Goal: Task Accomplishment & Management: Complete application form

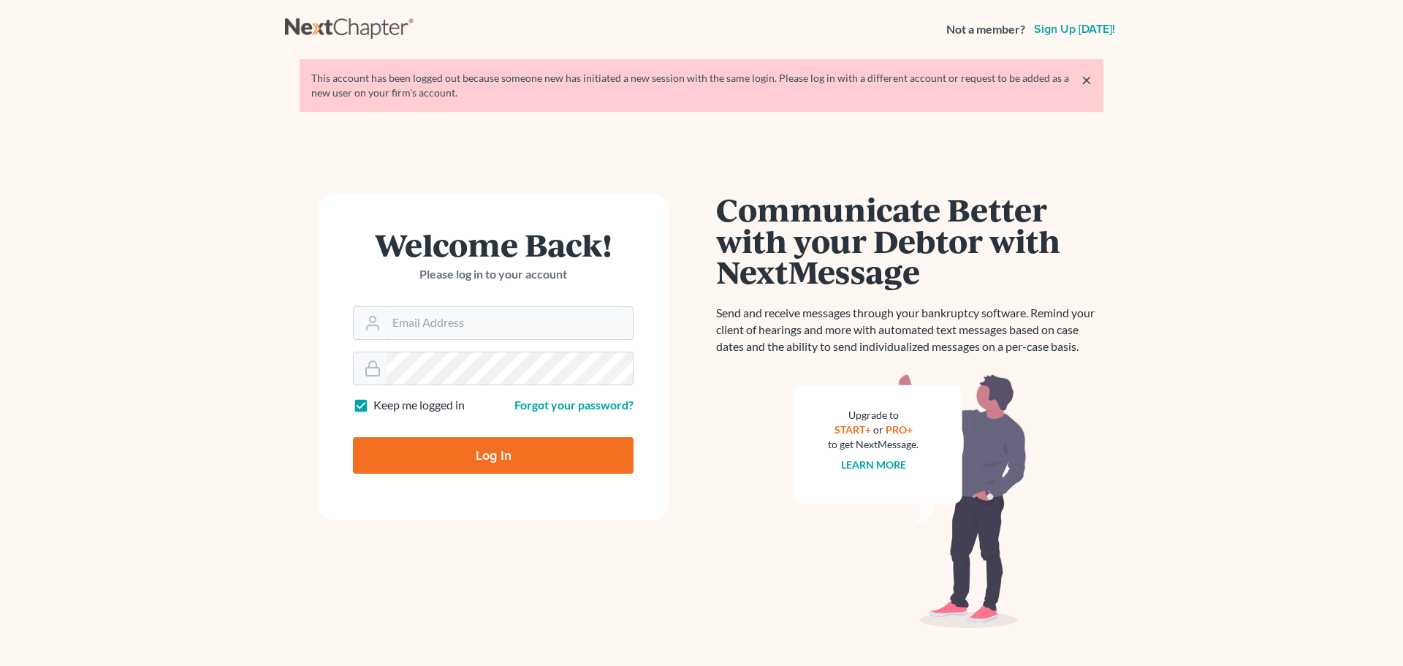
type input "[EMAIL_ADDRESS][DOMAIN_NAME]"
click at [474, 451] on input "Log In" at bounding box center [493, 455] width 281 height 37
type input "Thinking..."
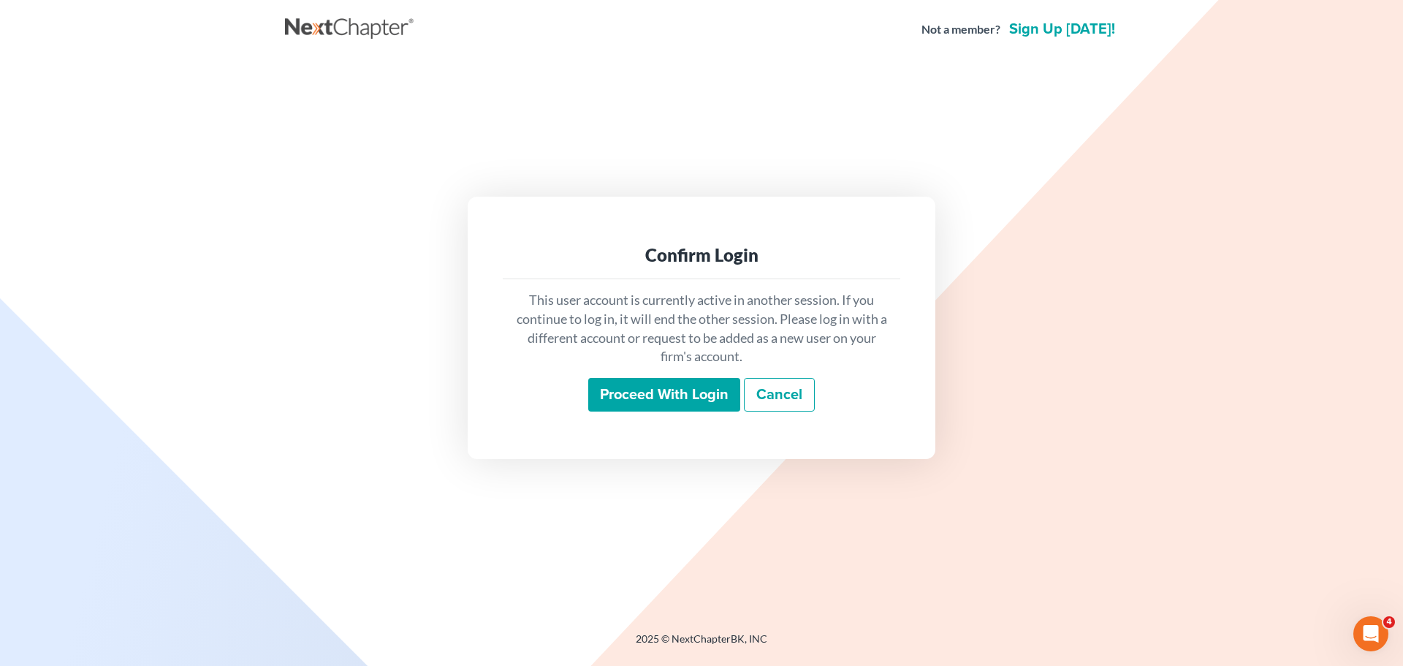
click at [660, 403] on input "Proceed with login" at bounding box center [664, 395] width 152 height 34
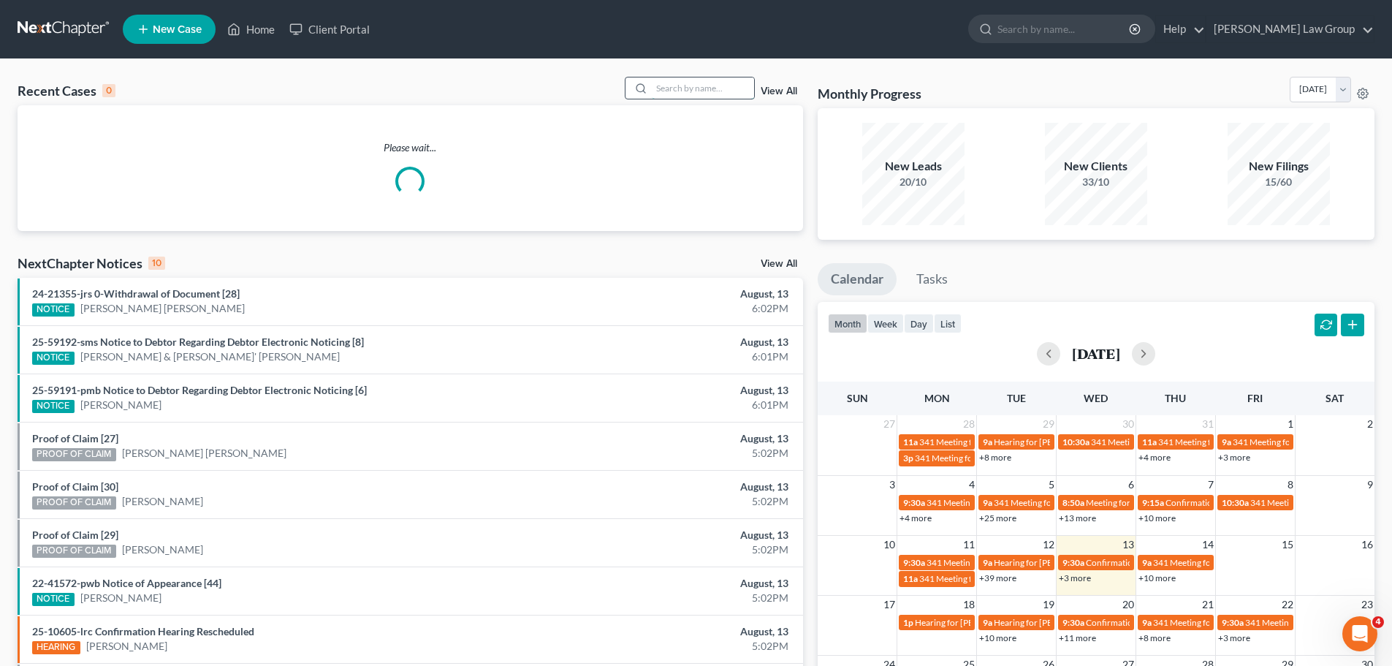
click at [719, 92] on input "search" at bounding box center [703, 87] width 102 height 21
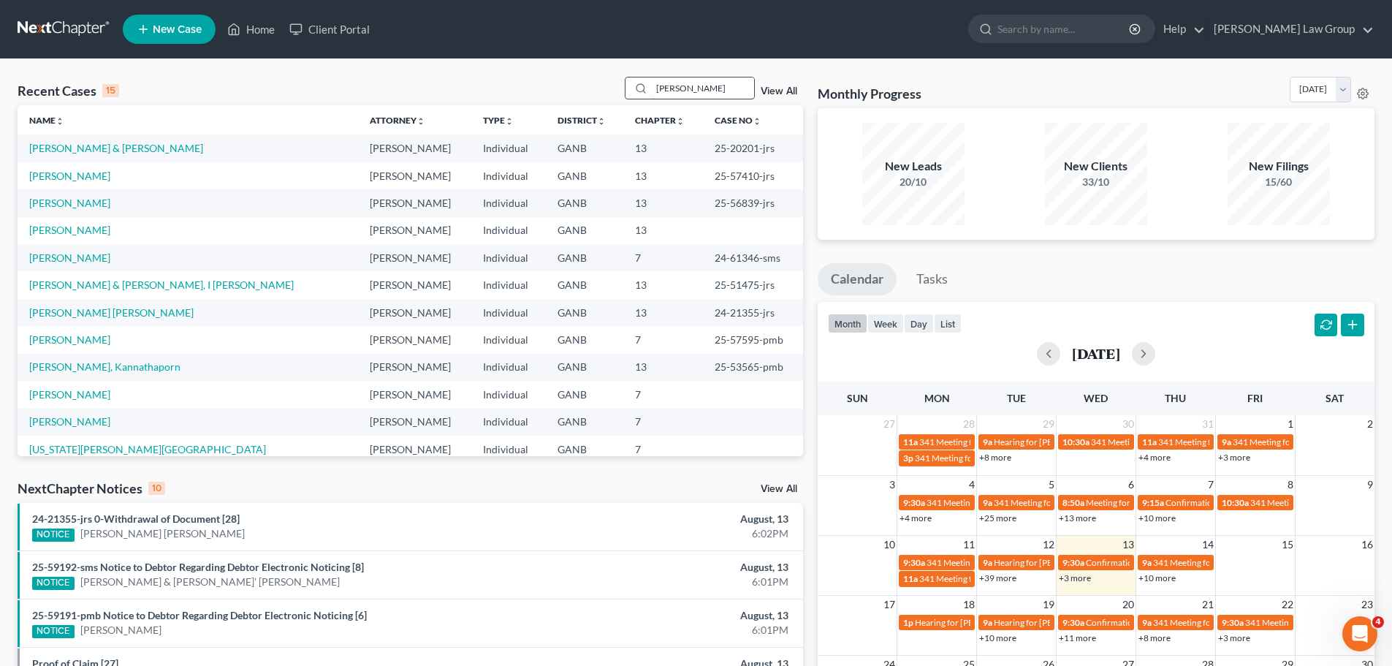
type input "mckee"
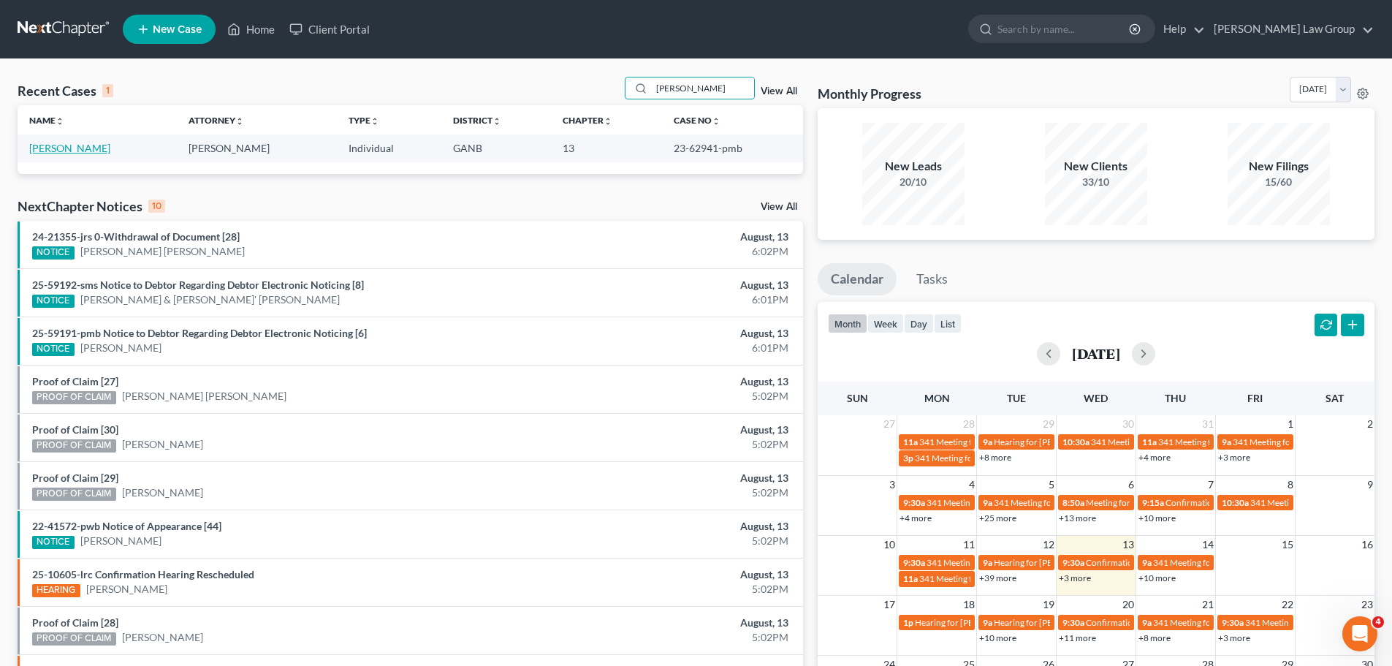
click at [67, 153] on link "McKee, Jenee" at bounding box center [69, 148] width 81 height 12
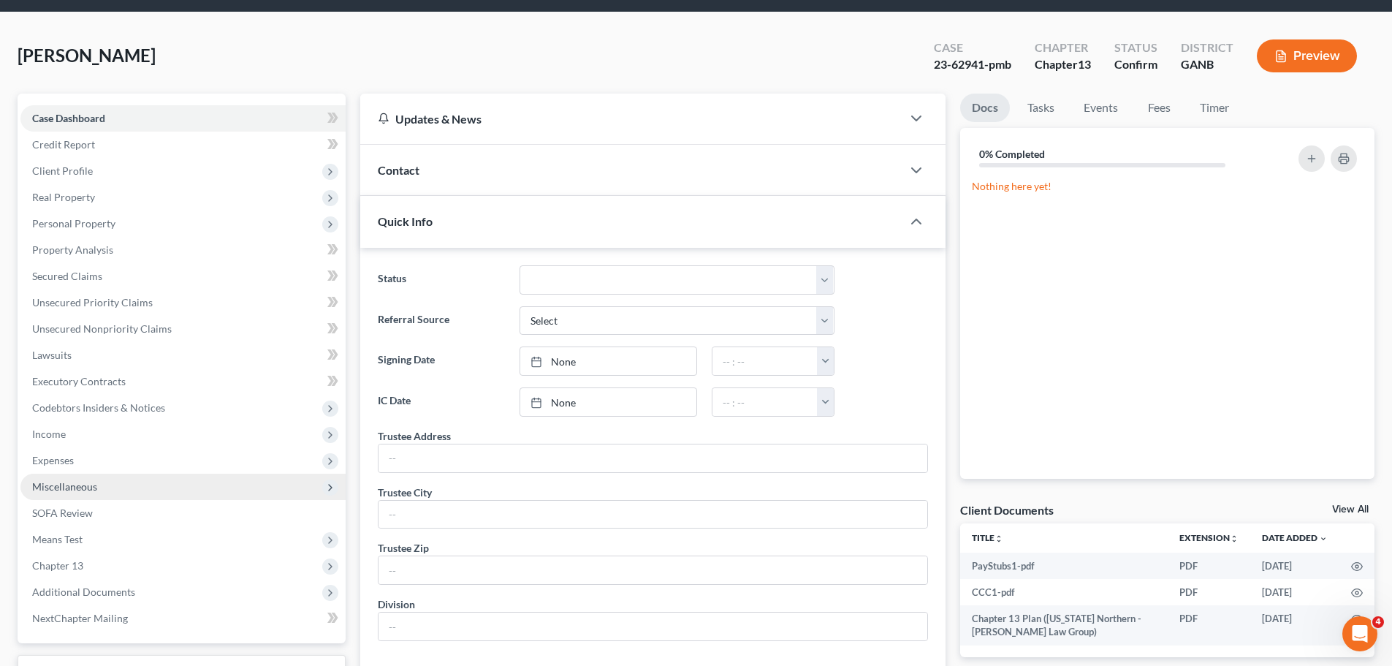
scroll to position [73, 0]
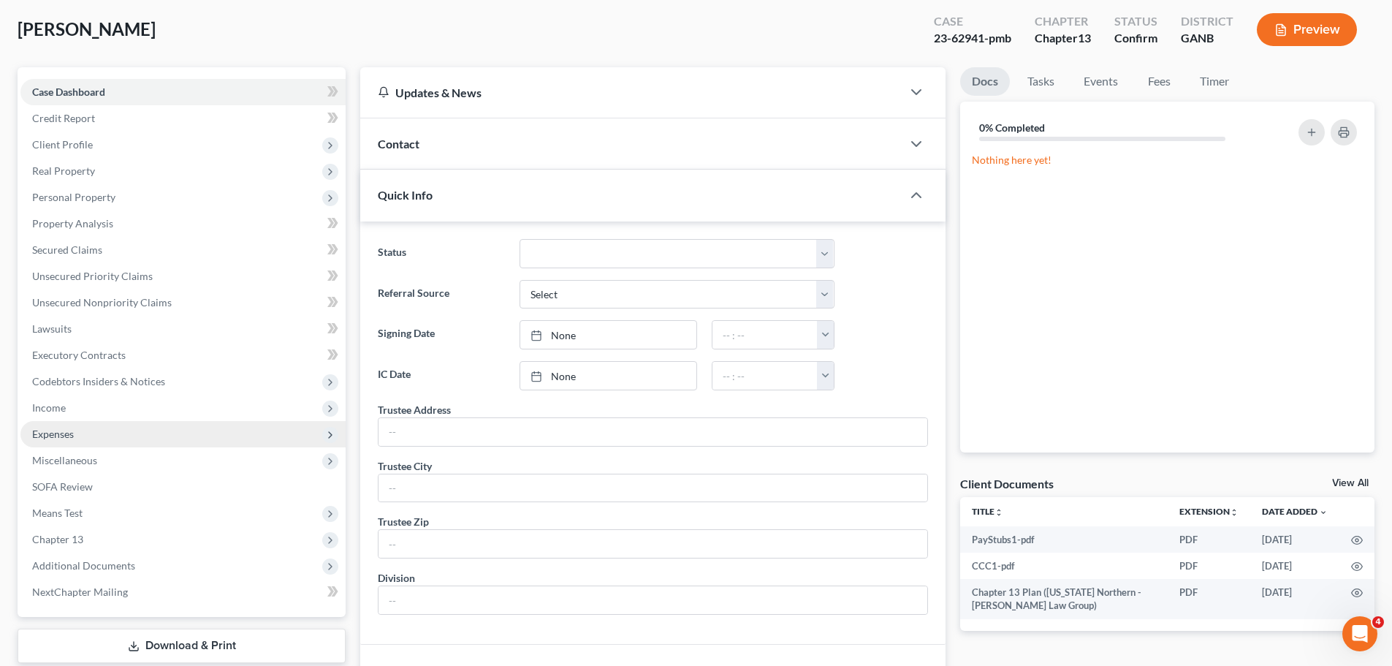
click at [88, 430] on span "Expenses" at bounding box center [182, 434] width 325 height 26
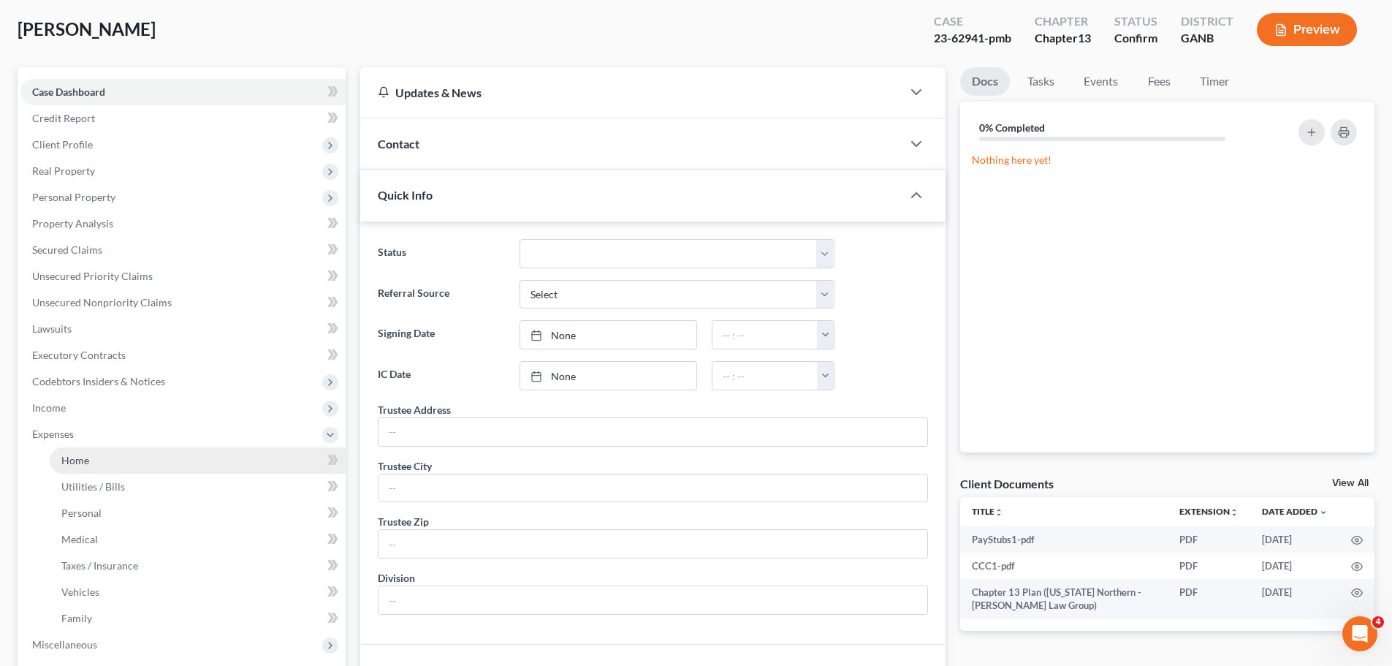
click at [170, 452] on link "Home" at bounding box center [198, 460] width 296 height 26
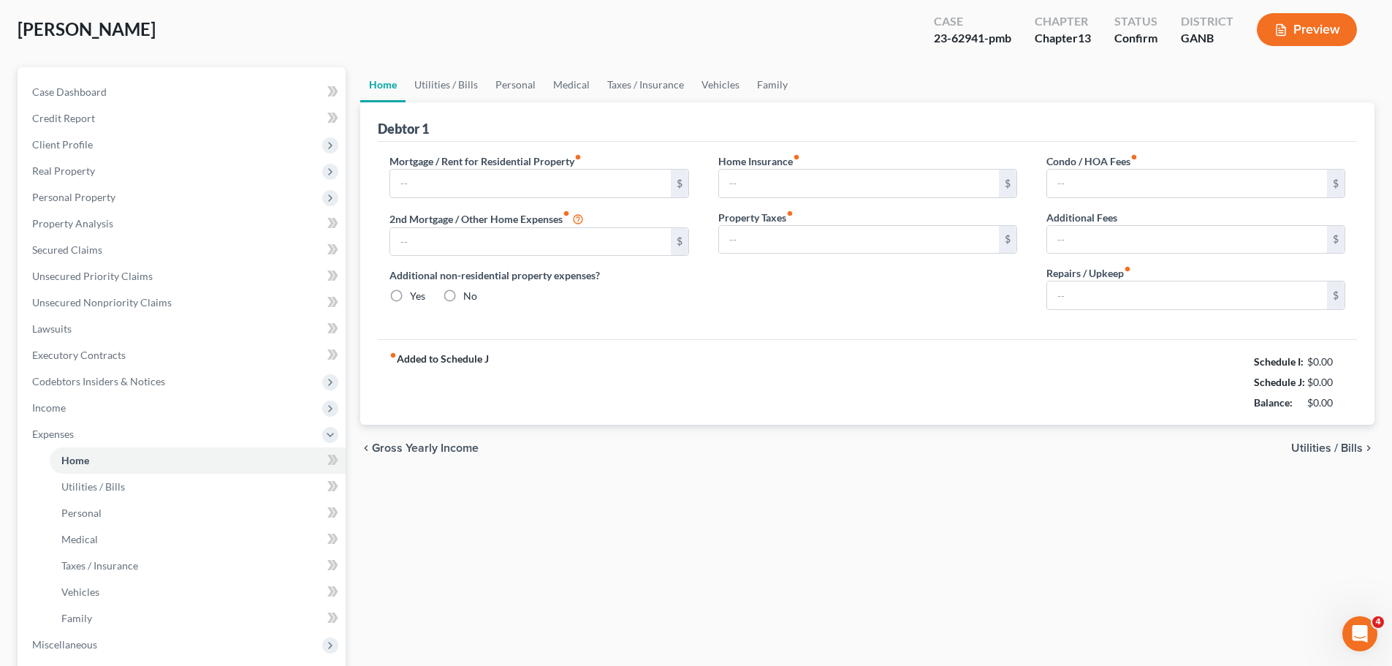
scroll to position [24, 0]
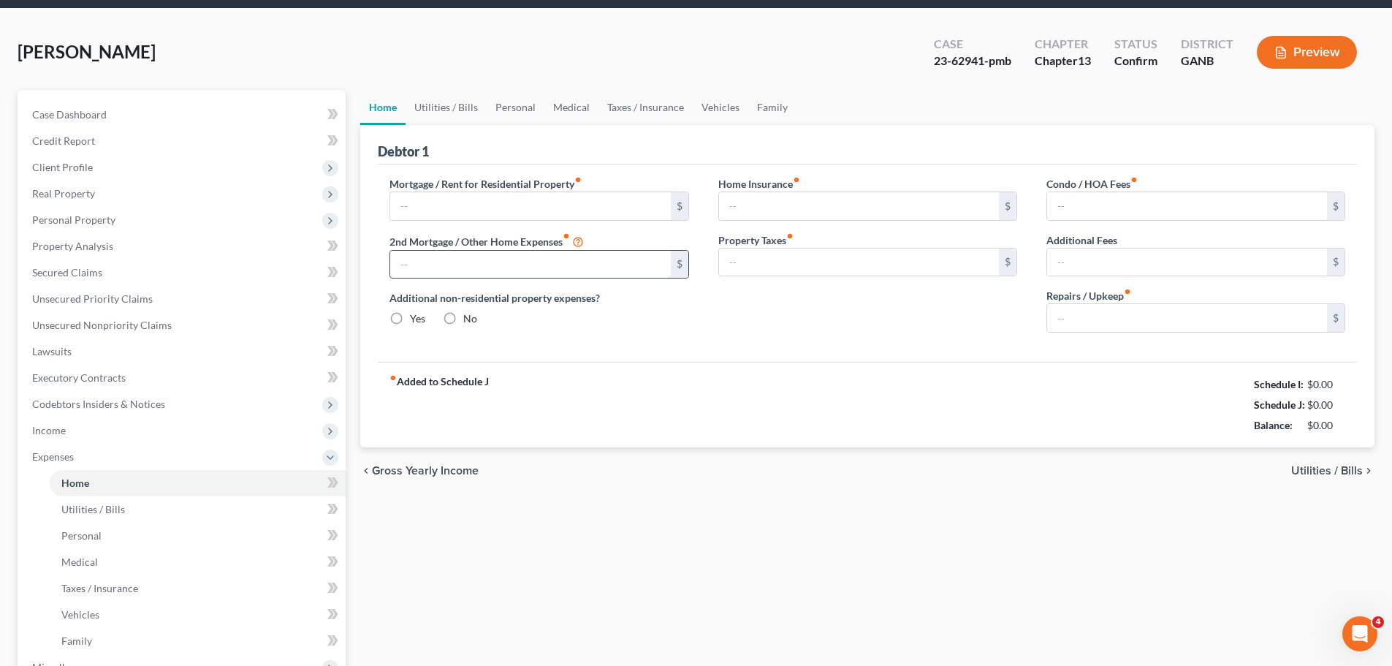
type input "0.00"
radio input "true"
type input "0.00"
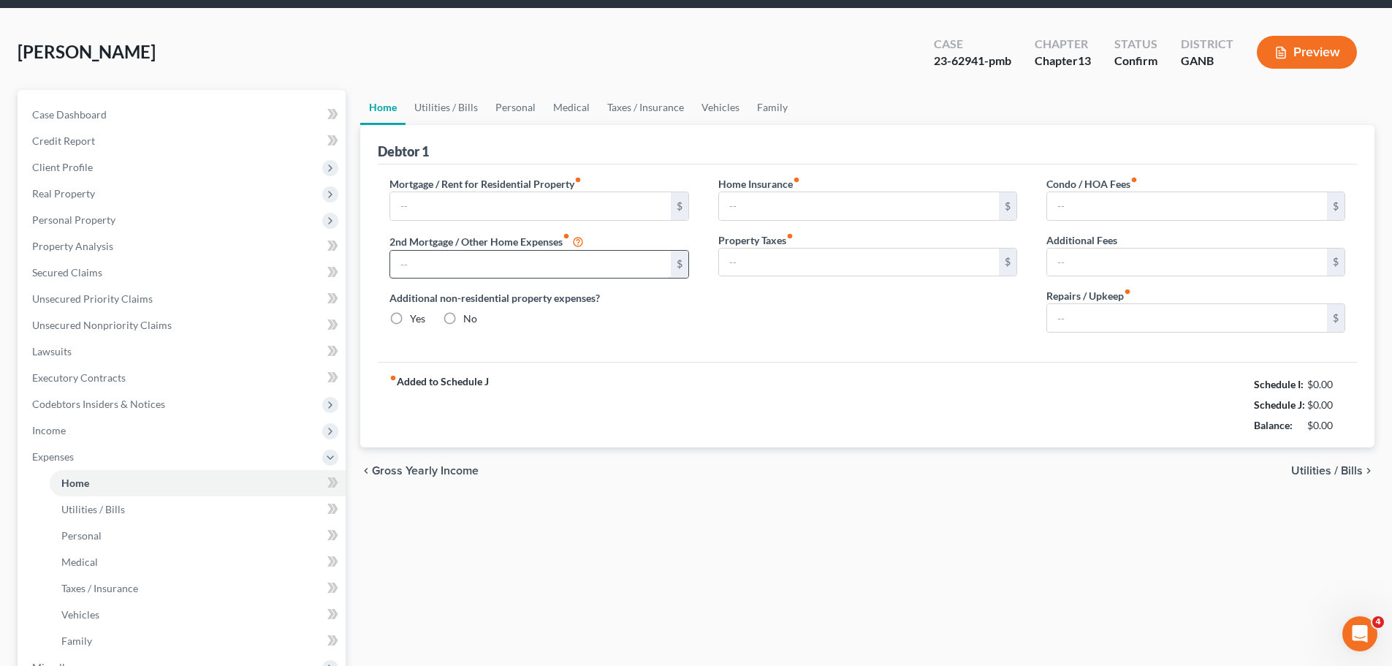
type input "0.00"
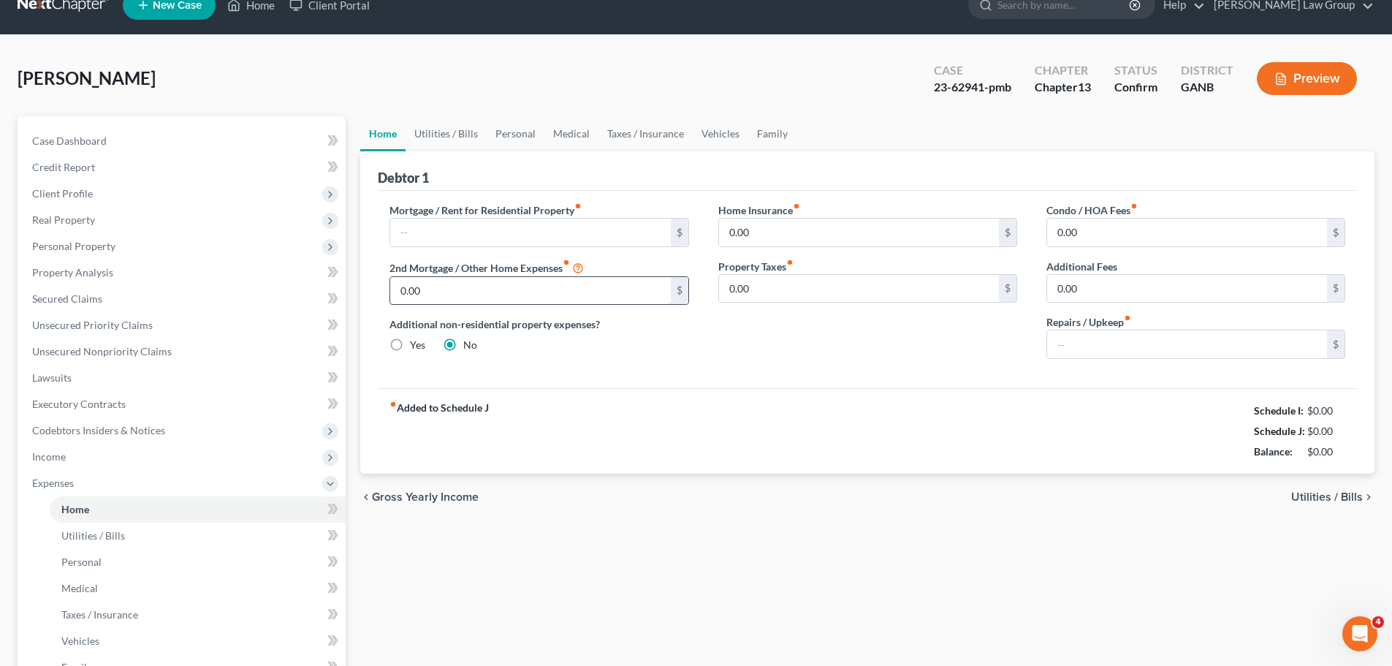
scroll to position [0, 0]
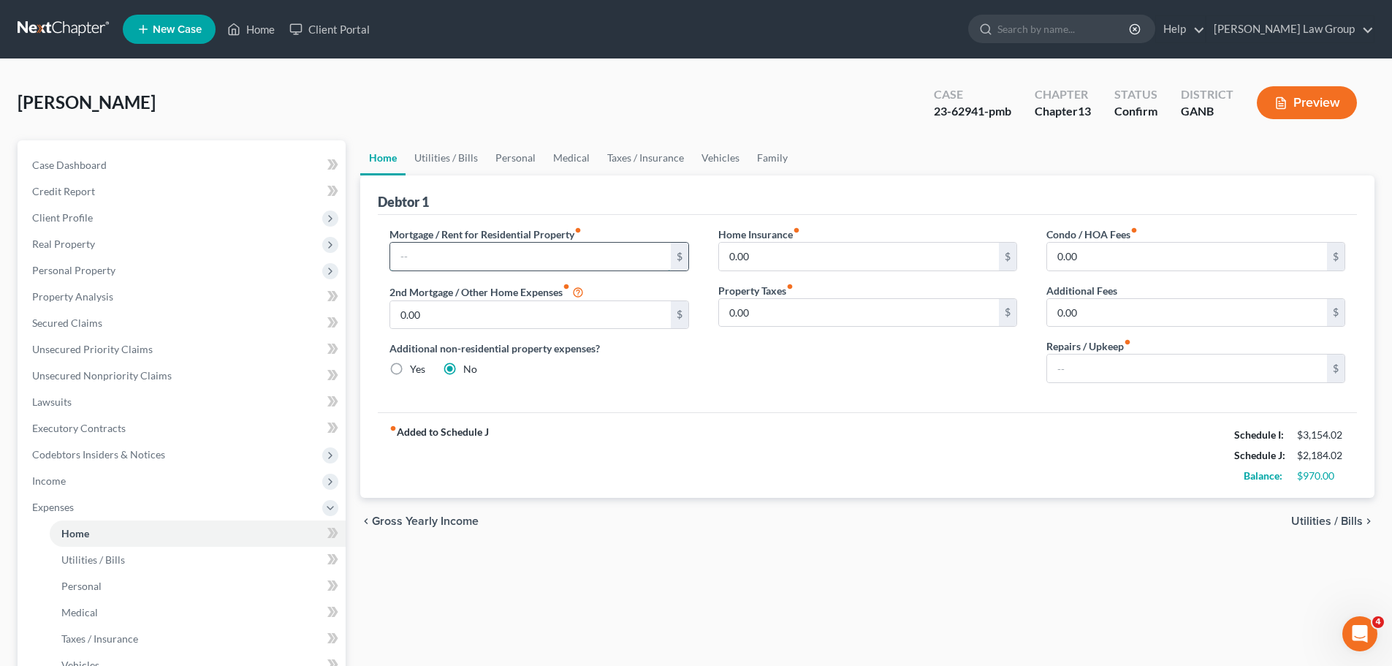
click at [463, 243] on input "text" at bounding box center [530, 257] width 280 height 28
type input "1,944.11"
click at [716, 156] on link "Vehicles" at bounding box center [721, 157] width 56 height 35
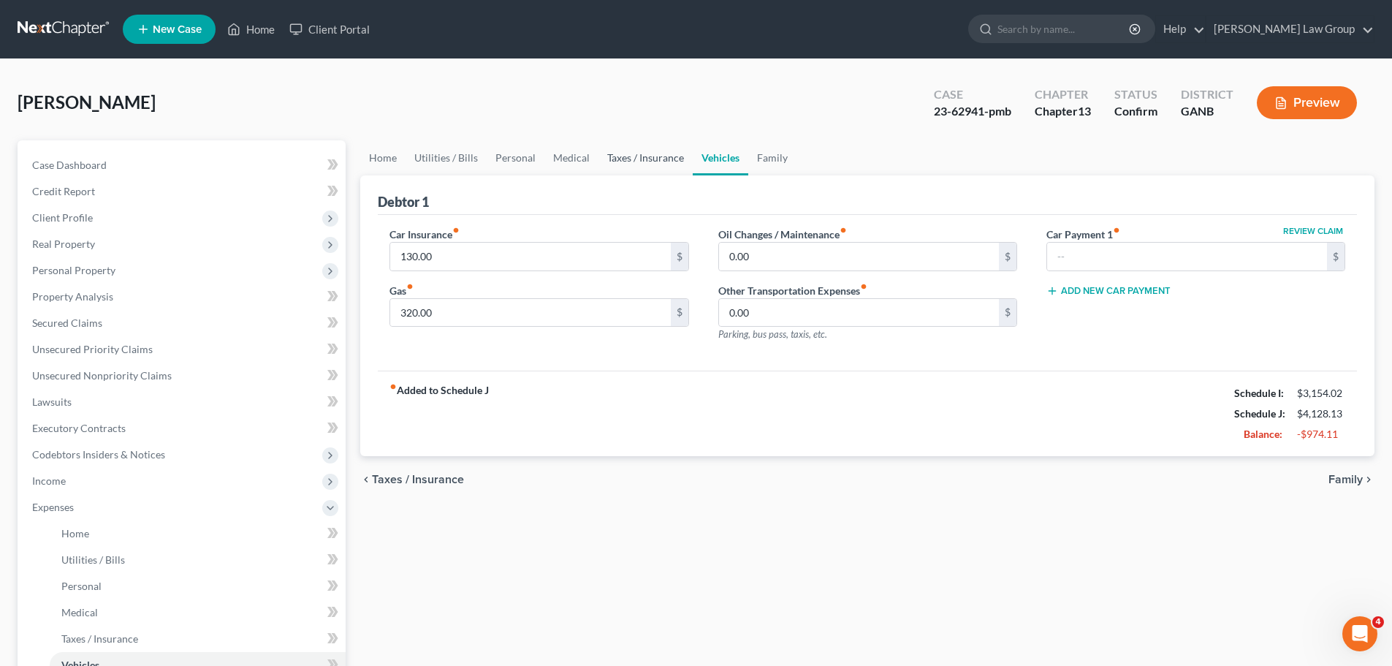
click at [640, 151] on link "Taxes / Insurance" at bounding box center [646, 157] width 94 height 35
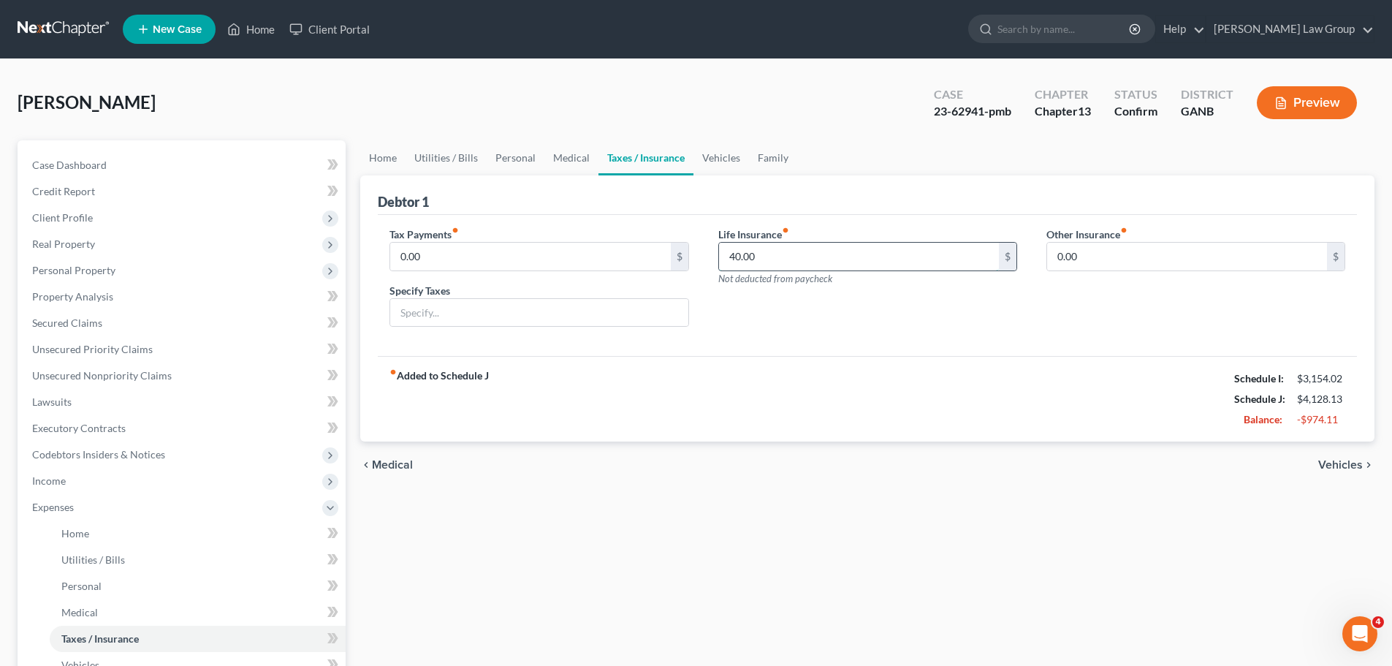
click at [788, 247] on input "40.00" at bounding box center [859, 257] width 280 height 28
paste input "55.66"
type input "55.66"
click at [390, 154] on link "Home" at bounding box center [382, 157] width 45 height 35
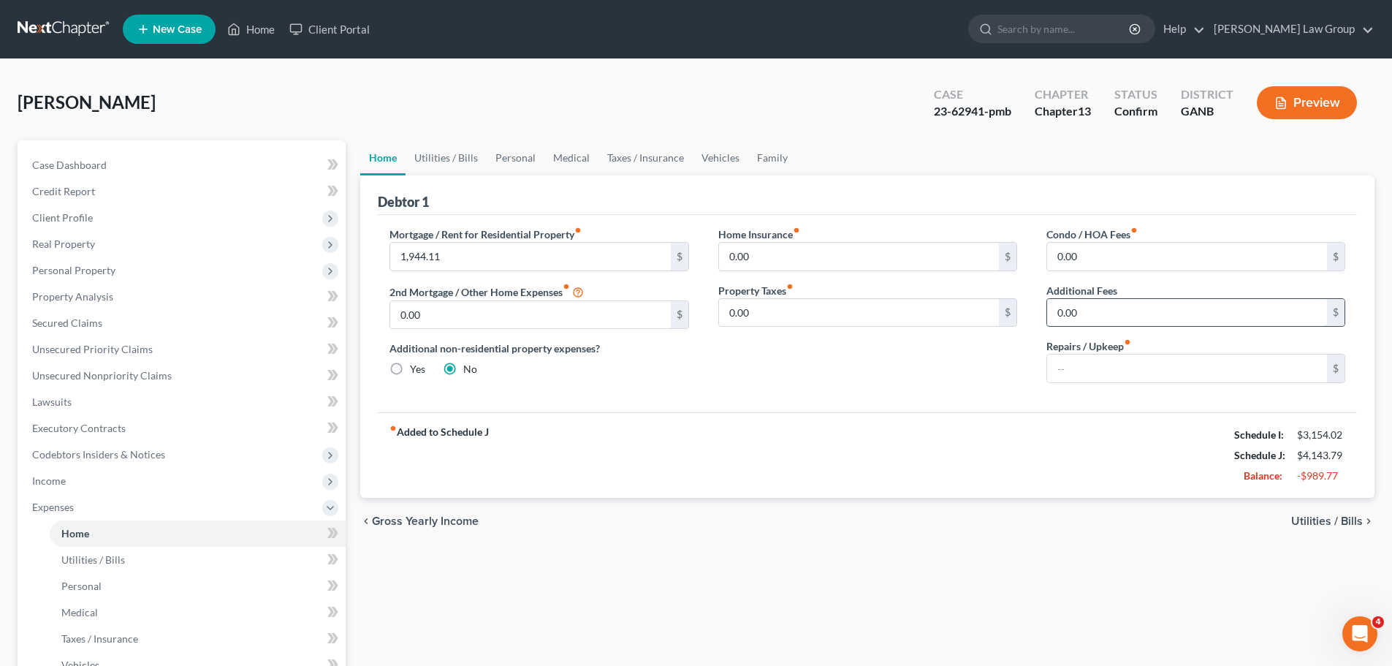
click at [1083, 310] on input "0.00" at bounding box center [1187, 313] width 280 height 28
paste input "56"
type input "56.00"
click at [1085, 361] on input "text" at bounding box center [1187, 368] width 280 height 28
type input "0"
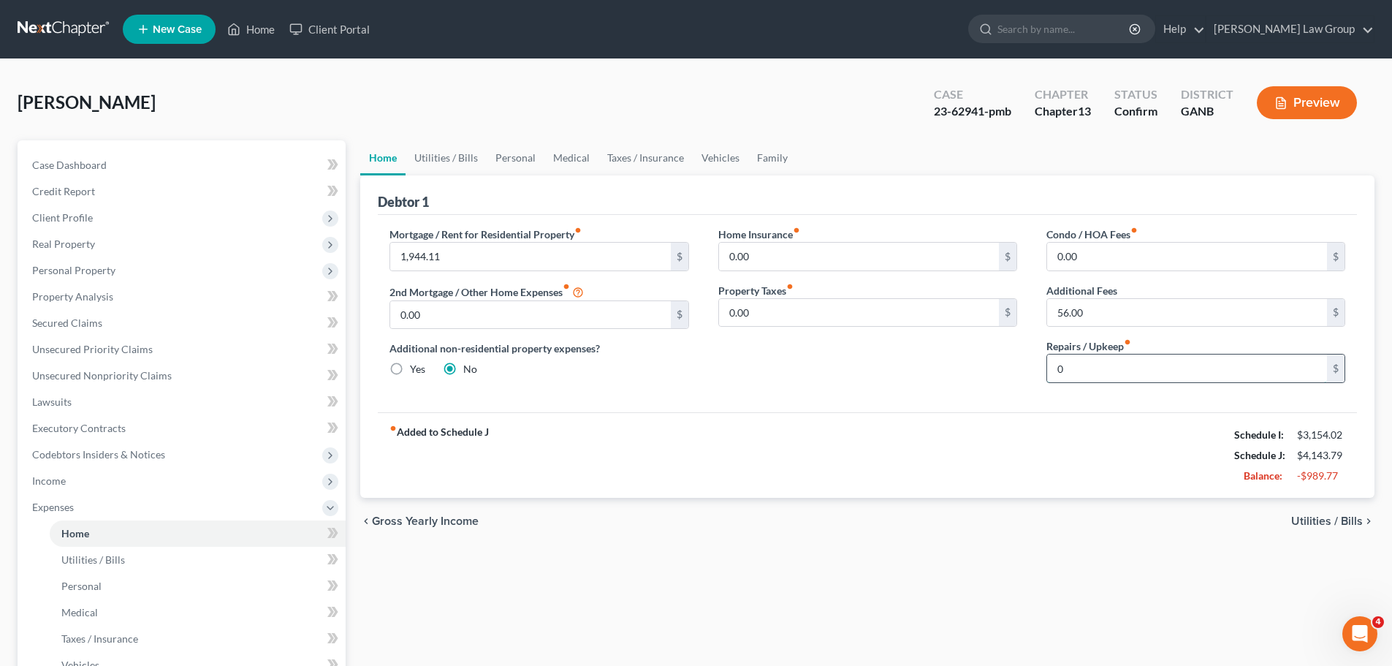
type input "0"
type input "56.00"
click at [466, 158] on link "Utilities / Bills" at bounding box center [446, 157] width 81 height 35
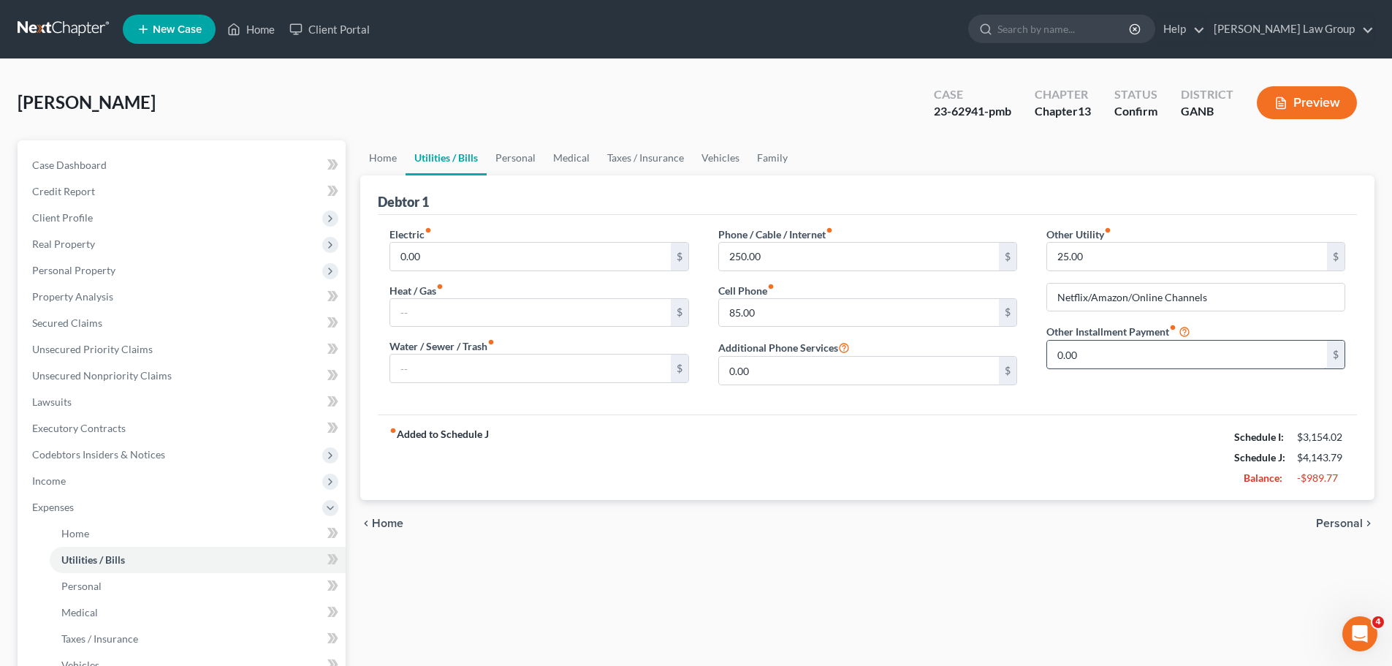
click at [1126, 351] on input "0.00" at bounding box center [1187, 355] width 280 height 28
paste input "56"
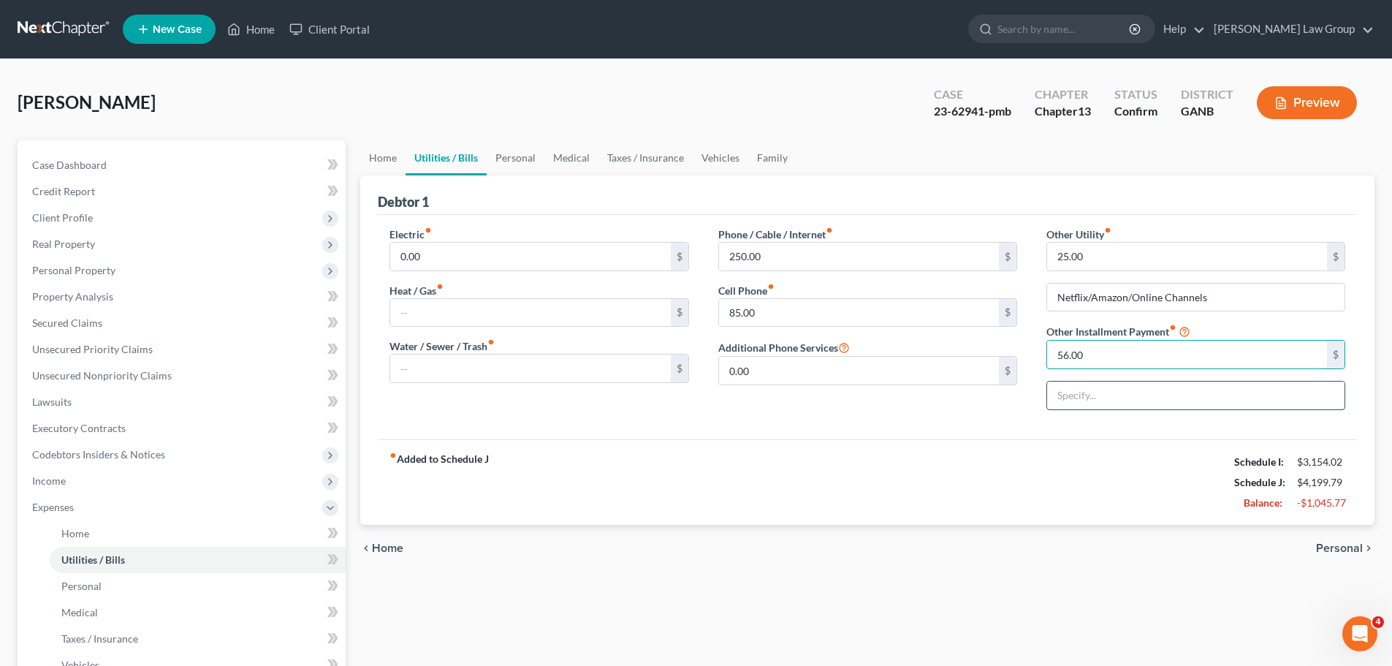
type input "56.00"
click at [1085, 402] on input "text" at bounding box center [1195, 396] width 297 height 28
type input "Home Warranty"
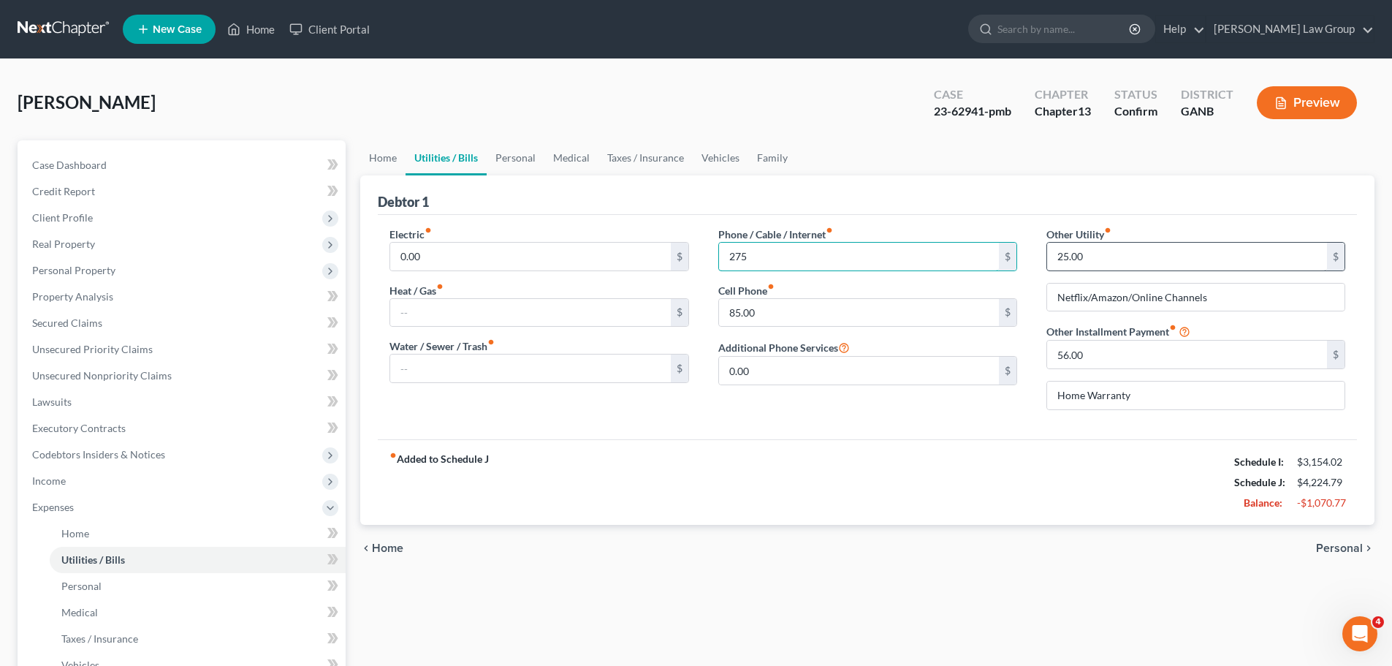
type input "275"
click at [1144, 251] on input "25.00" at bounding box center [1187, 257] width 280 height 28
paste input "73"
type input "73.00"
drag, startPoint x: 1224, startPoint y: 305, endPoint x: 851, endPoint y: 307, distance: 372.8
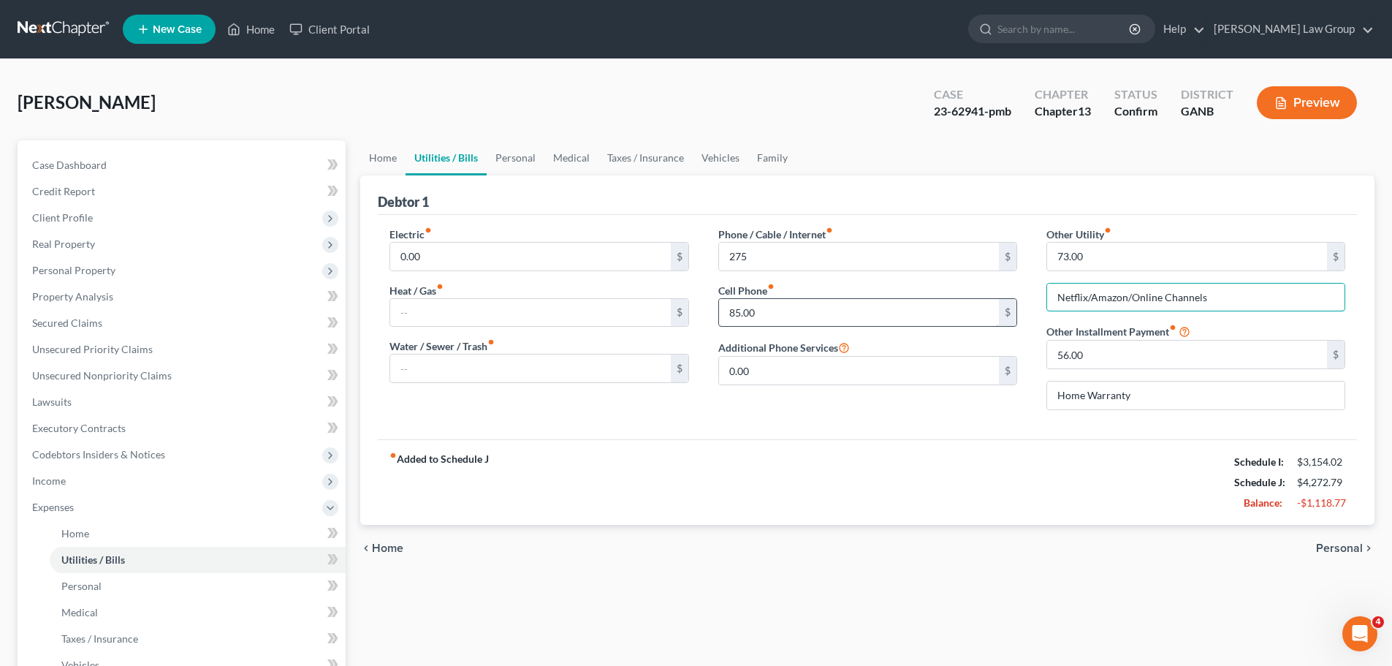
click at [851, 307] on div "Electric fiber_manual_record 0.00 $ Heat / Gas fiber_manual_record $ Water / Se…" at bounding box center [867, 324] width 985 height 195
type input "Security"
click at [721, 166] on link "Vehicles" at bounding box center [721, 157] width 56 height 35
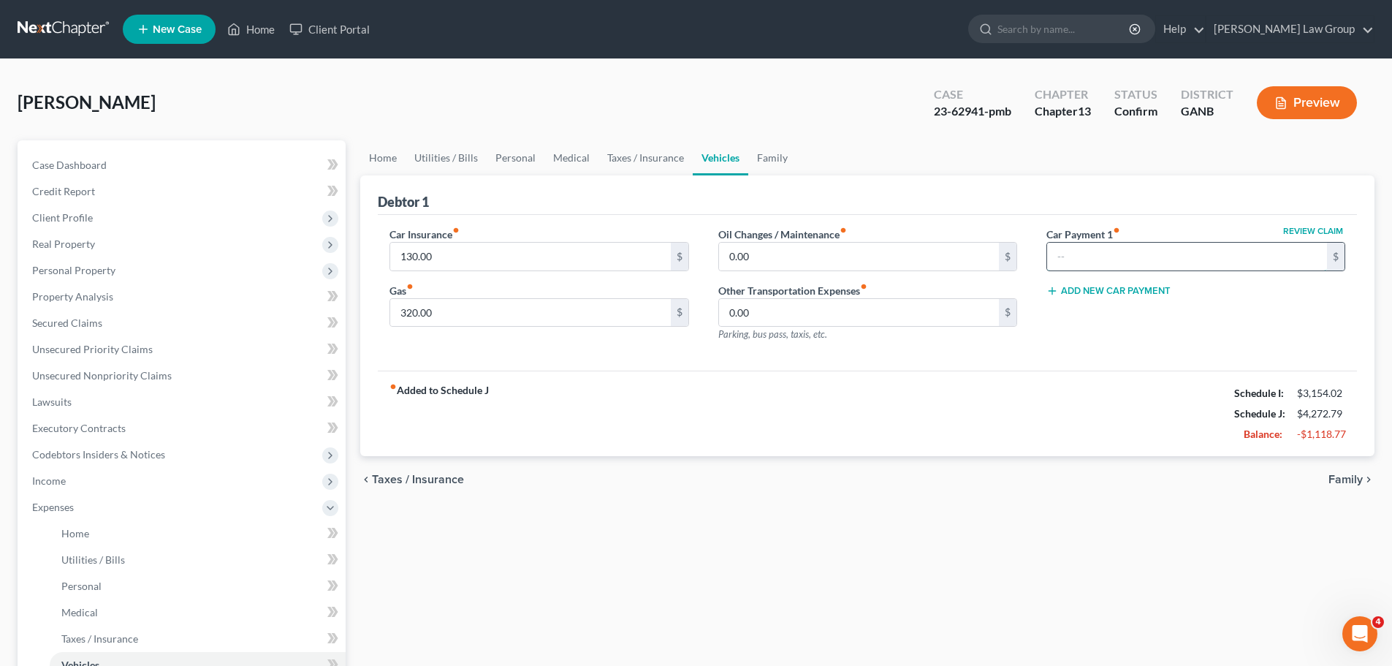
click at [1108, 255] on input "text" at bounding box center [1187, 257] width 280 height 28
paste input "414.00"
type input "414.00"
click at [439, 259] on input "130.00" at bounding box center [530, 257] width 280 height 28
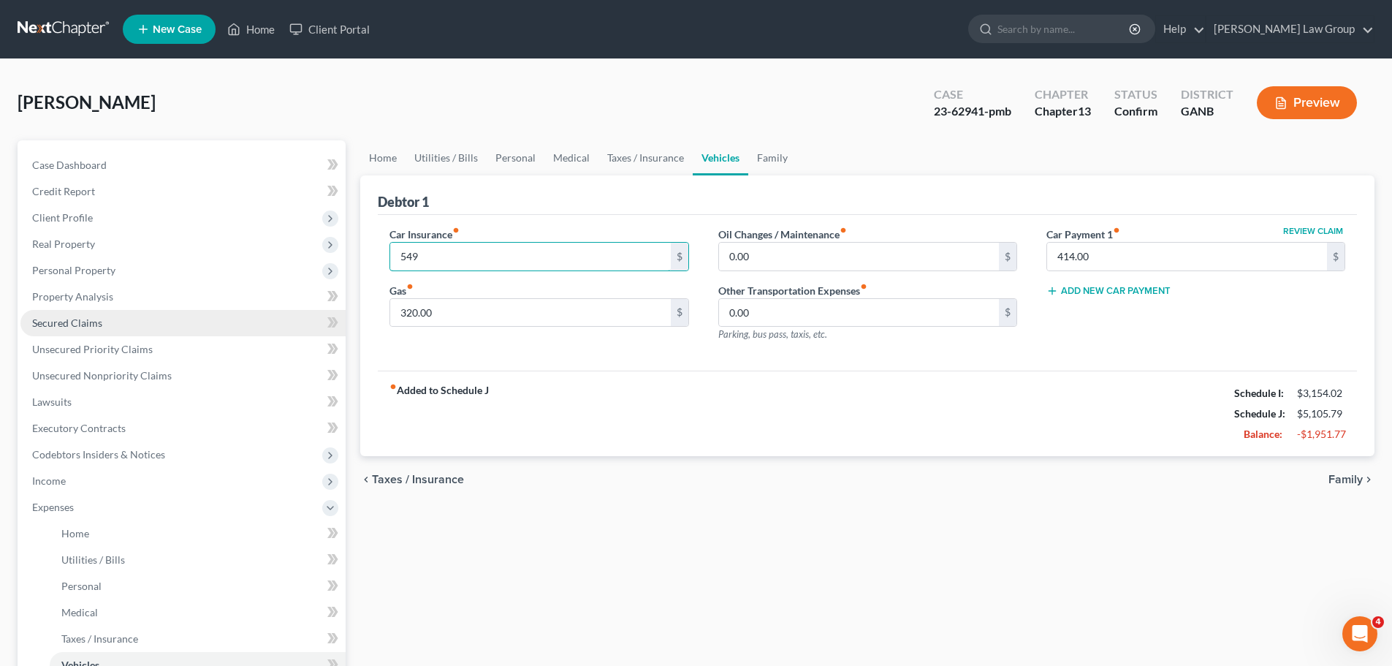
type input "549"
click at [646, 155] on link "Taxes / Insurance" at bounding box center [646, 157] width 94 height 35
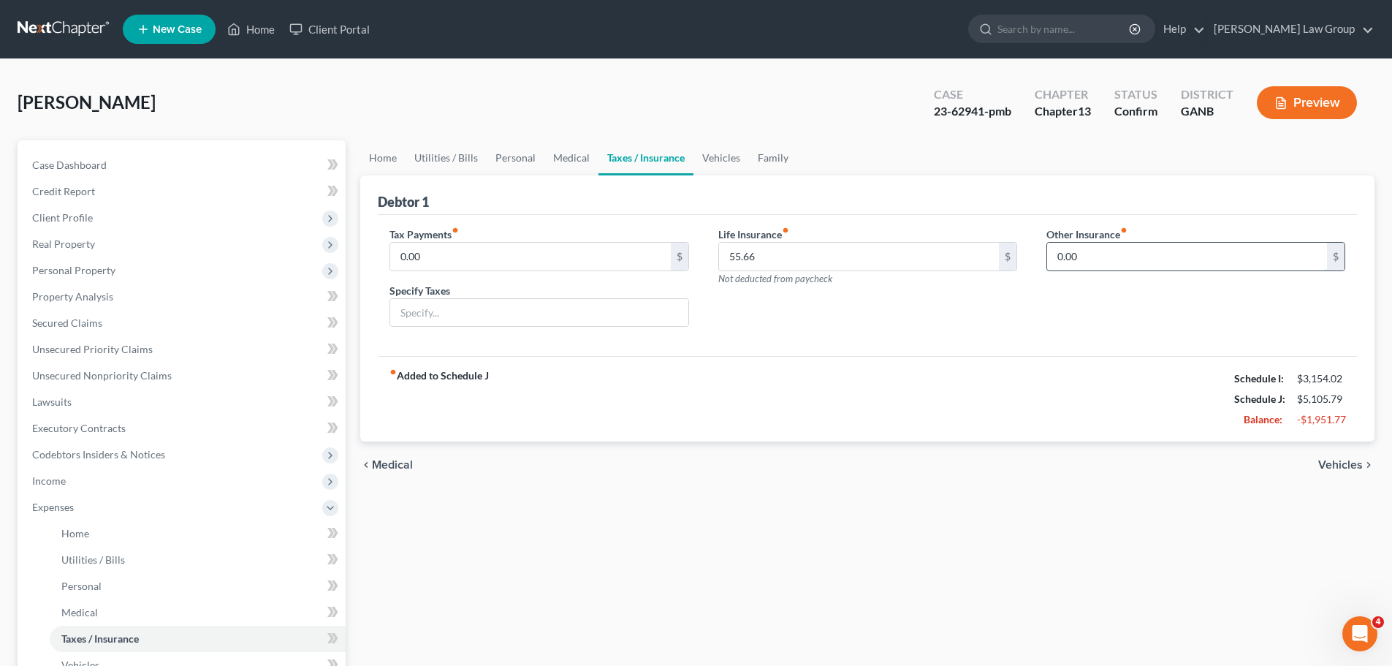
click at [1151, 258] on input "0.00" at bounding box center [1187, 257] width 280 height 28
paste input "14.92"
type input "14.92"
click at [1107, 311] on input "text" at bounding box center [1195, 298] width 297 height 28
type input "Roadside Assistance"
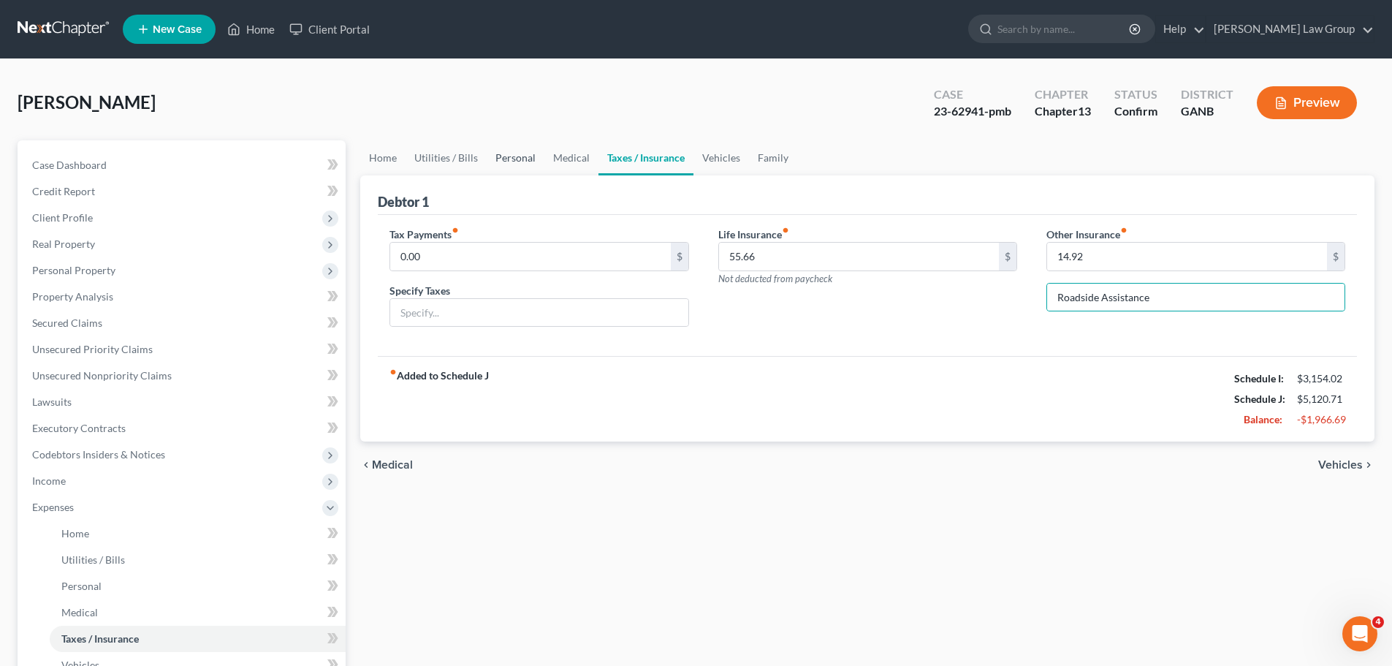
click at [531, 157] on link "Personal" at bounding box center [516, 157] width 58 height 35
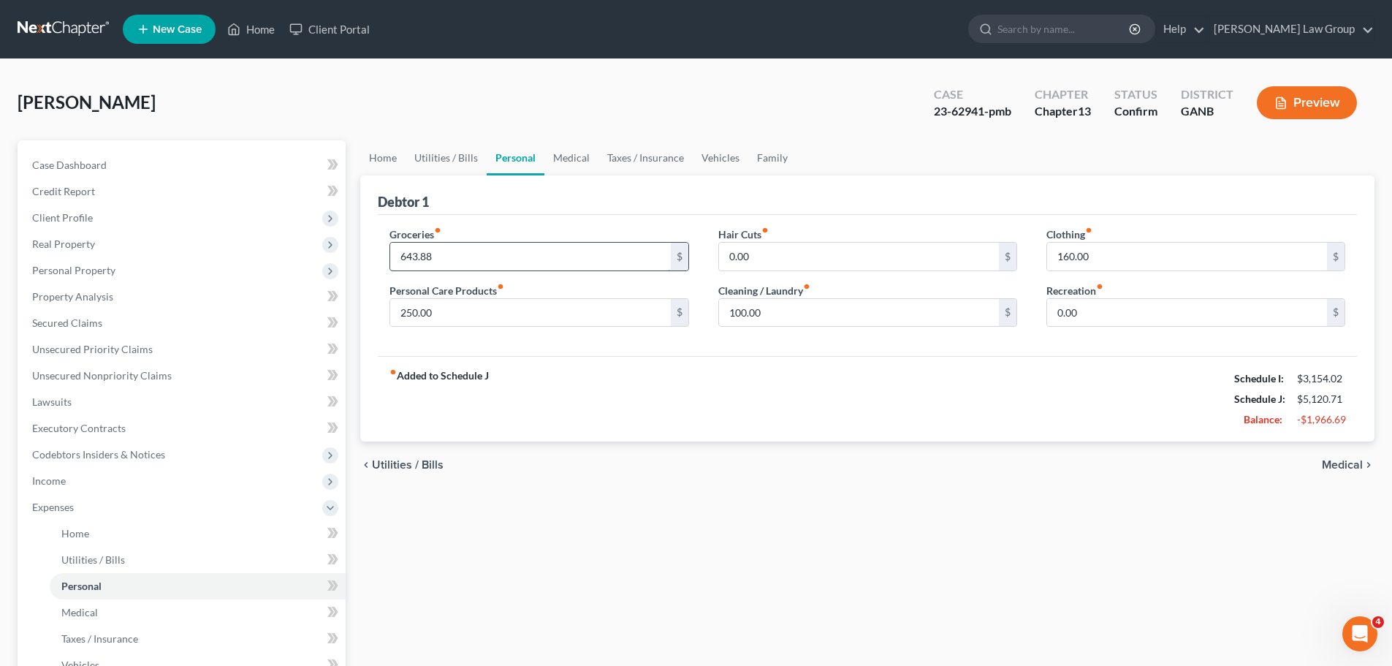
click at [460, 252] on input "643.88" at bounding box center [530, 257] width 280 height 28
type input "850"
click at [777, 164] on link "Family" at bounding box center [772, 157] width 48 height 35
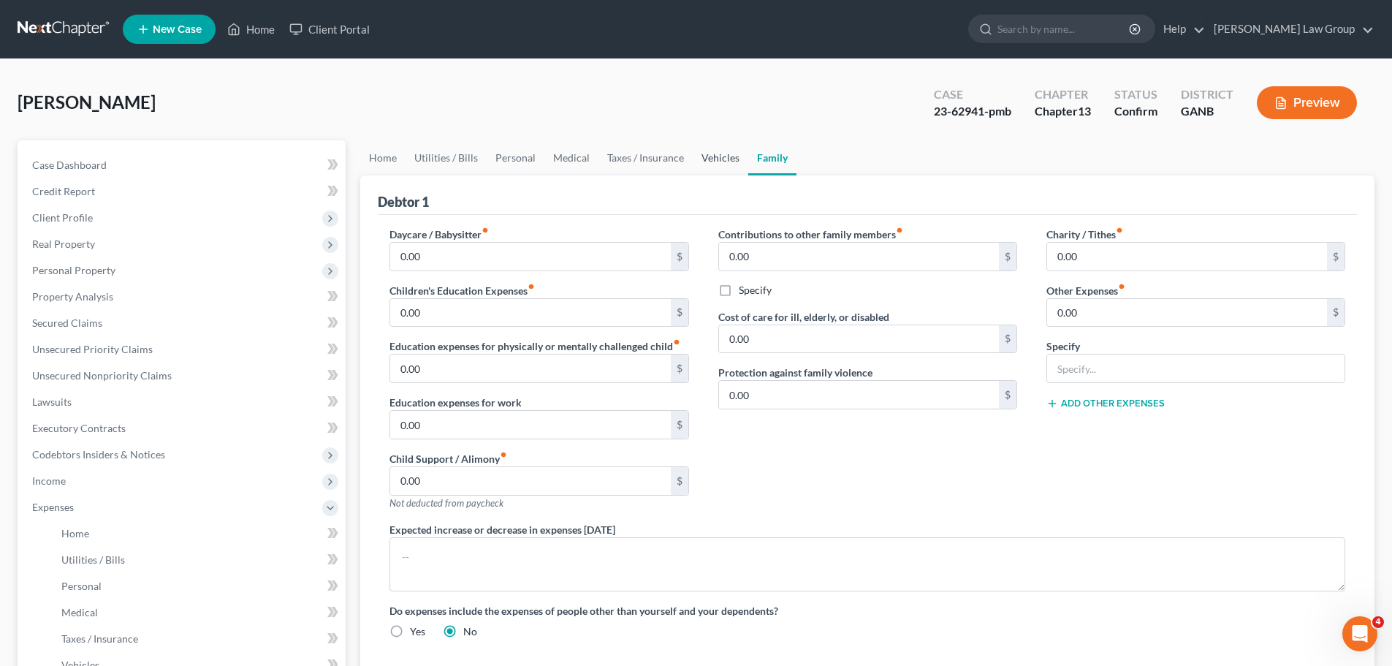
click at [717, 159] on link "Vehicles" at bounding box center [721, 157] width 56 height 35
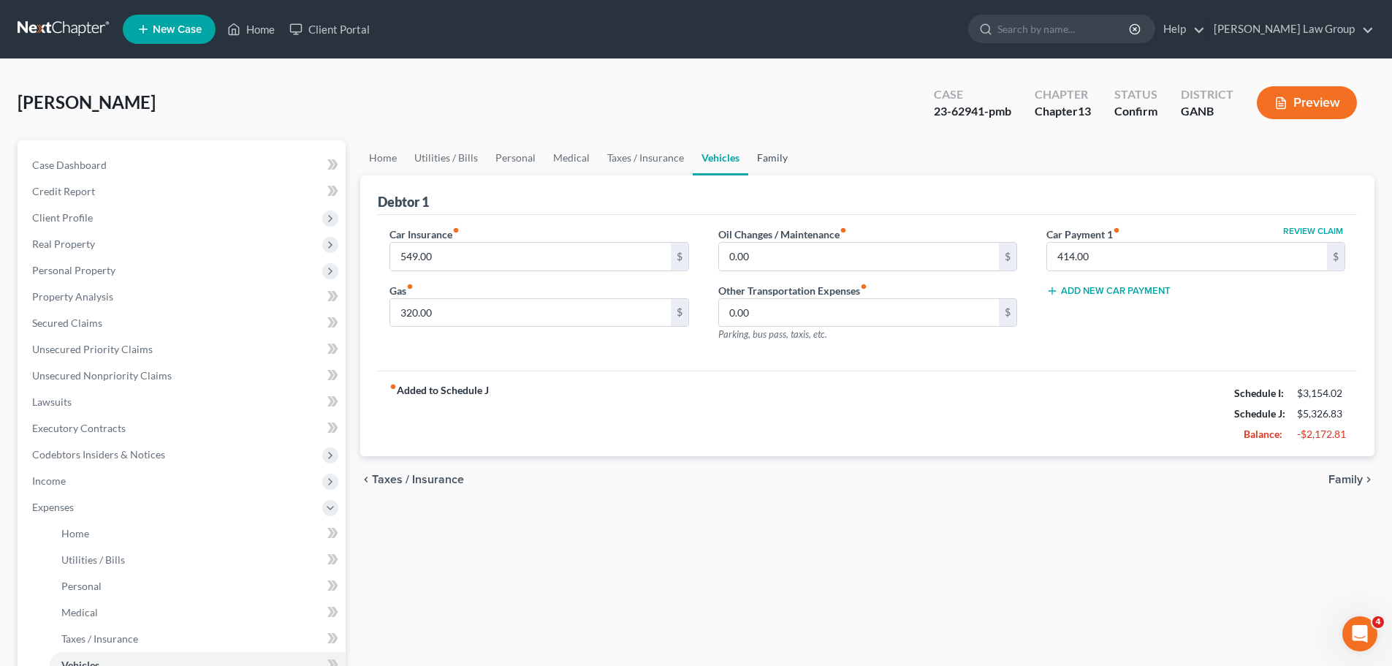
click at [759, 154] on link "Family" at bounding box center [772, 157] width 48 height 35
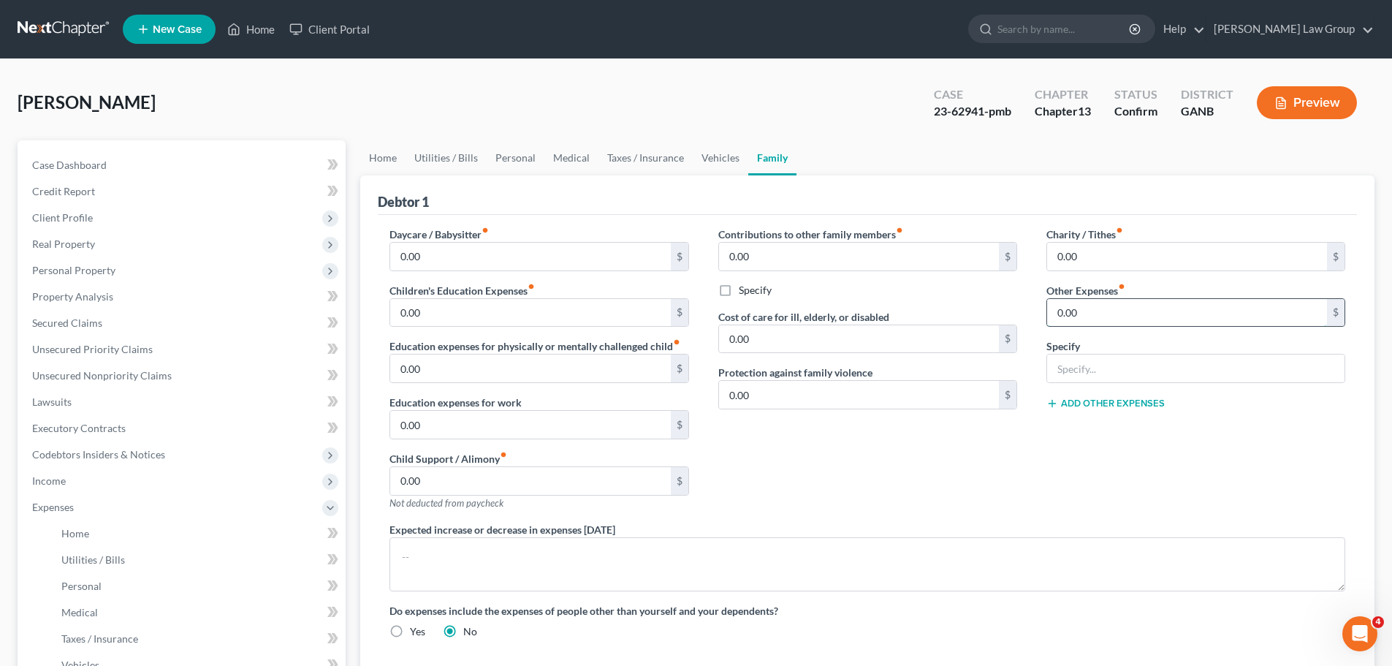
click at [1108, 306] on input "0.00" at bounding box center [1187, 313] width 280 height 28
type input "125"
click at [1104, 374] on input "text" at bounding box center [1195, 368] width 297 height 28
type input "Daughter Cheerleader Expenses"
click at [1105, 406] on button "Add Other Expenses" at bounding box center [1106, 404] width 118 height 12
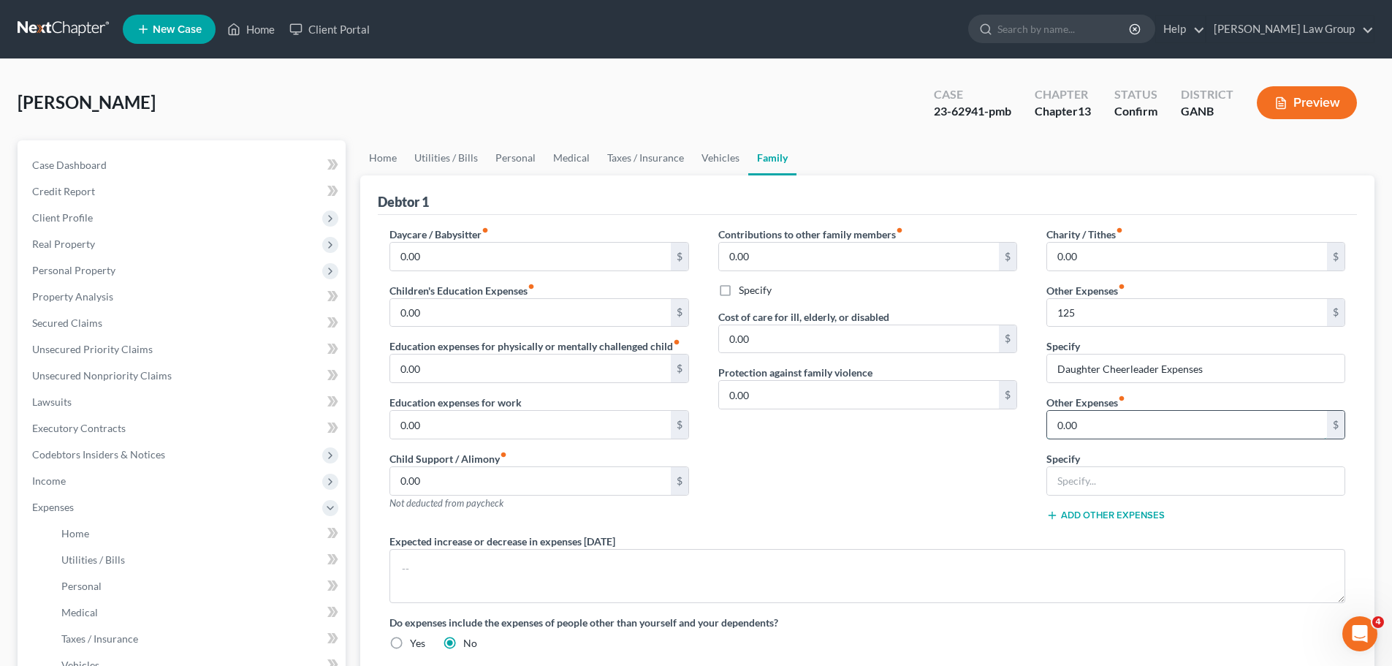
click at [1102, 417] on input "0.00" at bounding box center [1187, 425] width 280 height 28
type input "400.00"
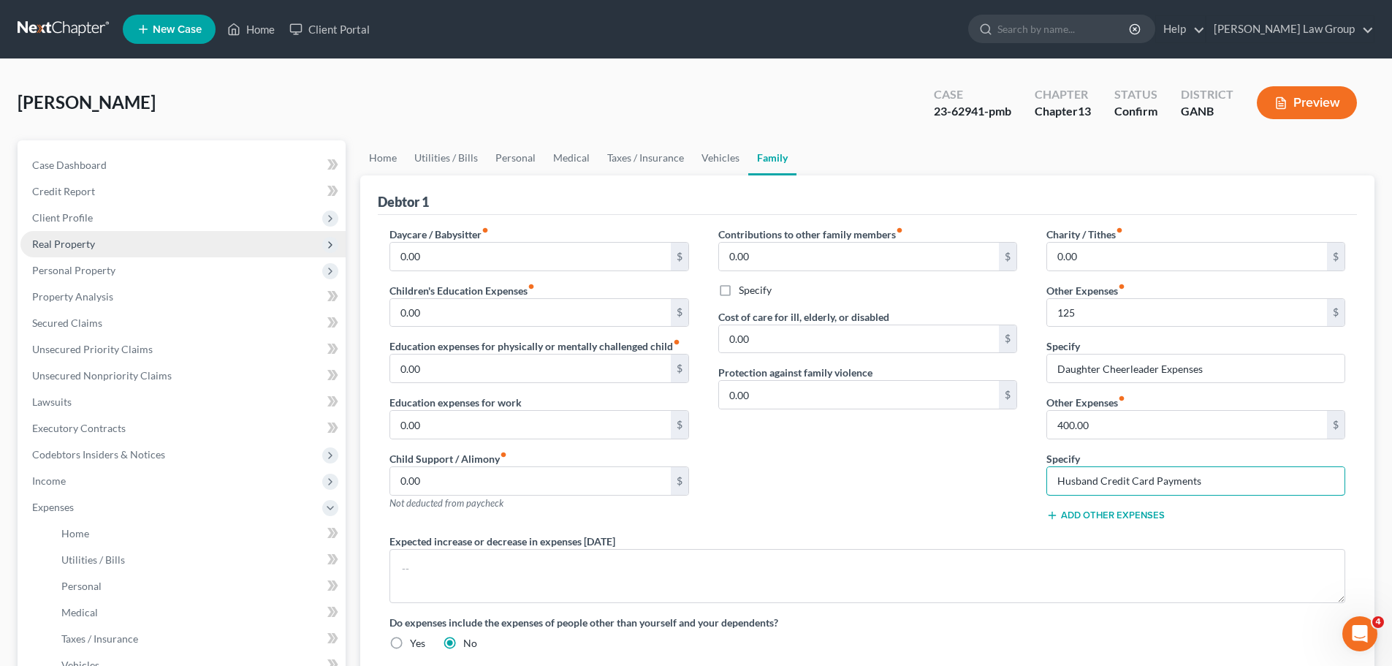
type input "Husband Credit Card Payments"
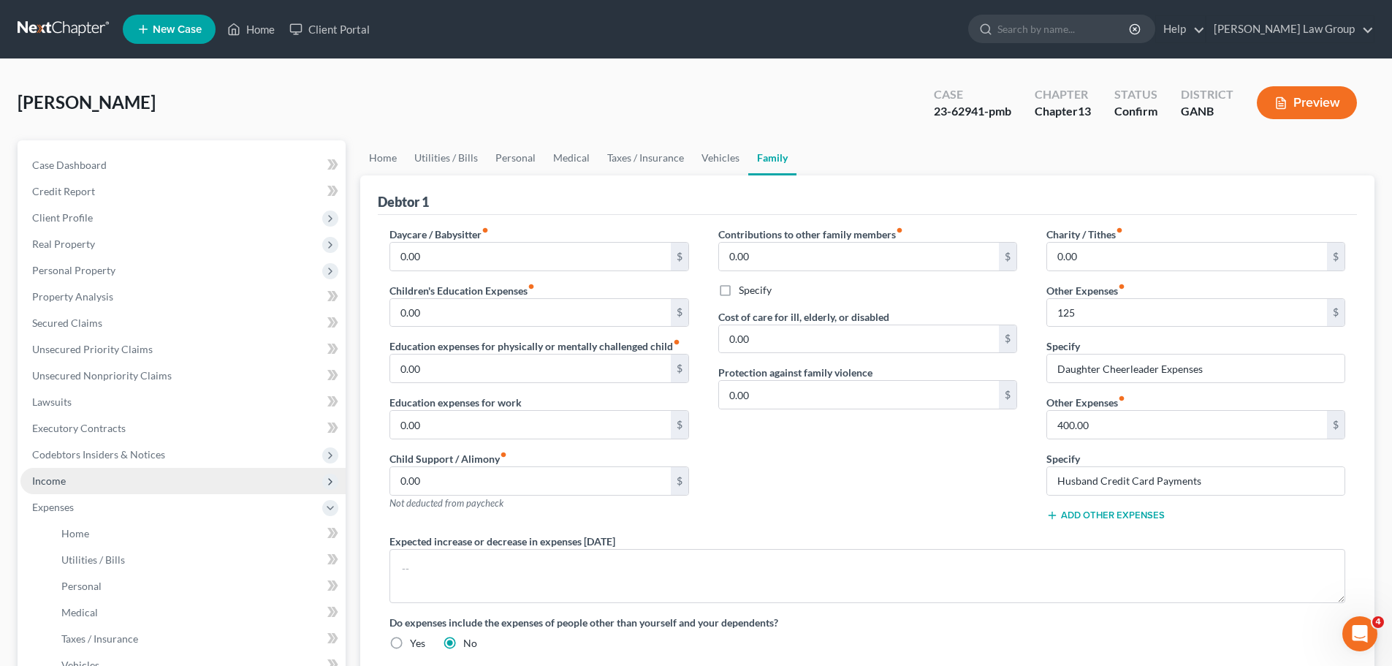
click at [91, 468] on span "Income" at bounding box center [182, 481] width 325 height 26
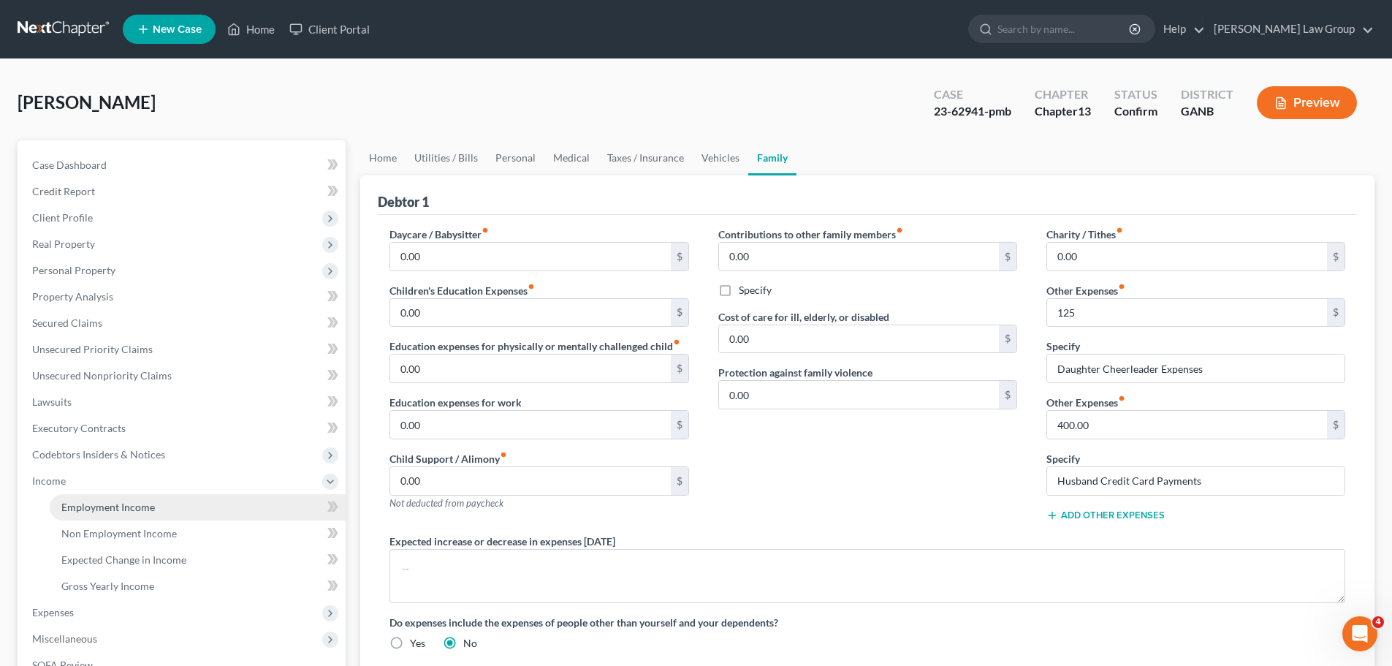
click at [187, 501] on link "Employment Income" at bounding box center [198, 507] width 296 height 26
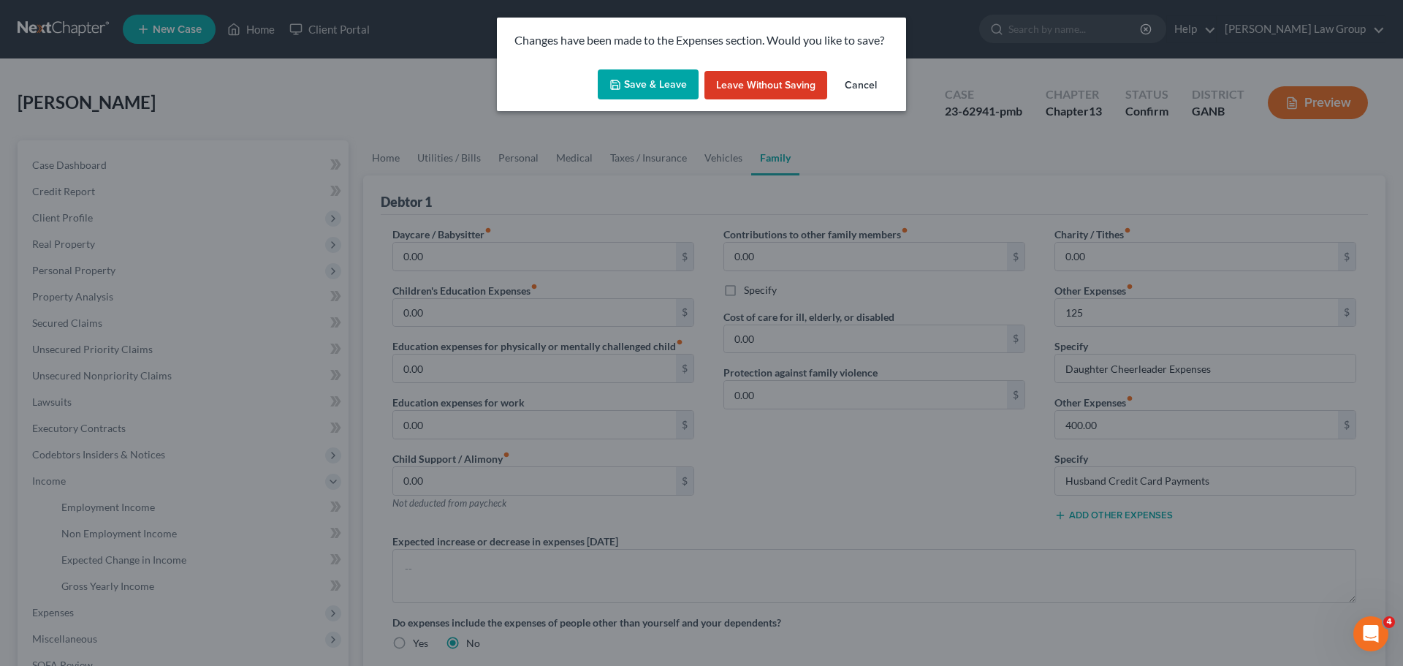
click at [670, 92] on button "Save & Leave" at bounding box center [648, 84] width 101 height 31
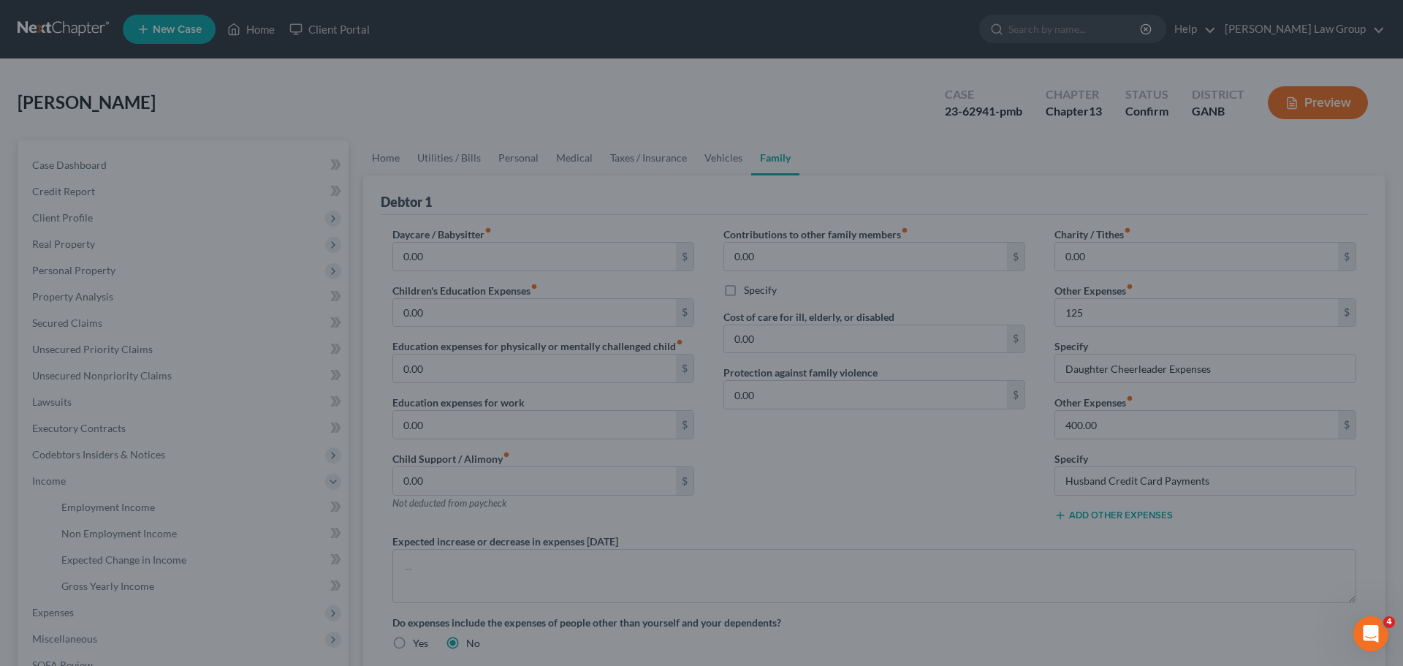
type input "125.00"
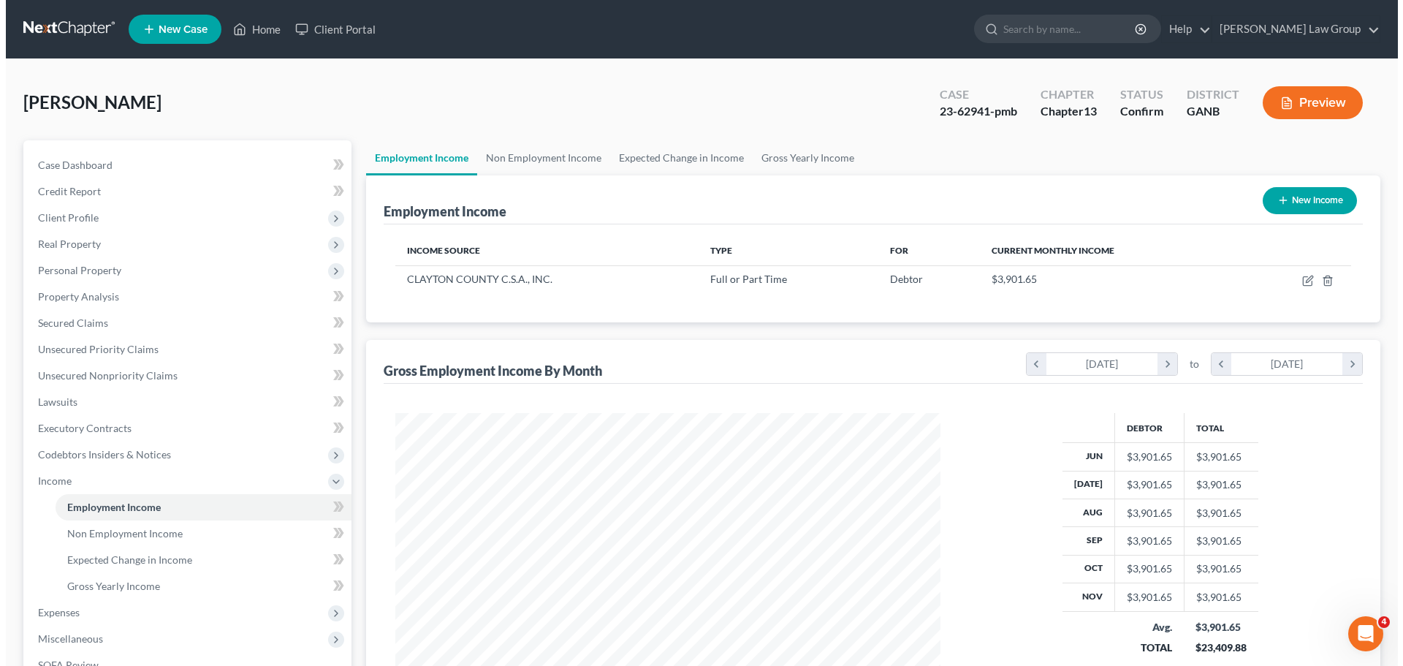
scroll to position [273, 575]
click at [1301, 189] on button "New Income" at bounding box center [1304, 200] width 94 height 27
select select "0"
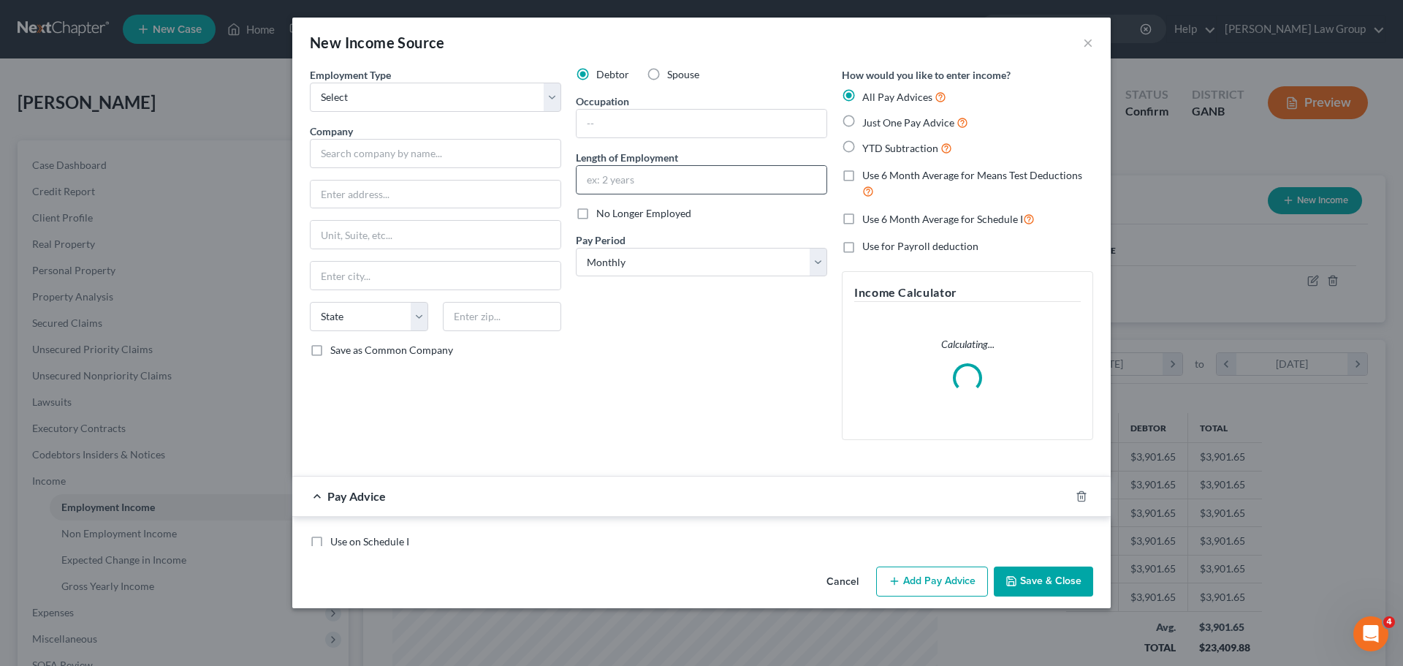
scroll to position [275, 580]
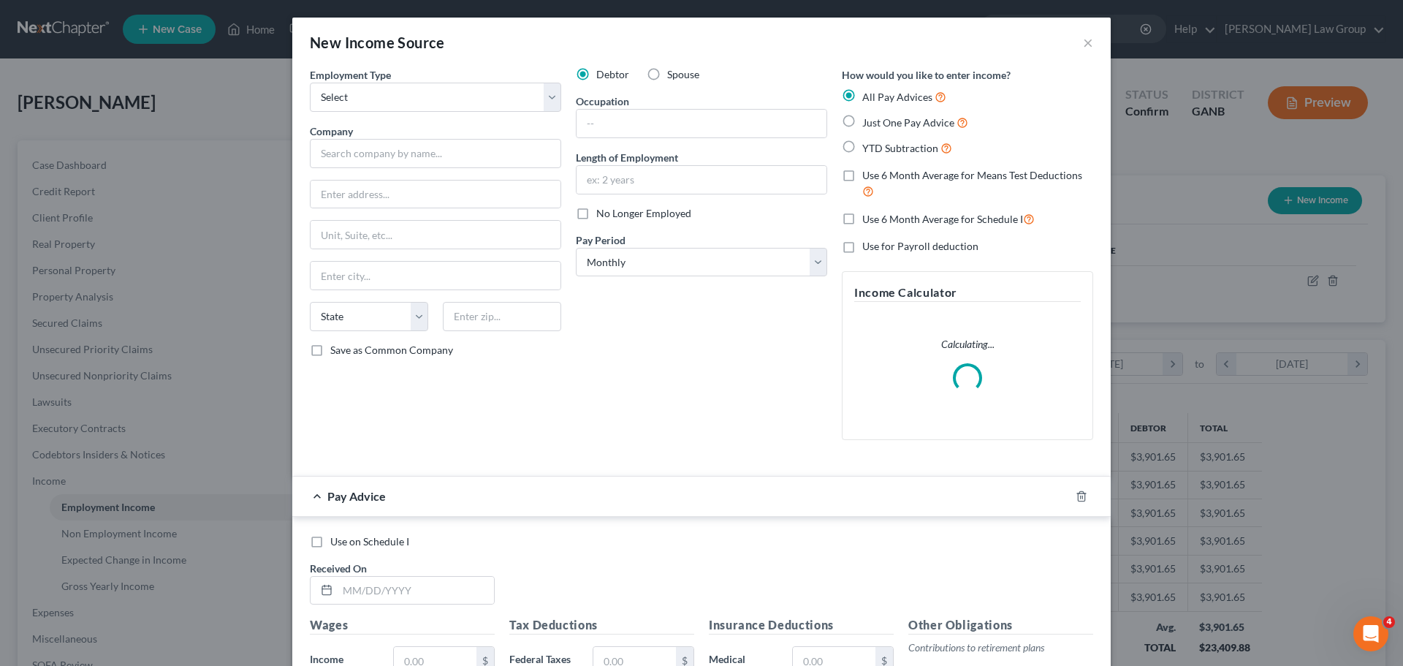
click at [667, 79] on label "Spouse" at bounding box center [683, 74] width 32 height 15
click at [673, 77] on input "Spouse" at bounding box center [678, 72] width 10 height 10
radio input "true"
click at [862, 120] on label "Just One Pay Advice" at bounding box center [915, 122] width 106 height 17
click at [868, 120] on input "Just One Pay Advice" at bounding box center [873, 119] width 10 height 10
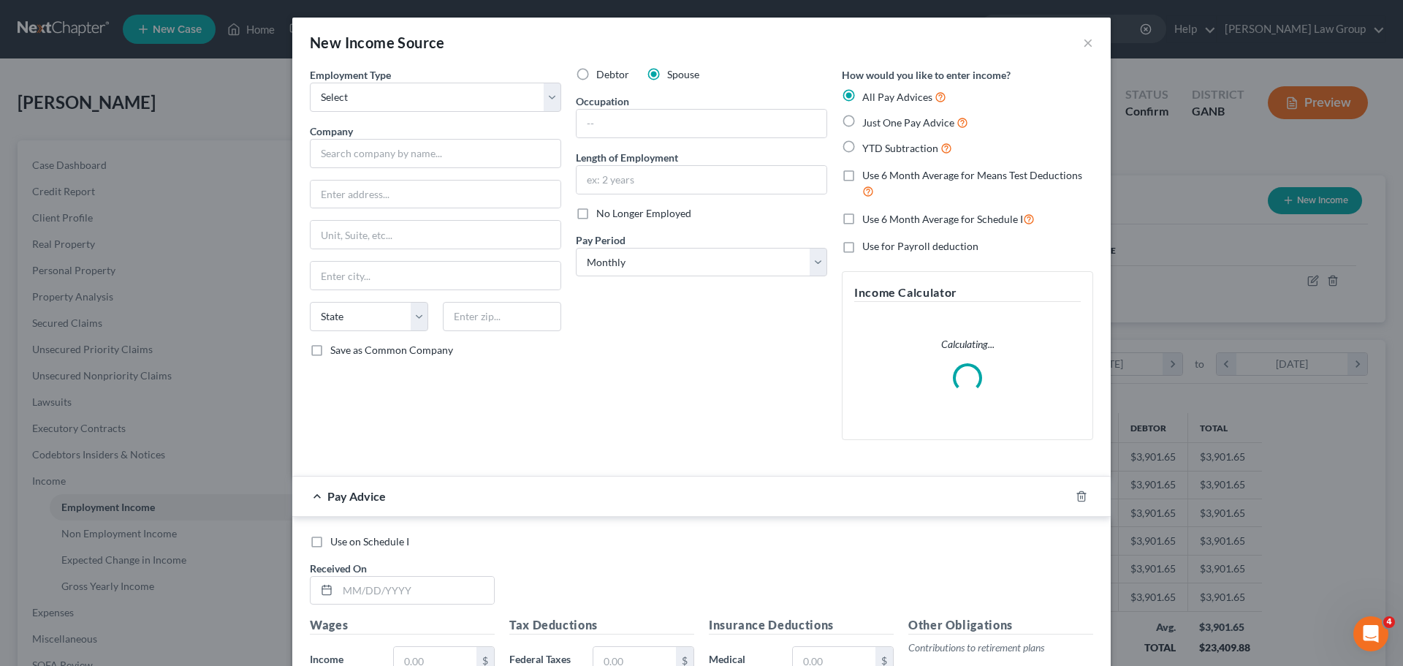
radio input "true"
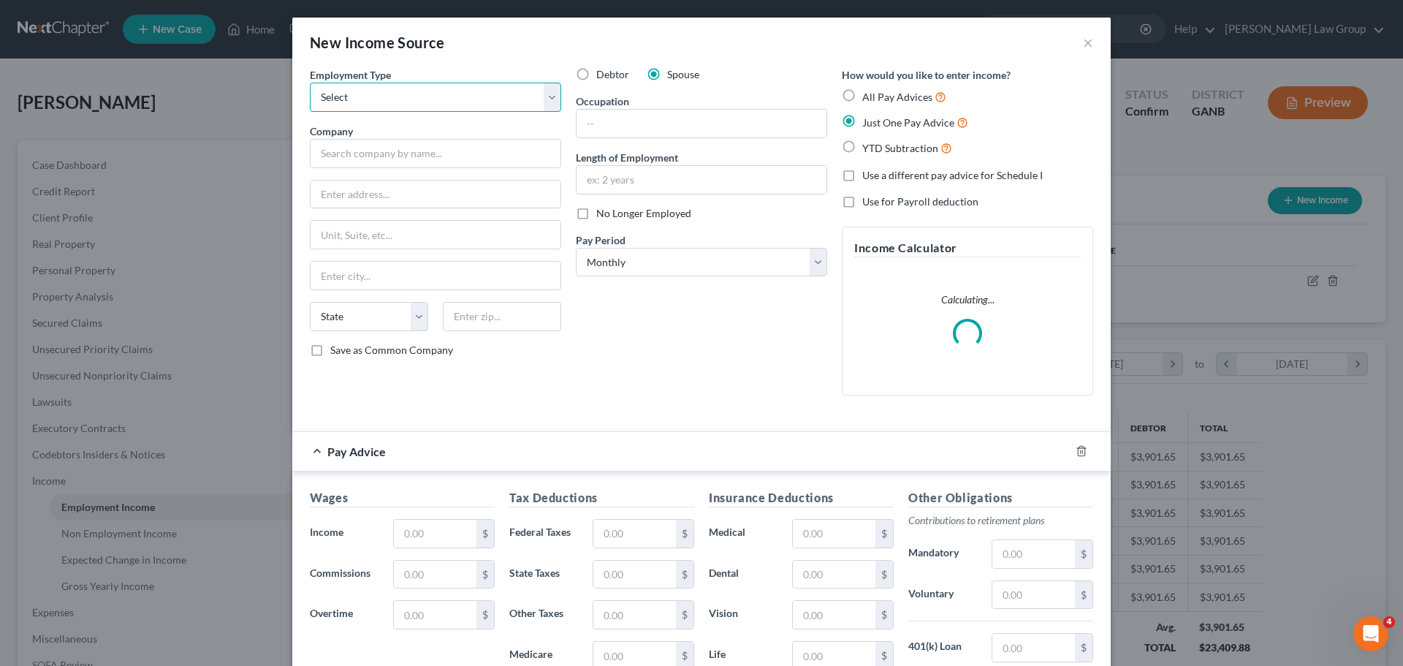
click at [333, 103] on select "Select Full or Part Time Employment Self Employment" at bounding box center [435, 97] width 251 height 29
select select "0"
click at [310, 83] on select "Select Full or Part Time Employment Self Employment" at bounding box center [435, 97] width 251 height 29
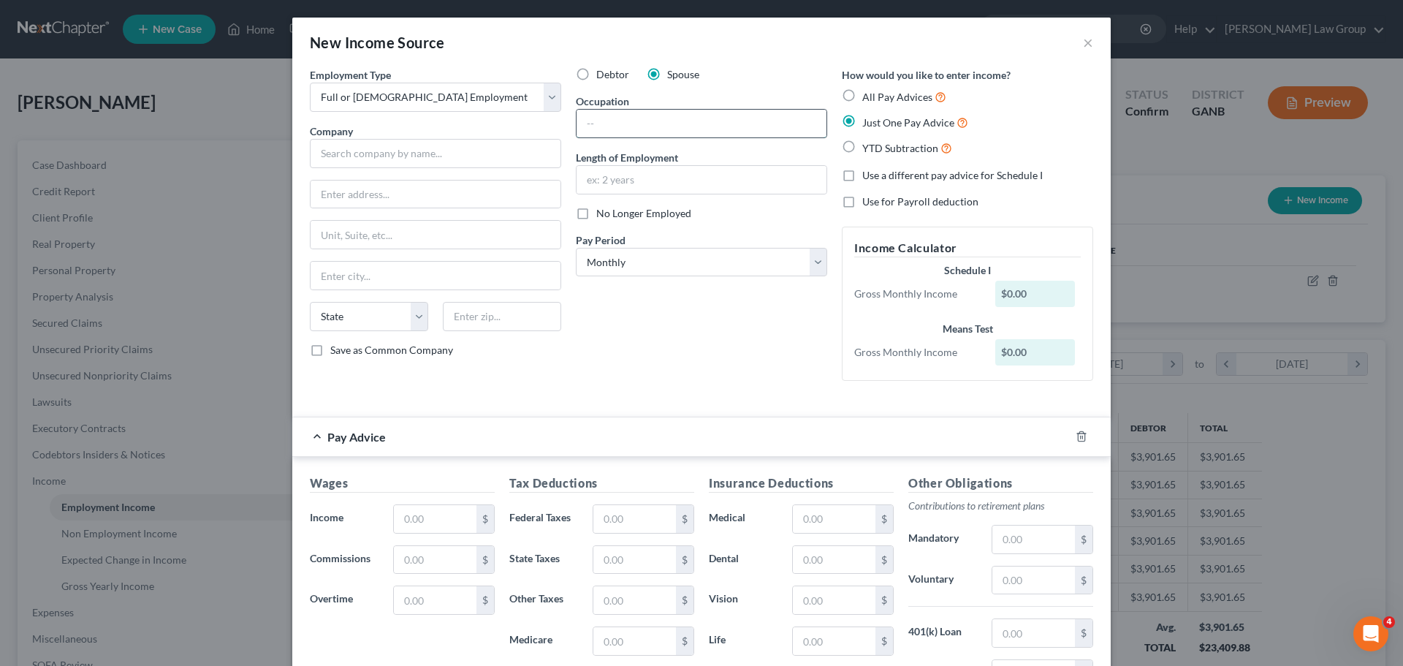
click at [609, 131] on input "text" at bounding box center [702, 124] width 250 height 28
type input "Driver"
click at [379, 161] on input "text" at bounding box center [435, 153] width 251 height 29
click at [354, 156] on input "text" at bounding box center [435, 153] width 251 height 29
type input "Averitt Express"
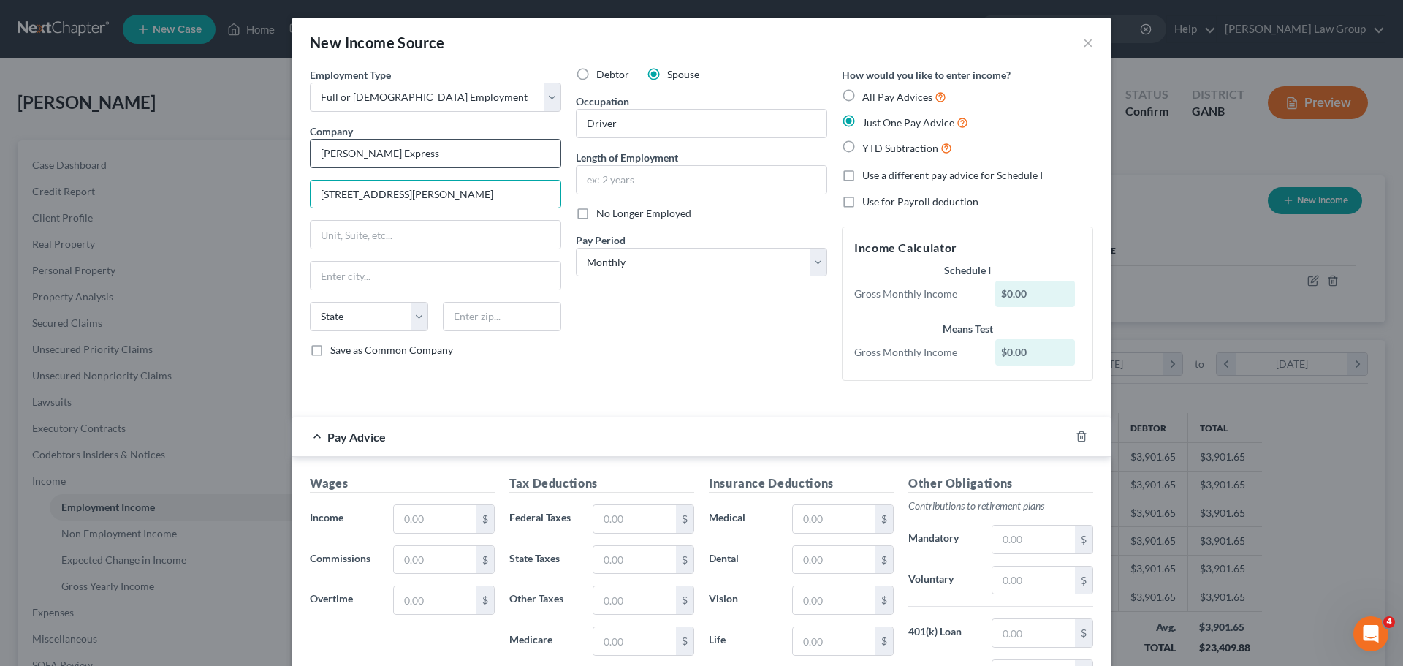
type input "1415 Neal Street"
type input "38502"
type input "Cookeville"
select select "44"
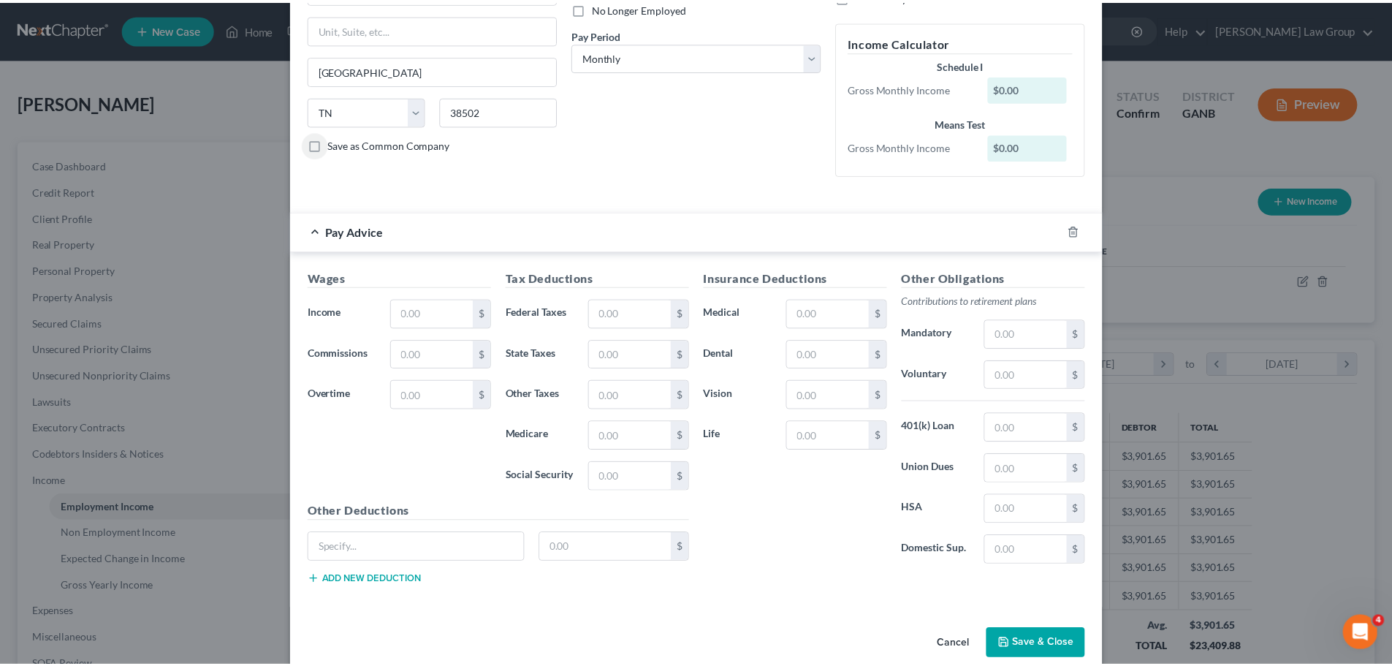
scroll to position [219, 0]
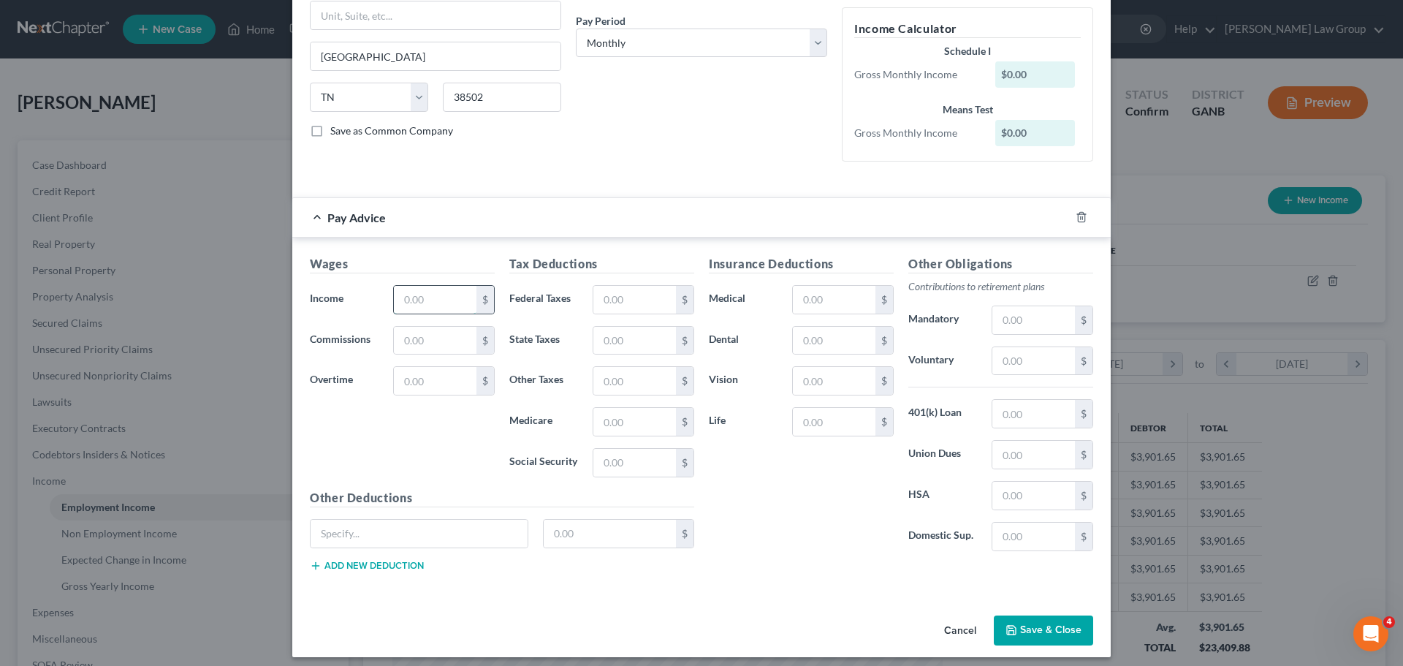
click at [433, 298] on input "text" at bounding box center [435, 300] width 83 height 28
type input "7,444"
click at [659, 304] on input "text" at bounding box center [635, 300] width 83 height 28
type input "828.14"
click at [1024, 369] on input "text" at bounding box center [1034, 361] width 83 height 28
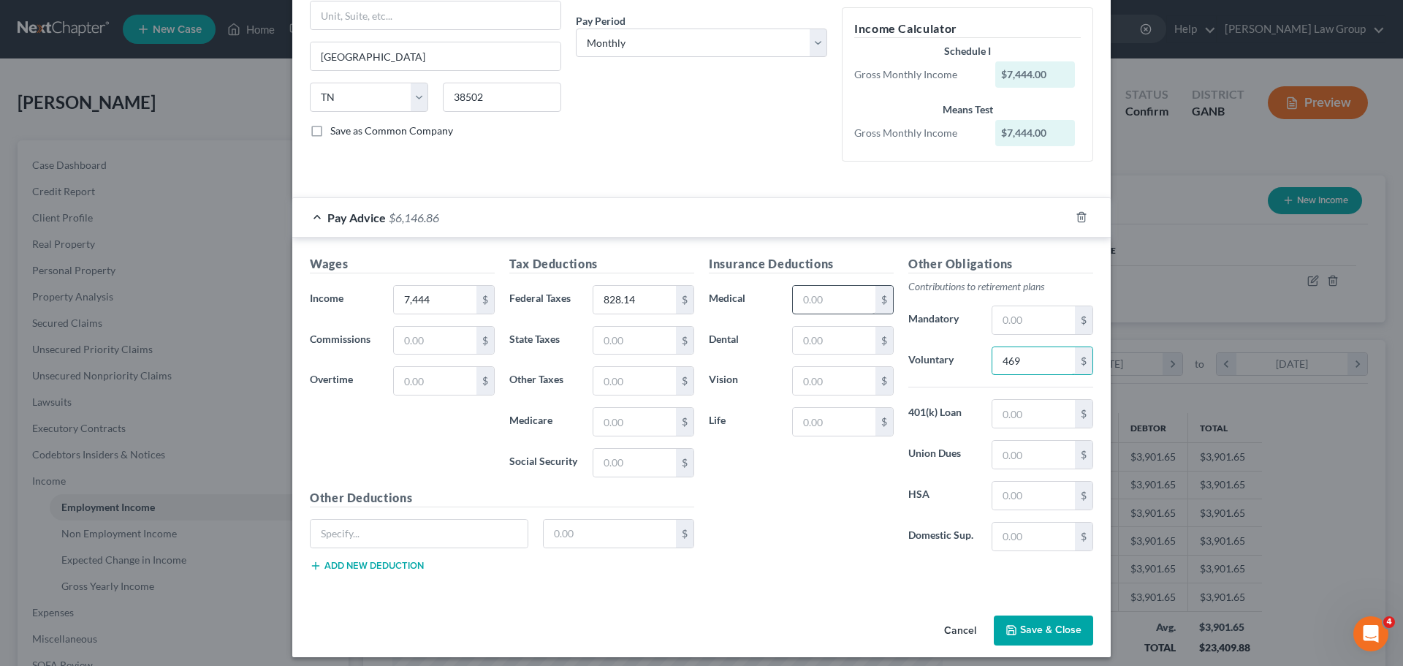
type input "469"
click at [828, 303] on input "text" at bounding box center [834, 300] width 83 height 28
type input "510.43"
click at [1043, 628] on button "Save & Close" at bounding box center [1043, 630] width 99 height 31
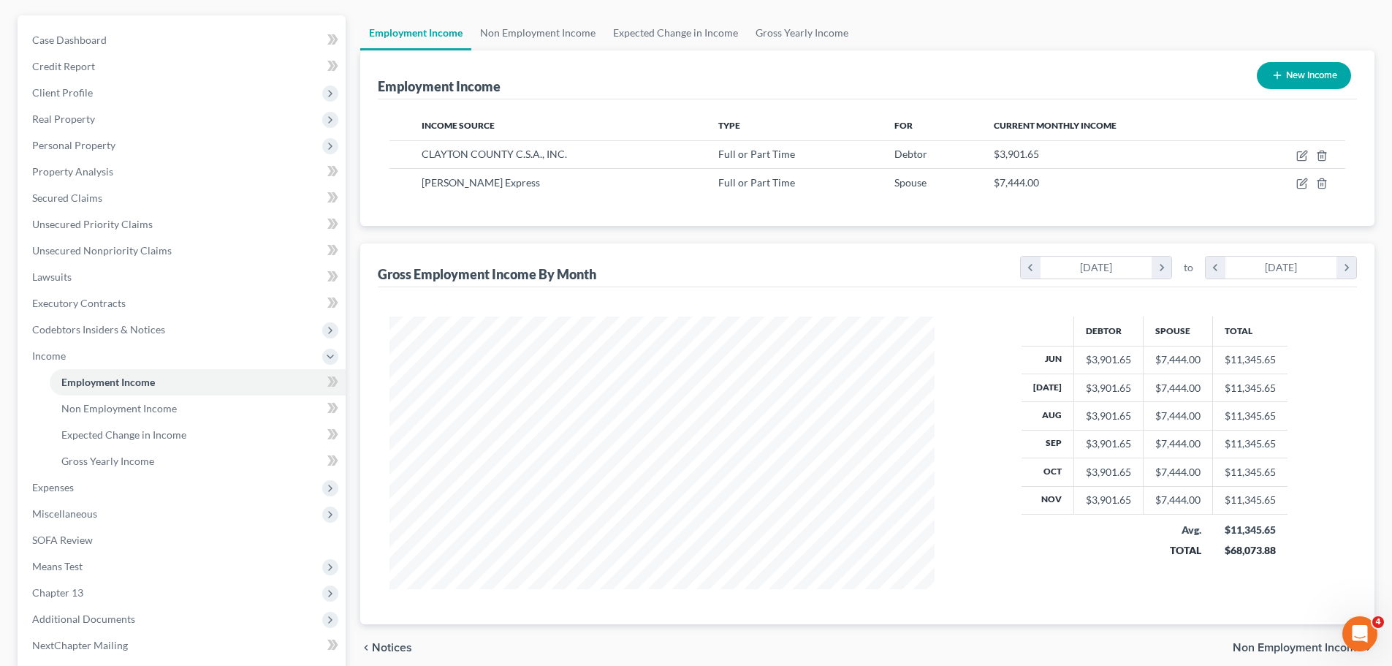
scroll to position [269, 0]
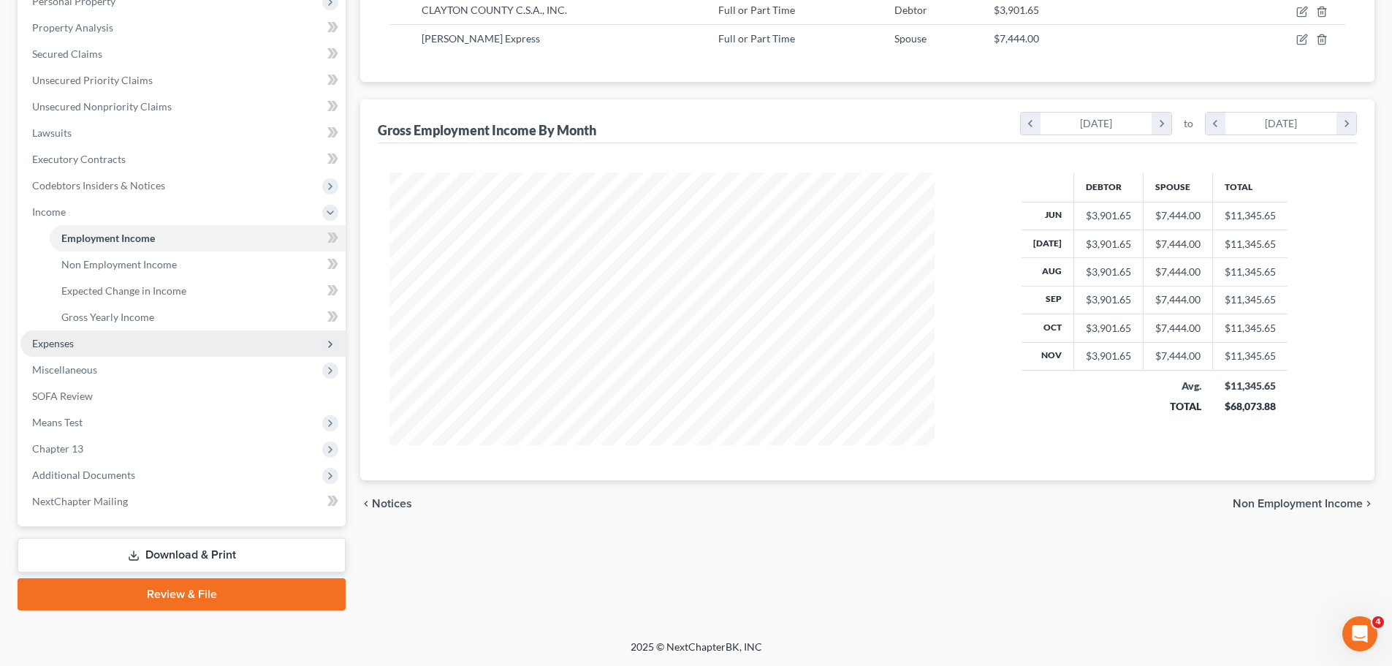
click at [143, 341] on span "Expenses" at bounding box center [182, 343] width 325 height 26
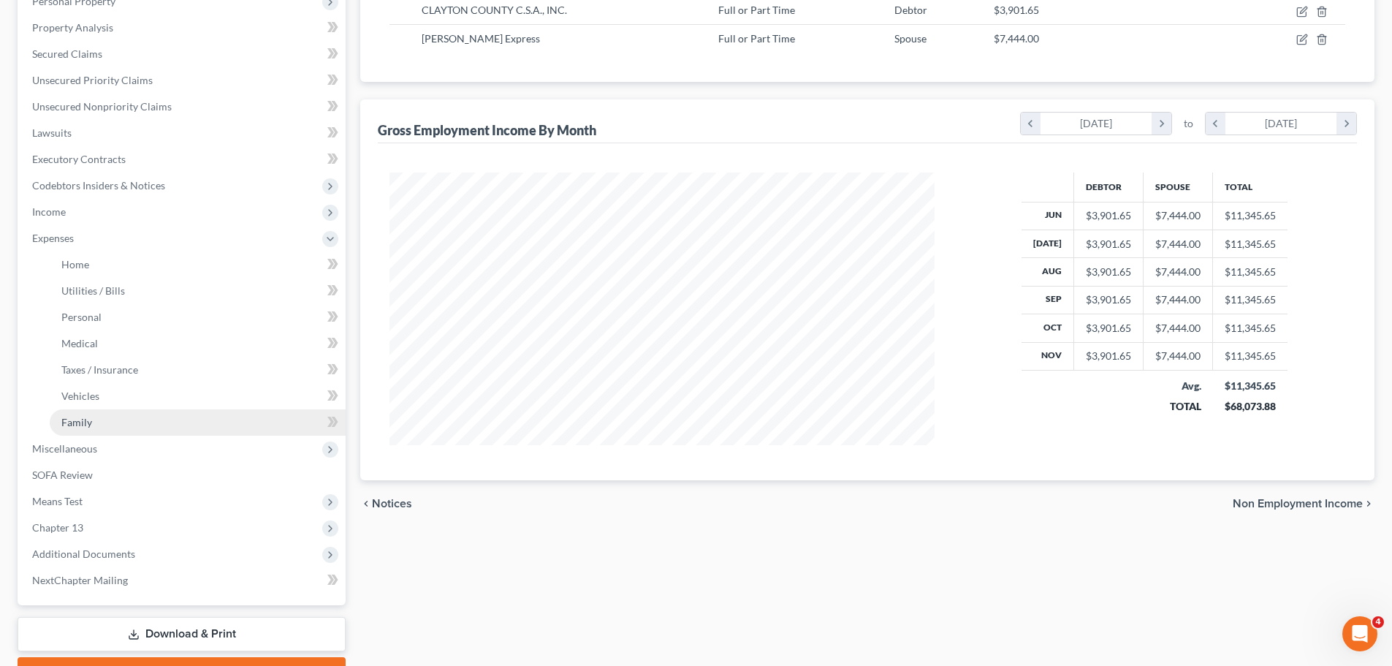
click at [105, 418] on link "Family" at bounding box center [198, 422] width 296 height 26
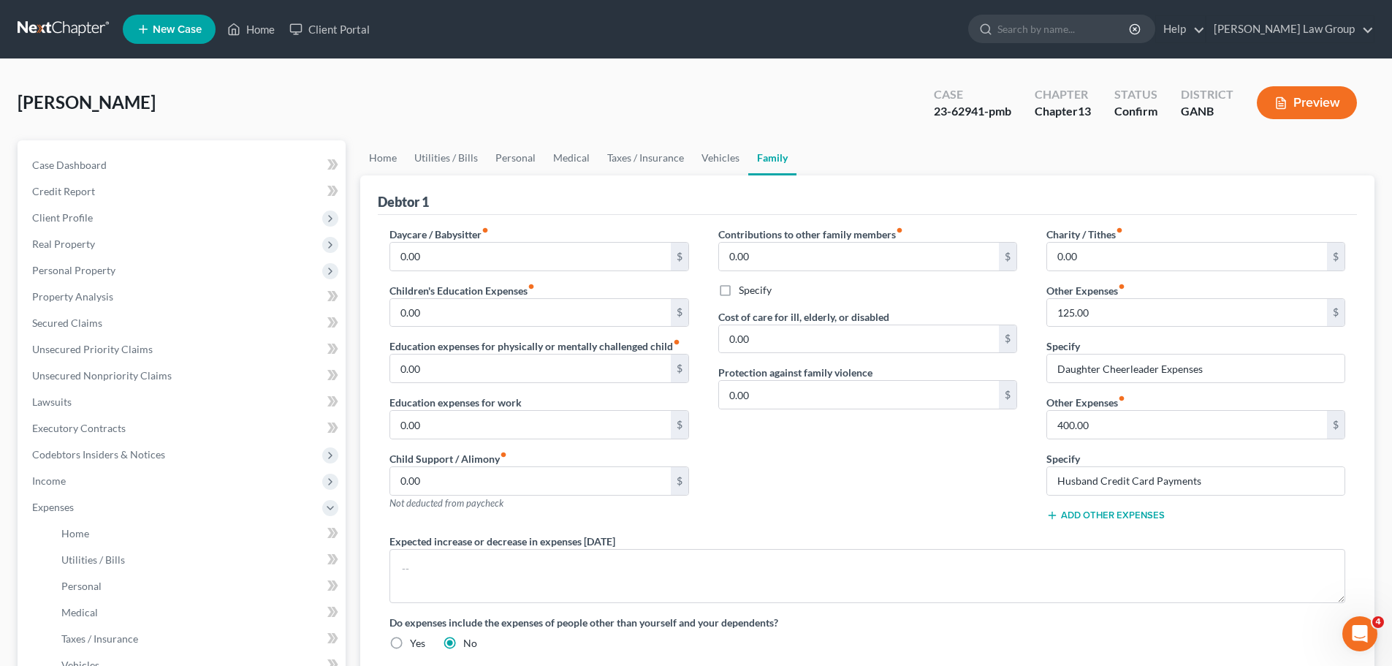
click at [980, 110] on div "23-62941-pmb" at bounding box center [972, 111] width 77 height 17
drag, startPoint x: 984, startPoint y: 110, endPoint x: 949, endPoint y: 110, distance: 34.4
click at [949, 110] on div "23-62941-pmb" at bounding box center [972, 111] width 77 height 17
copy div "62941"
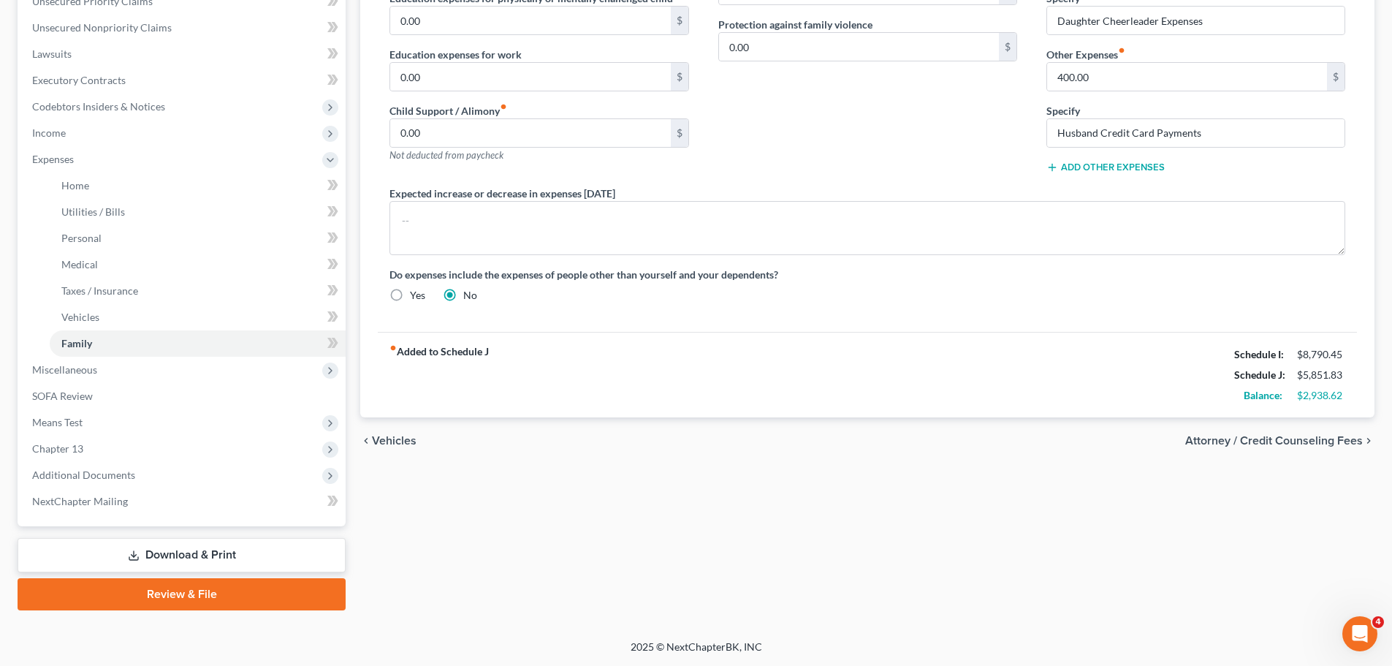
scroll to position [129, 0]
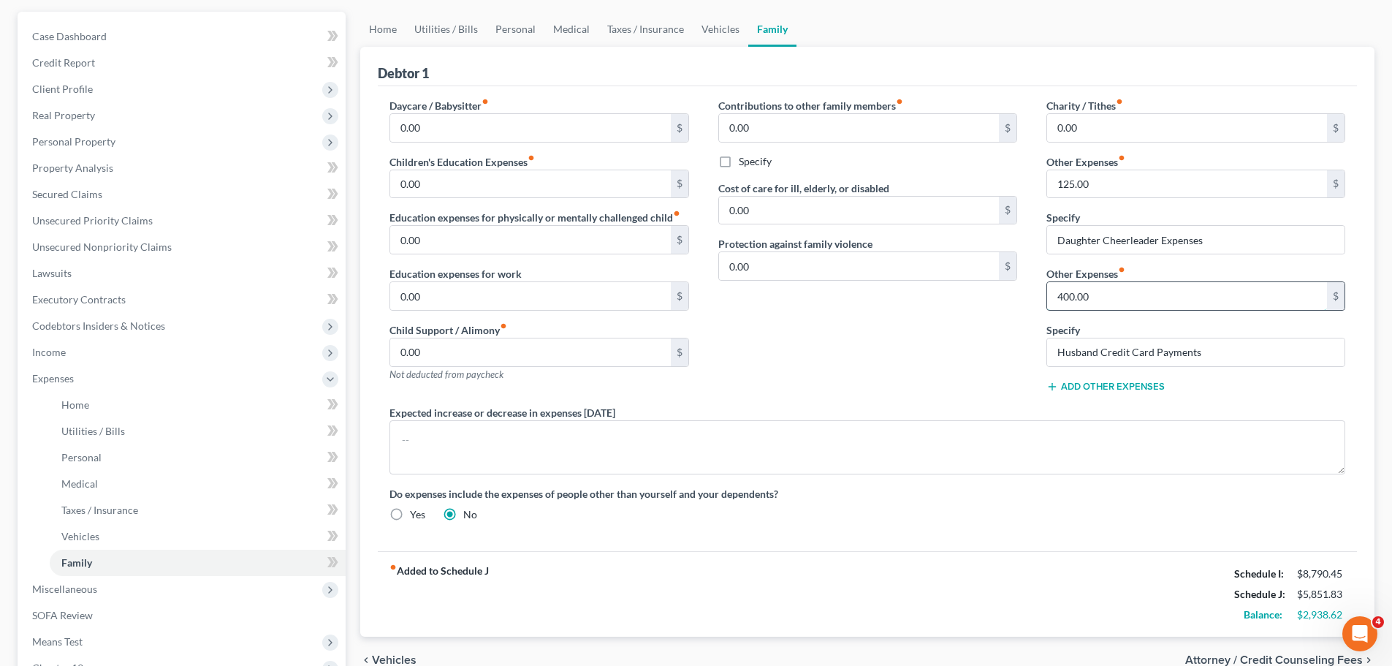
click at [1111, 300] on input "400.00" at bounding box center [1187, 296] width 280 height 28
type input "550"
click at [875, 350] on div "Contributions to other family members fiber_manual_record 0.00 $ Specify Cost o…" at bounding box center [868, 251] width 328 height 307
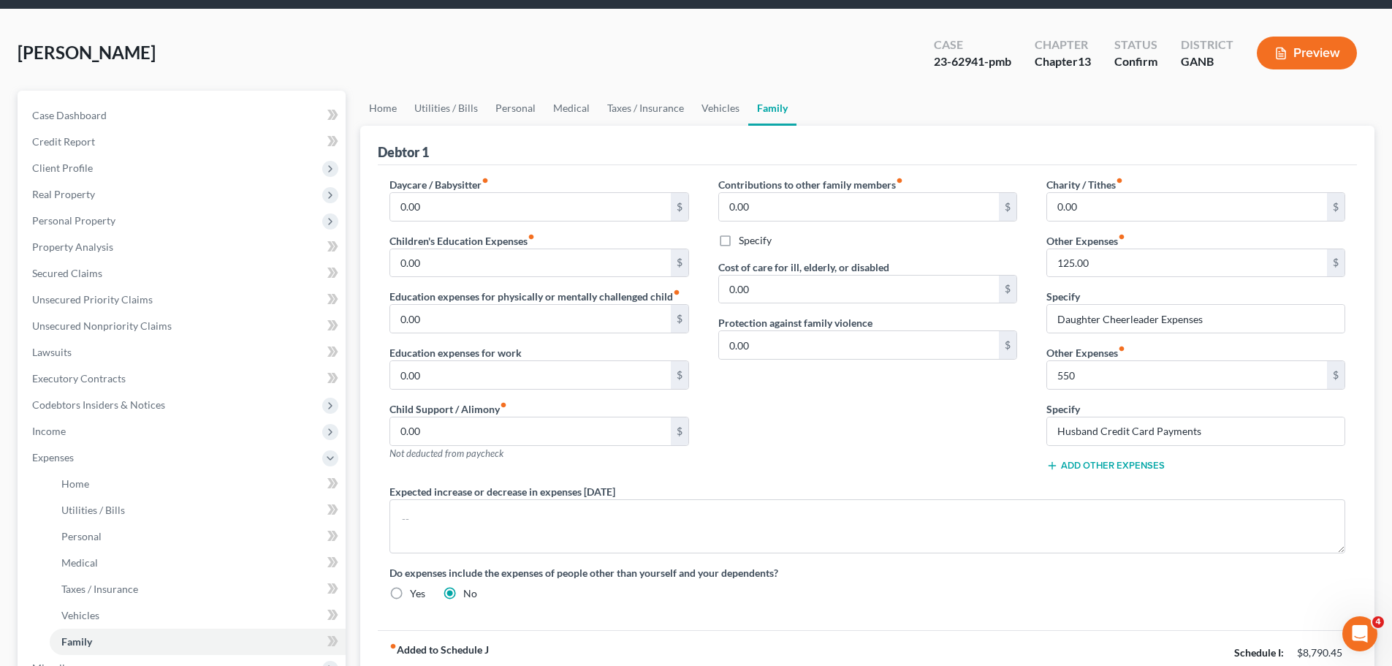
scroll to position [0, 0]
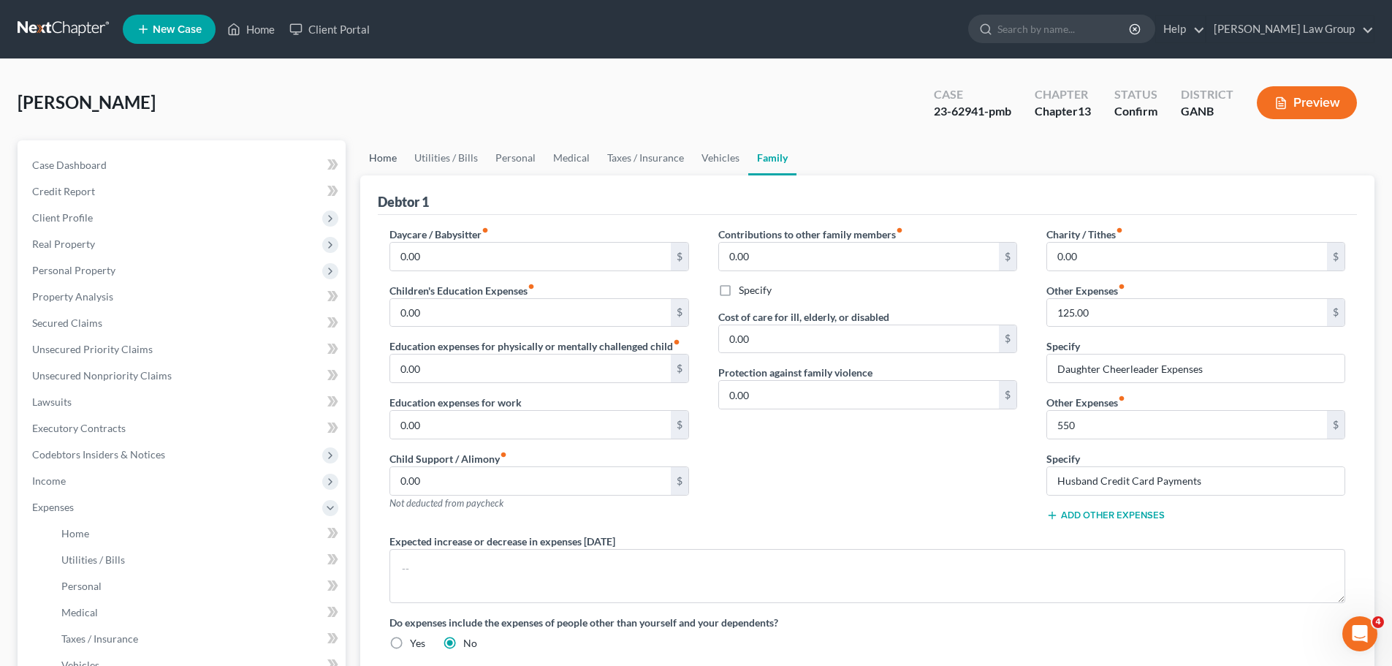
click at [376, 151] on link "Home" at bounding box center [382, 157] width 45 height 35
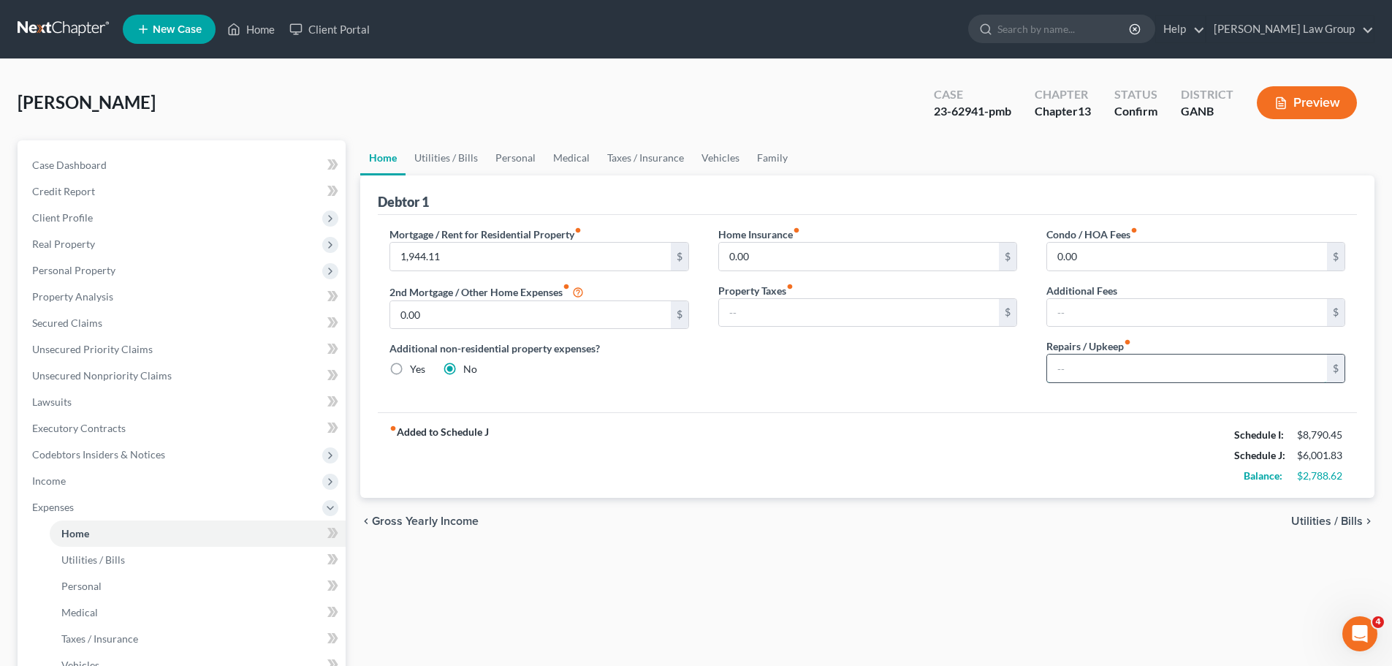
click at [1150, 364] on input "text" at bounding box center [1187, 368] width 280 height 28
type input "200.00"
click at [473, 156] on link "Utilities / Bills" at bounding box center [446, 157] width 81 height 35
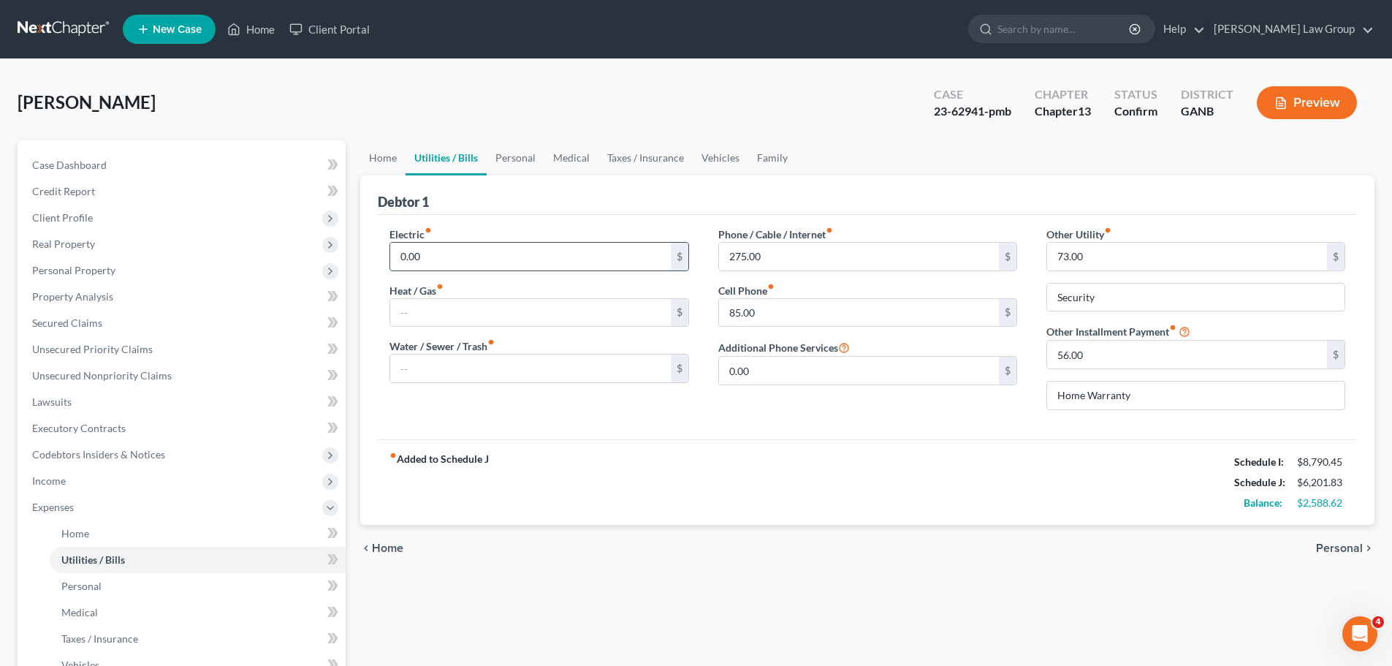
click at [452, 251] on input "0.00" at bounding box center [530, 257] width 280 height 28
type input "256"
click at [452, 311] on input "text" at bounding box center [530, 313] width 280 height 28
click at [435, 380] on input "text" at bounding box center [530, 368] width 280 height 28
type input "85"
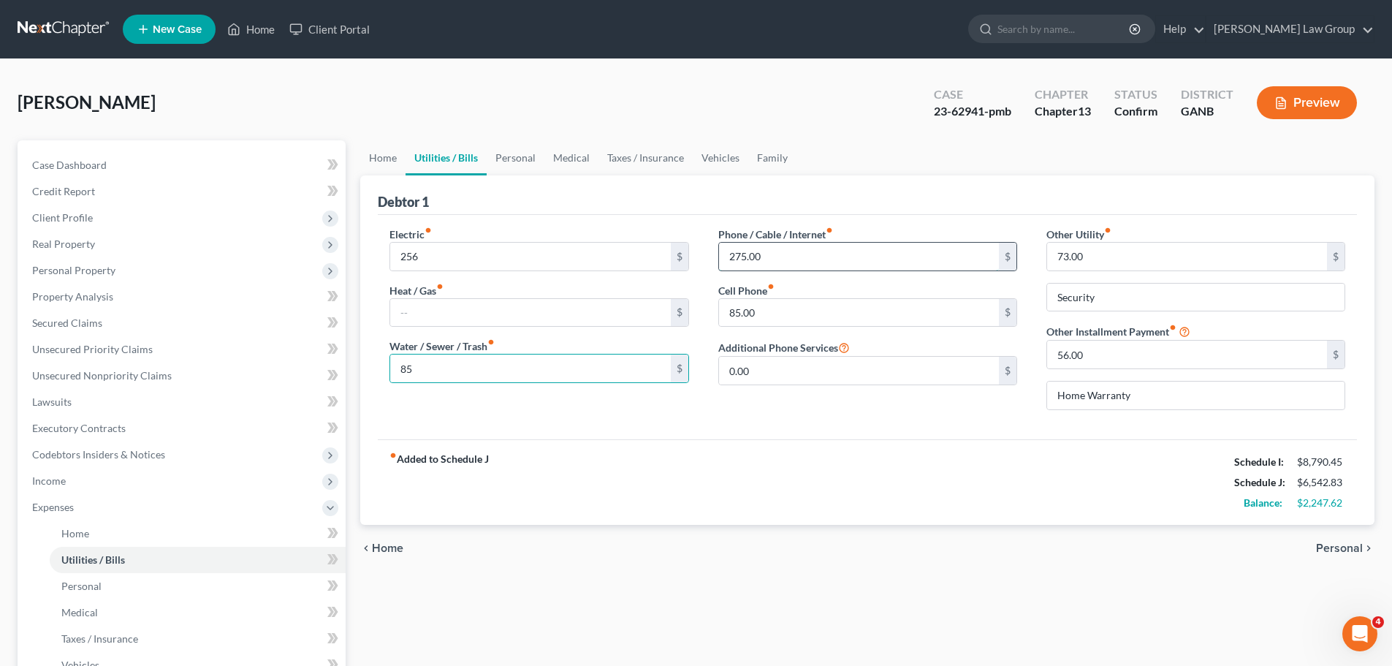
click at [837, 252] on input "275.00" at bounding box center [859, 257] width 280 height 28
type input "320"
click at [827, 302] on input "85.00" at bounding box center [859, 313] width 280 height 28
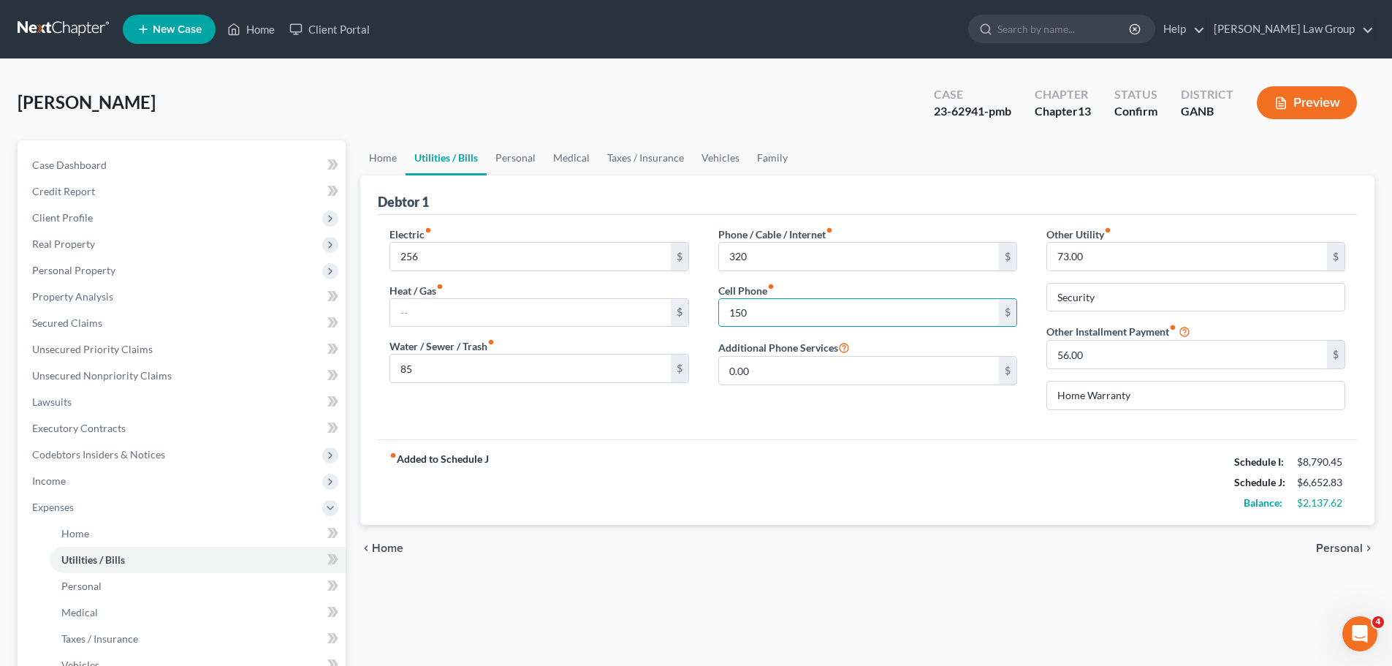
type input "150"
click at [917, 459] on div "fiber_manual_record Added to Schedule J Schedule I: $8,790.45 Schedule J: $6,65…" at bounding box center [867, 482] width 979 height 86
click at [512, 151] on link "Personal" at bounding box center [516, 157] width 58 height 35
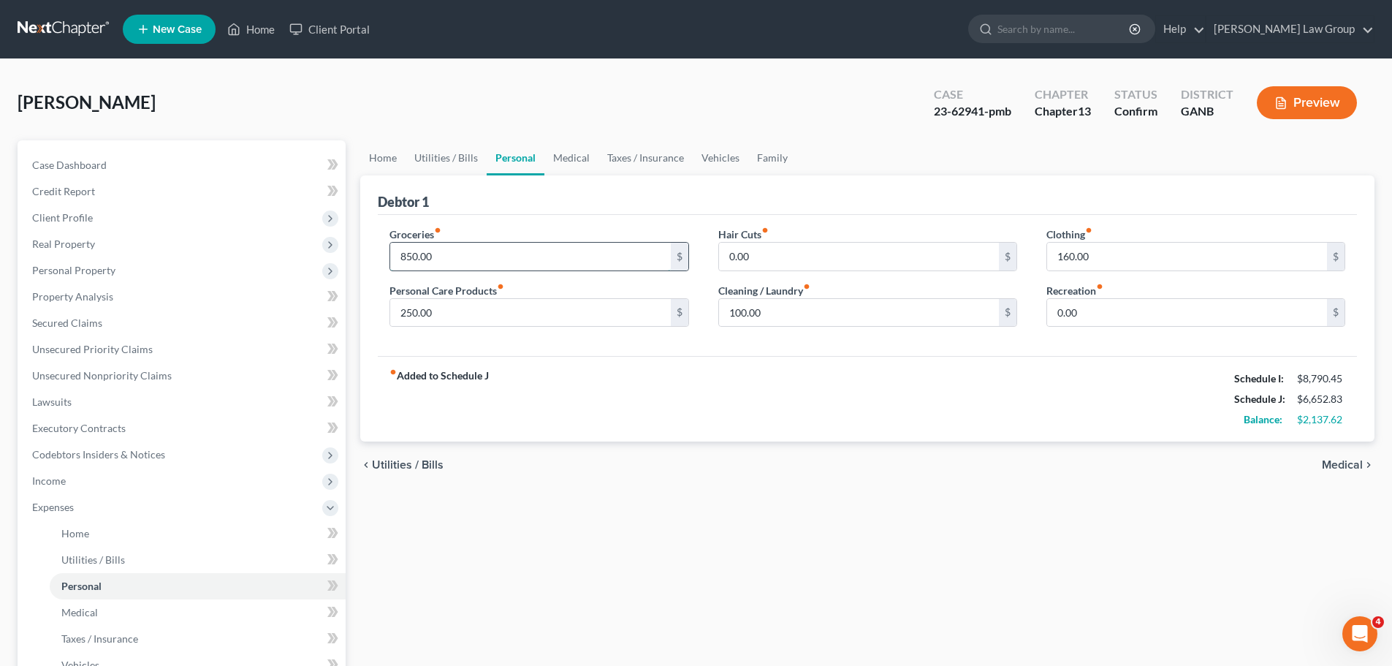
click at [474, 259] on input "850.00" at bounding box center [530, 257] width 280 height 28
type input "950"
click at [489, 323] on input "250.00" at bounding box center [530, 313] width 280 height 28
type input "300"
click at [1140, 253] on input "160.00" at bounding box center [1187, 257] width 280 height 28
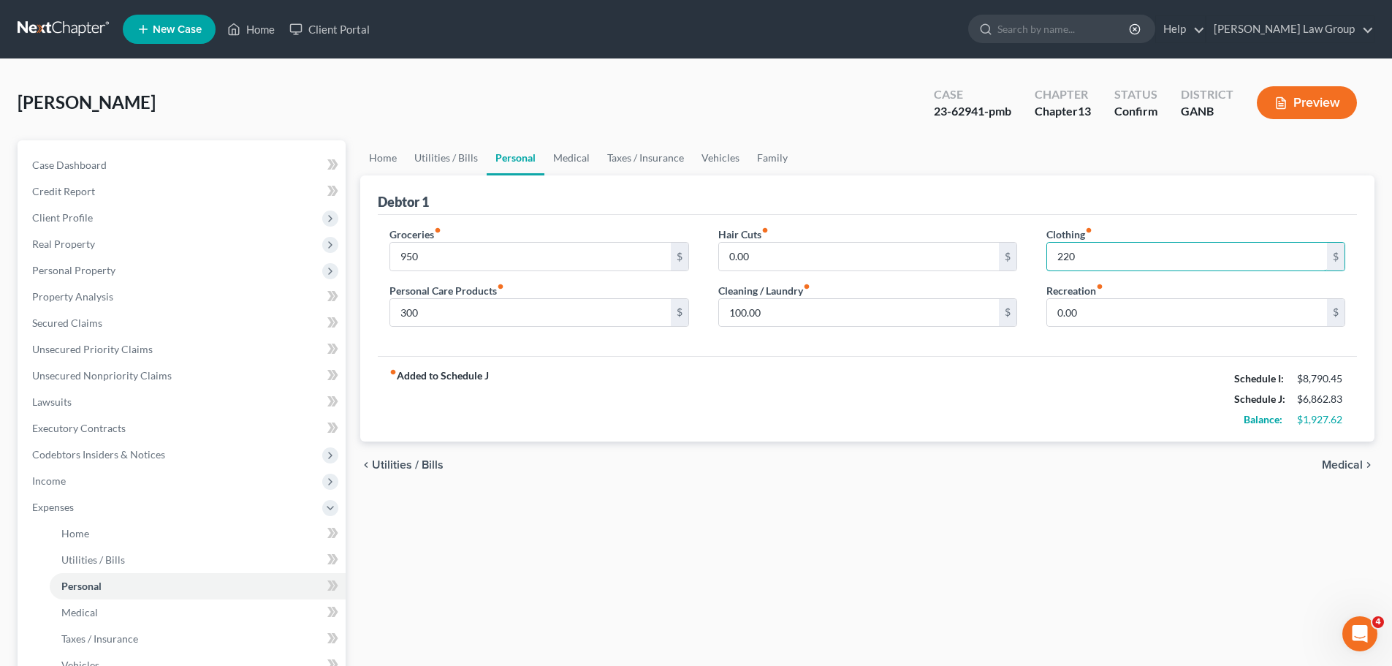
type input "220"
click at [937, 372] on div "fiber_manual_record Added to Schedule J Schedule I: $8,790.45 Schedule J: $6,86…" at bounding box center [867, 399] width 979 height 86
click at [577, 147] on link "Medical" at bounding box center [572, 157] width 54 height 35
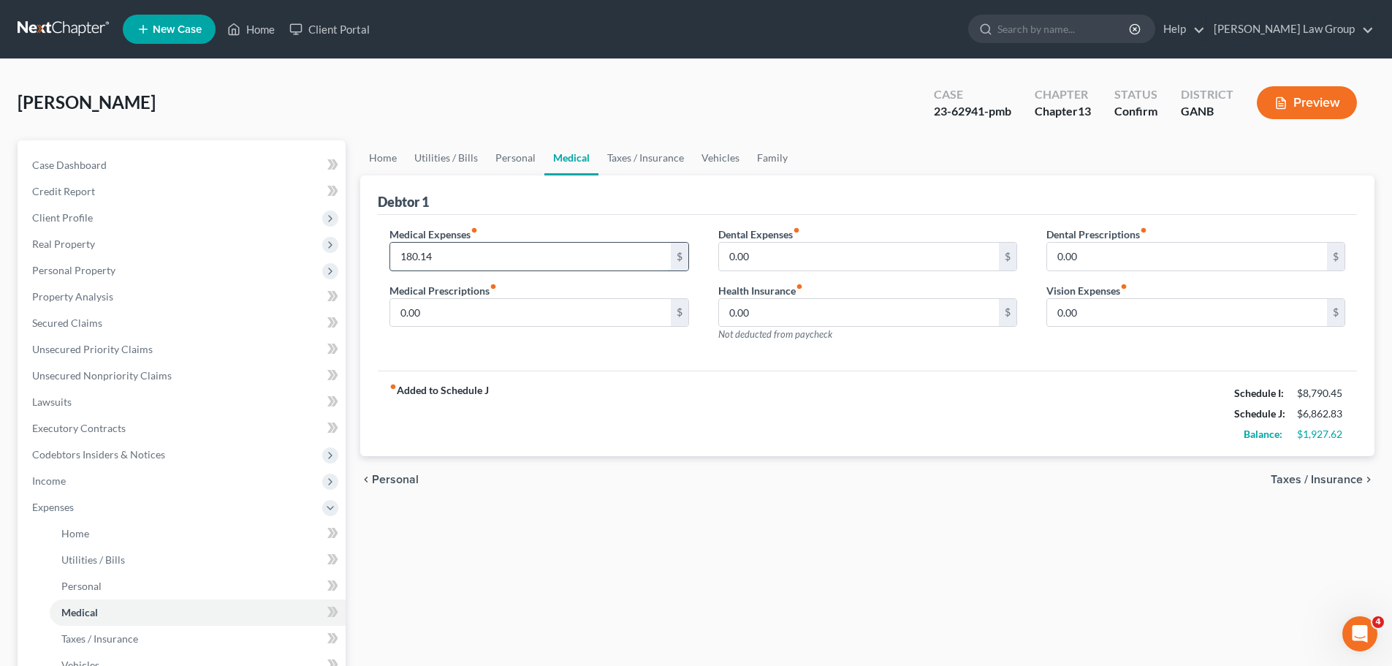
click at [485, 253] on input "180.14" at bounding box center [530, 257] width 280 height 28
type input "300"
click at [773, 159] on link "Family" at bounding box center [772, 157] width 48 height 35
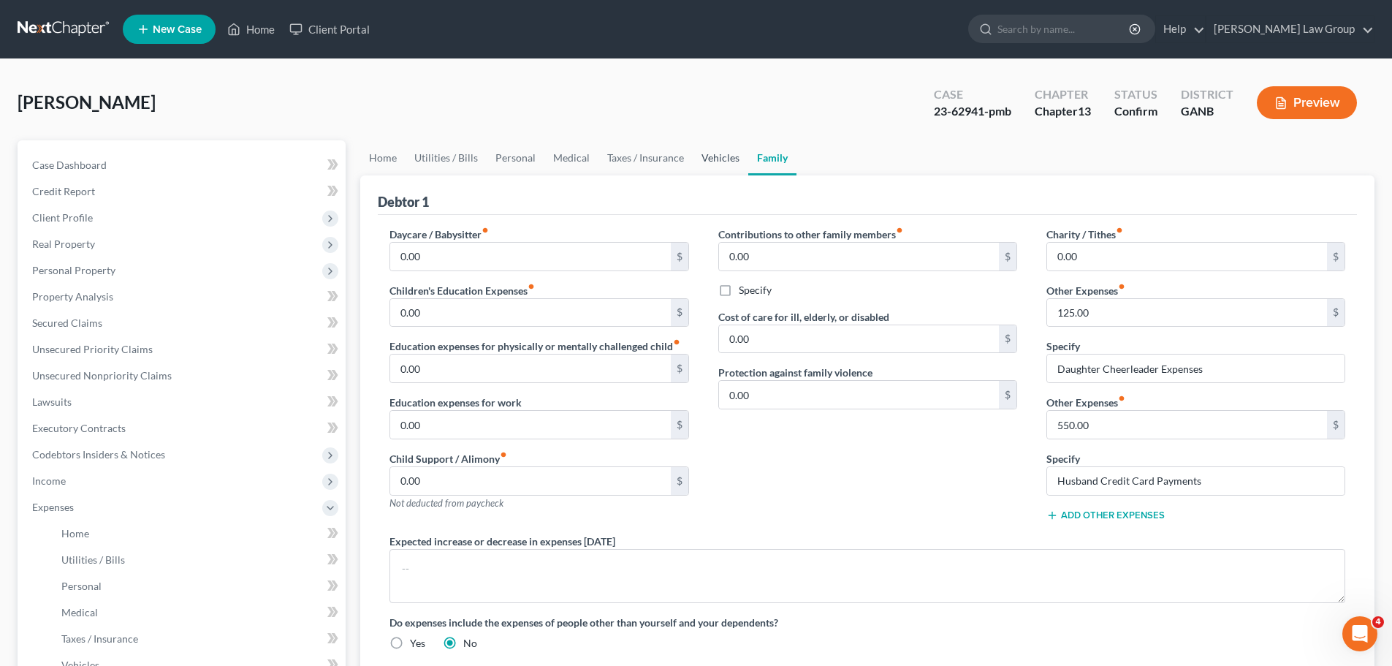
click at [715, 143] on link "Vehicles" at bounding box center [721, 157] width 56 height 35
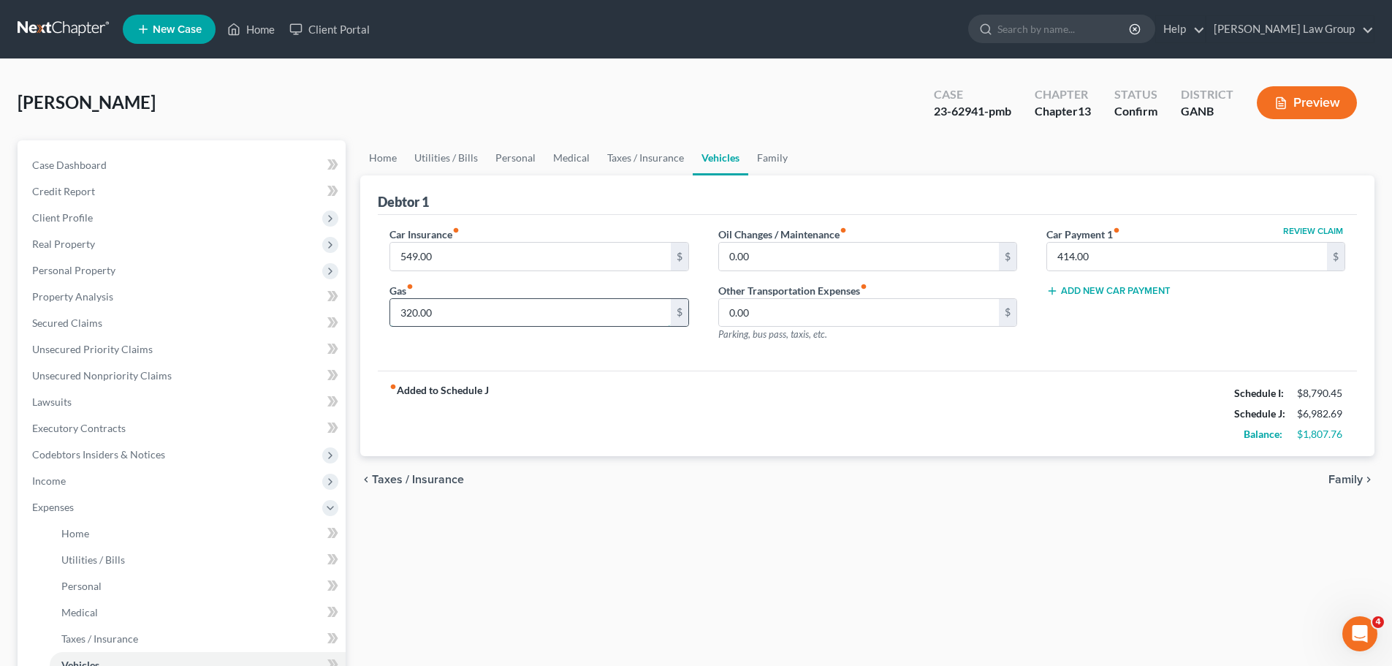
click at [485, 315] on input "320.00" at bounding box center [530, 313] width 280 height 28
type input "530"
click at [557, 351] on div "Car Insurance fiber_manual_record 549.00 $ Gas fiber_manual_record 530 $" at bounding box center [539, 290] width 328 height 127
click at [621, 159] on link "Taxes / Insurance" at bounding box center [646, 157] width 94 height 35
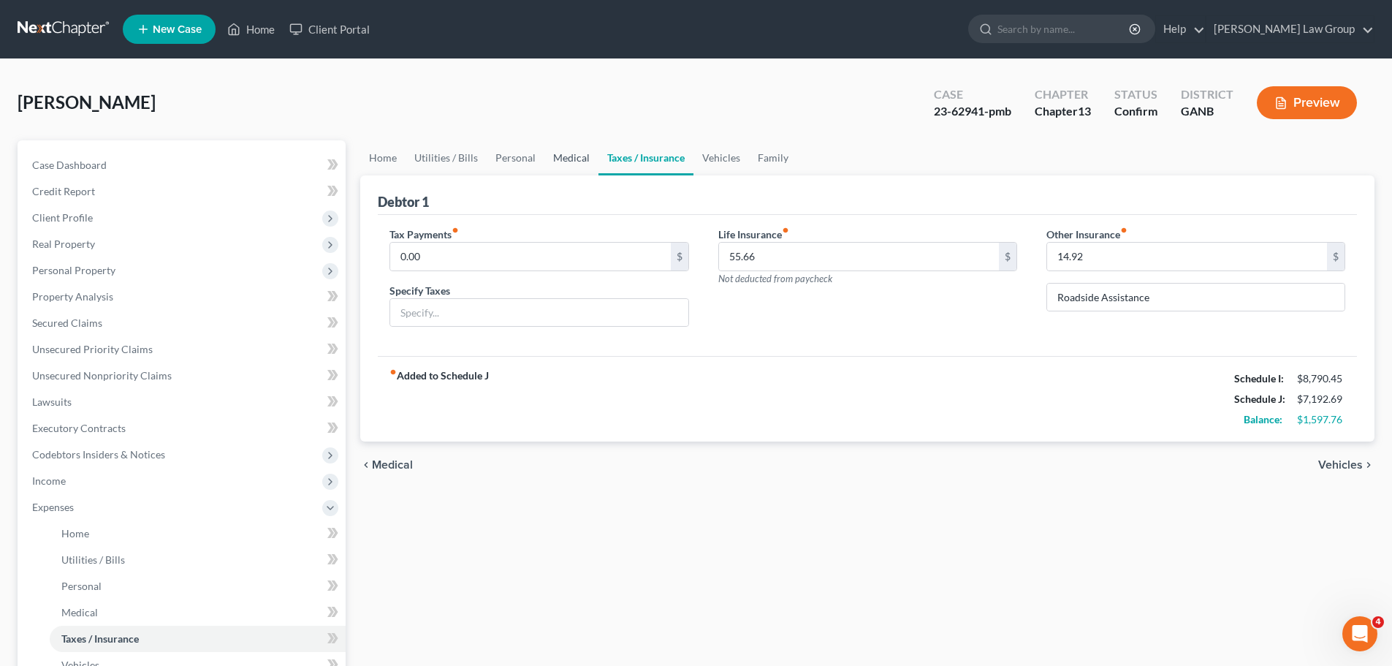
click at [553, 151] on link "Medical" at bounding box center [572, 157] width 54 height 35
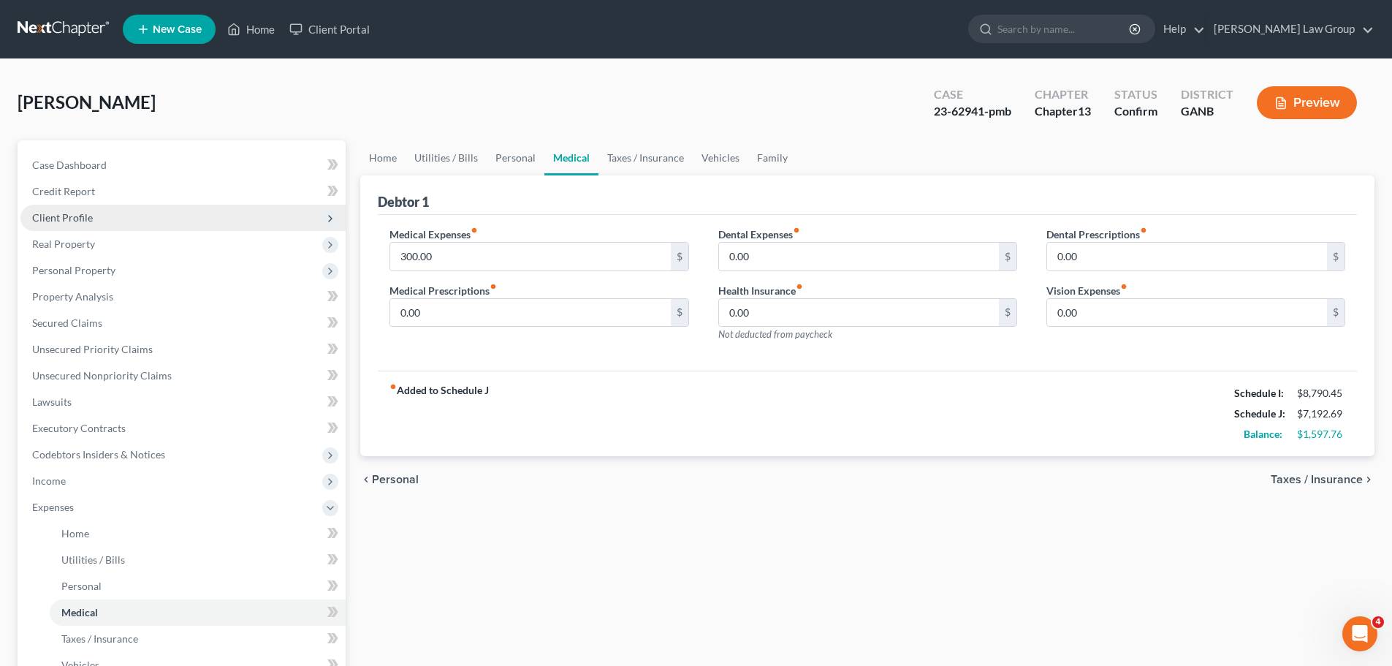
click at [81, 208] on span "Client Profile" at bounding box center [182, 218] width 325 height 26
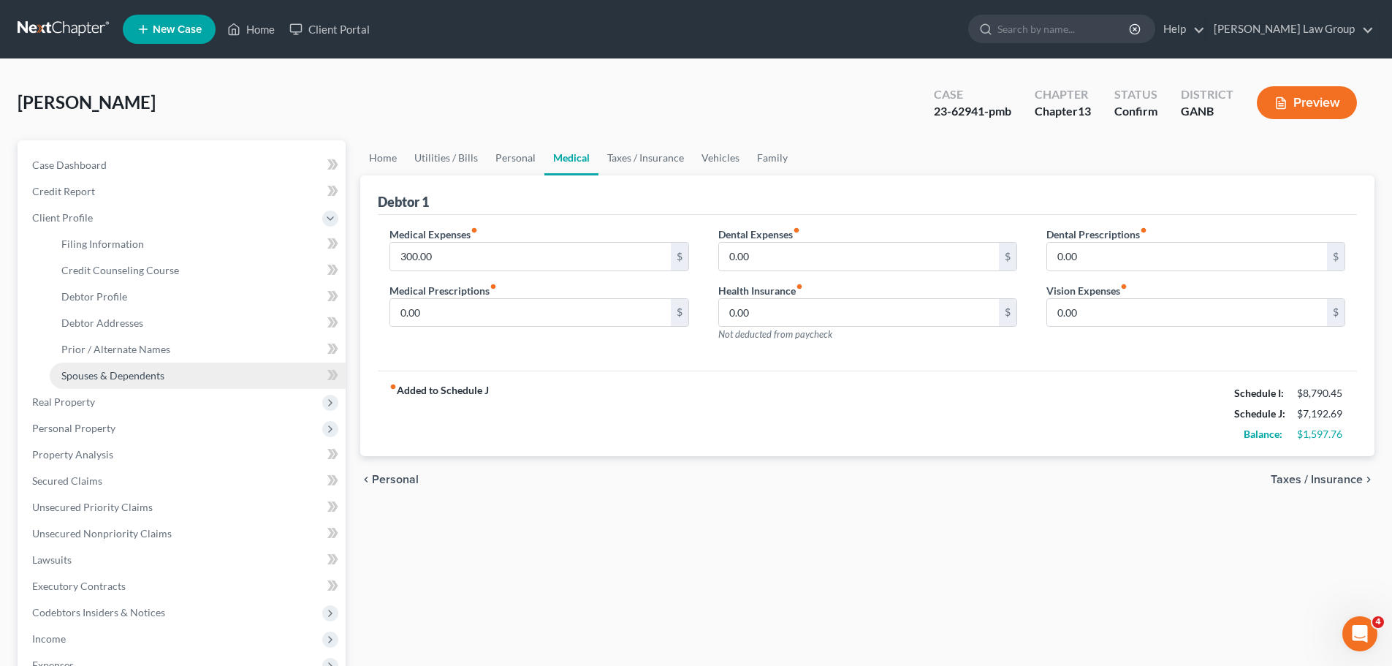
click at [148, 373] on span "Spouses & Dependents" at bounding box center [112, 375] width 103 height 12
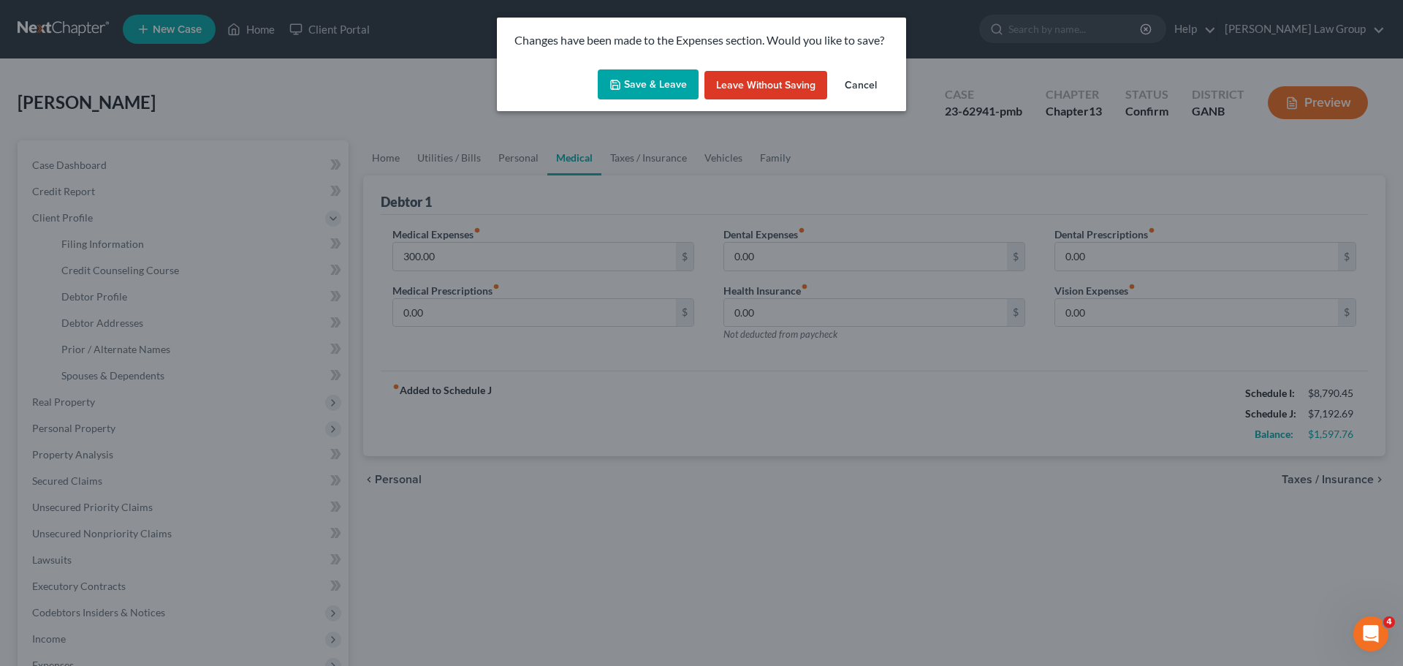
click at [656, 86] on button "Save & Leave" at bounding box center [648, 84] width 101 height 31
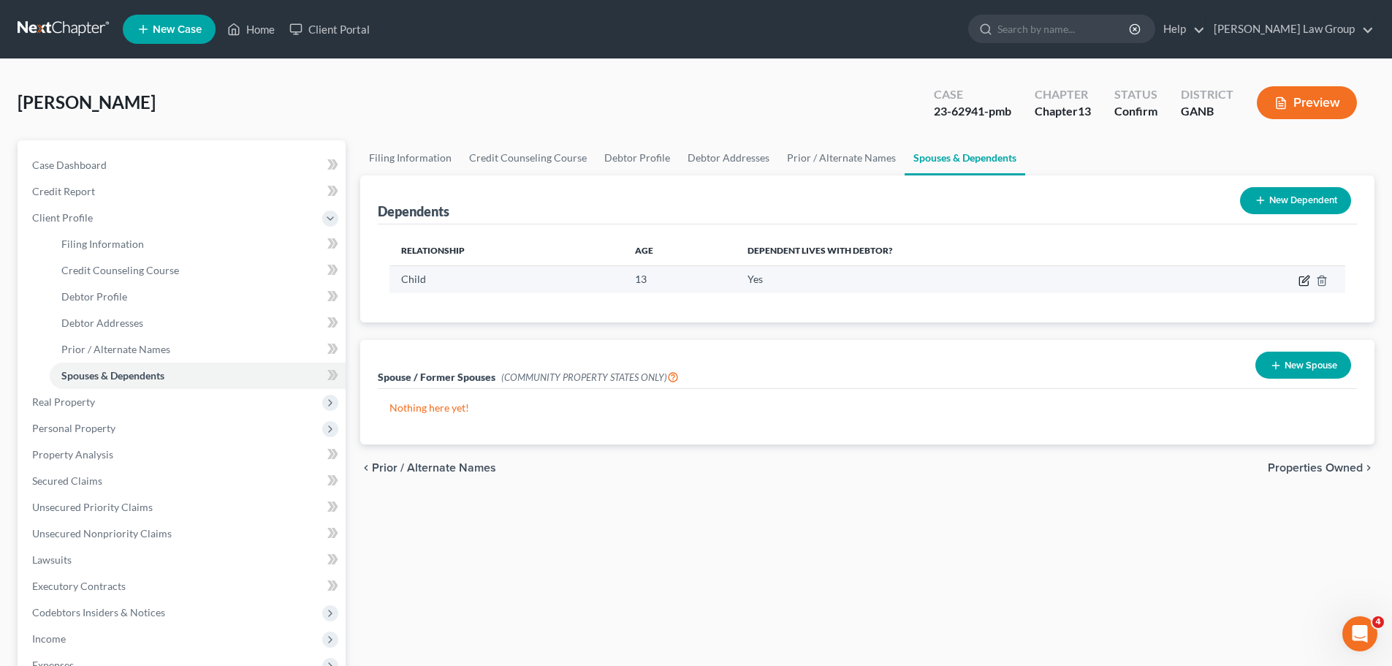
click at [1305, 282] on icon "button" at bounding box center [1305, 279] width 7 height 7
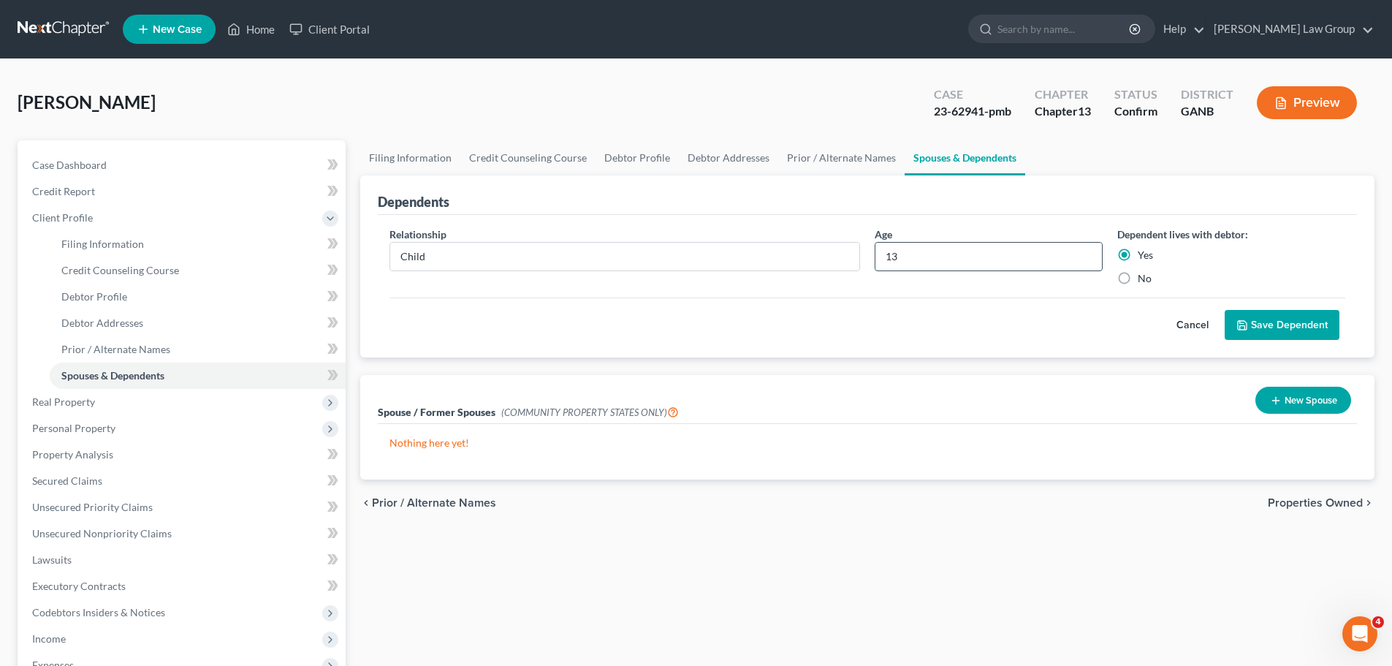
click at [906, 264] on input "13" at bounding box center [989, 257] width 227 height 28
type input "16"
click at [1256, 316] on button "Save Dependent" at bounding box center [1282, 325] width 115 height 31
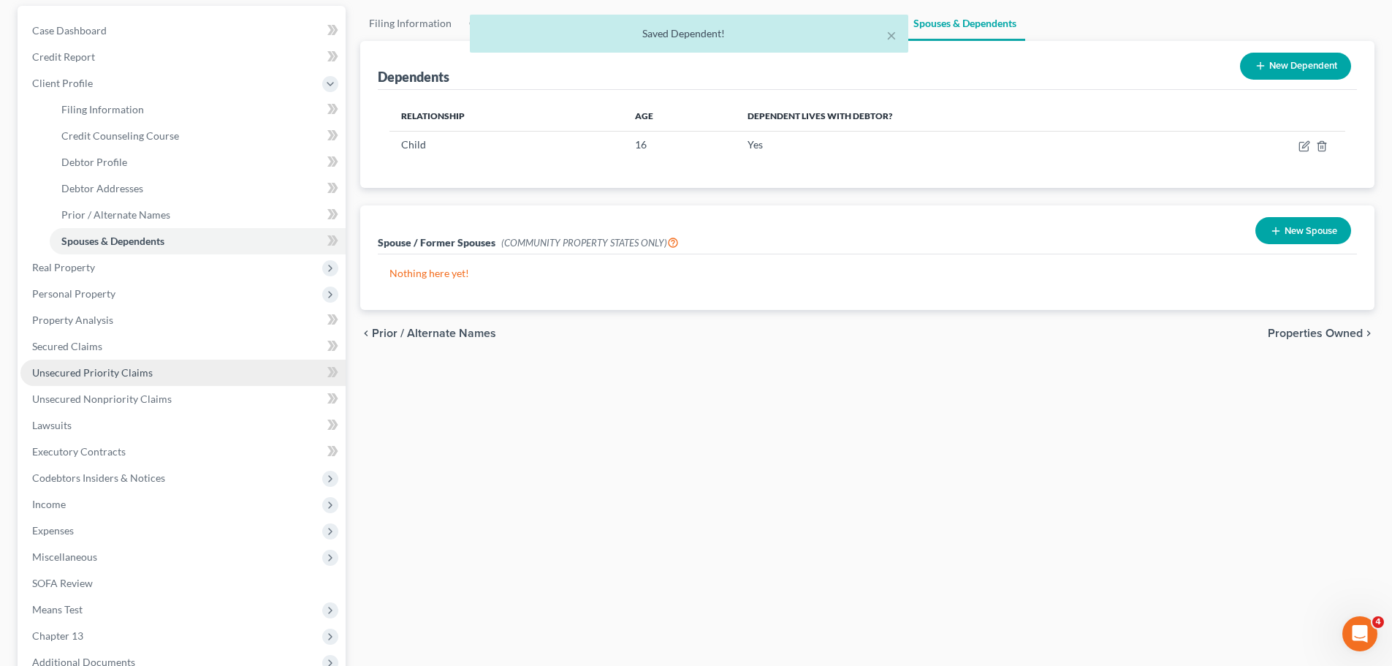
scroll to position [292, 0]
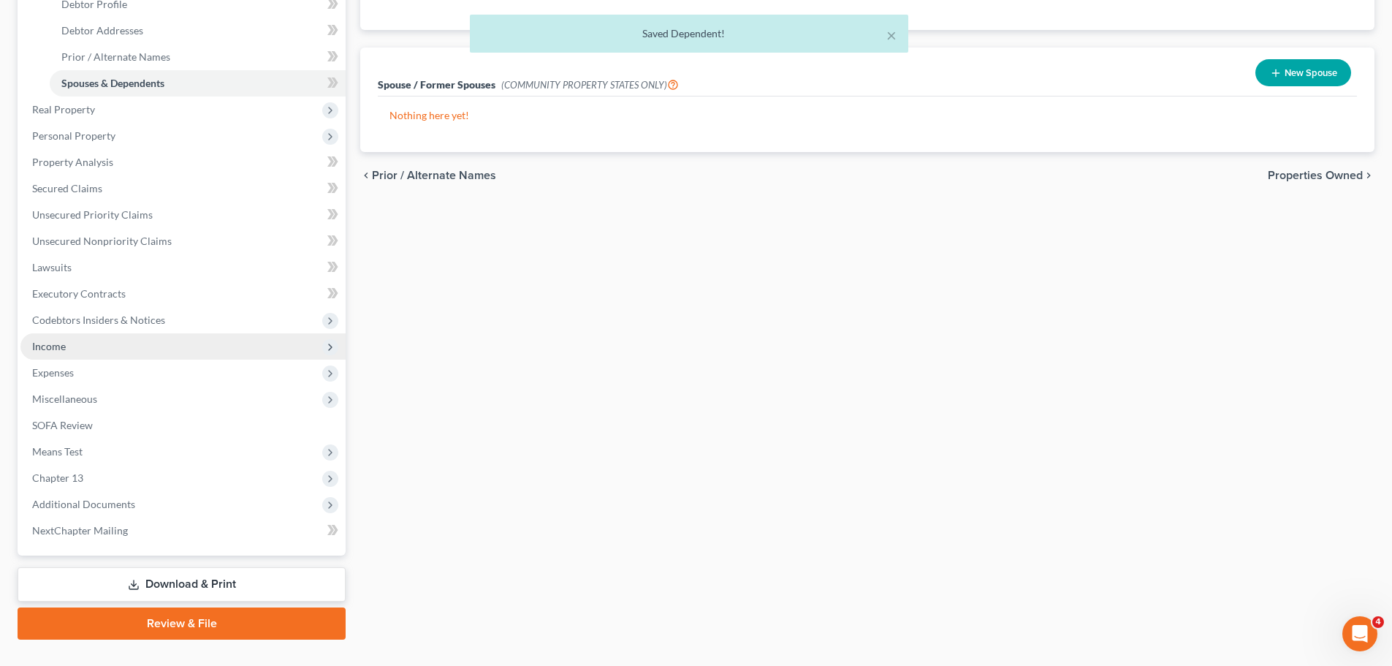
click at [183, 342] on span "Income" at bounding box center [182, 346] width 325 height 26
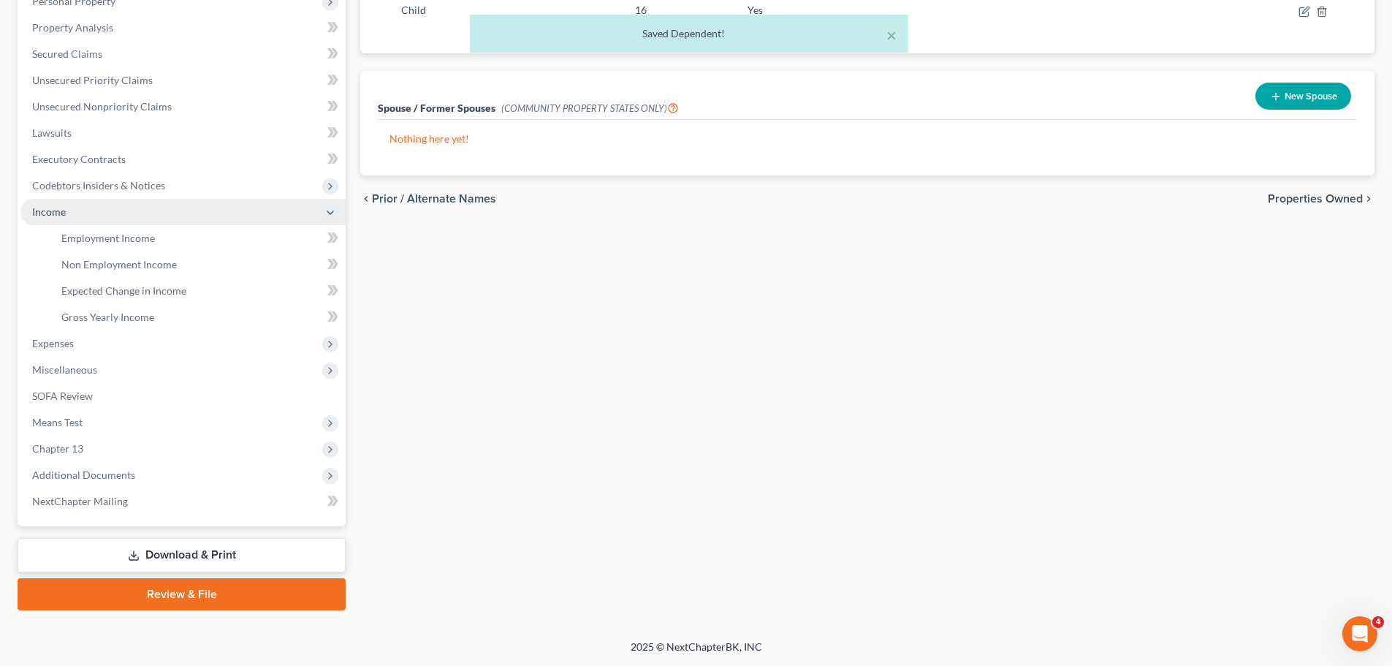
scroll to position [269, 0]
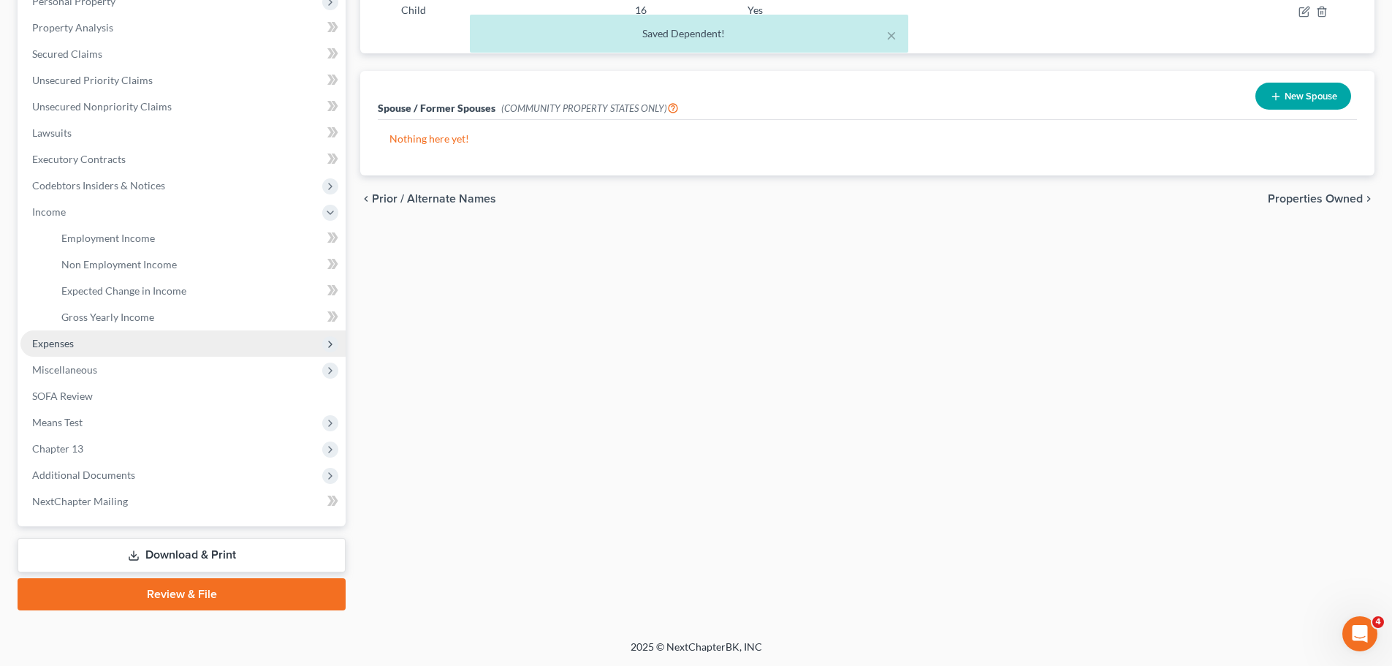
click at [121, 335] on span "Expenses" at bounding box center [182, 343] width 325 height 26
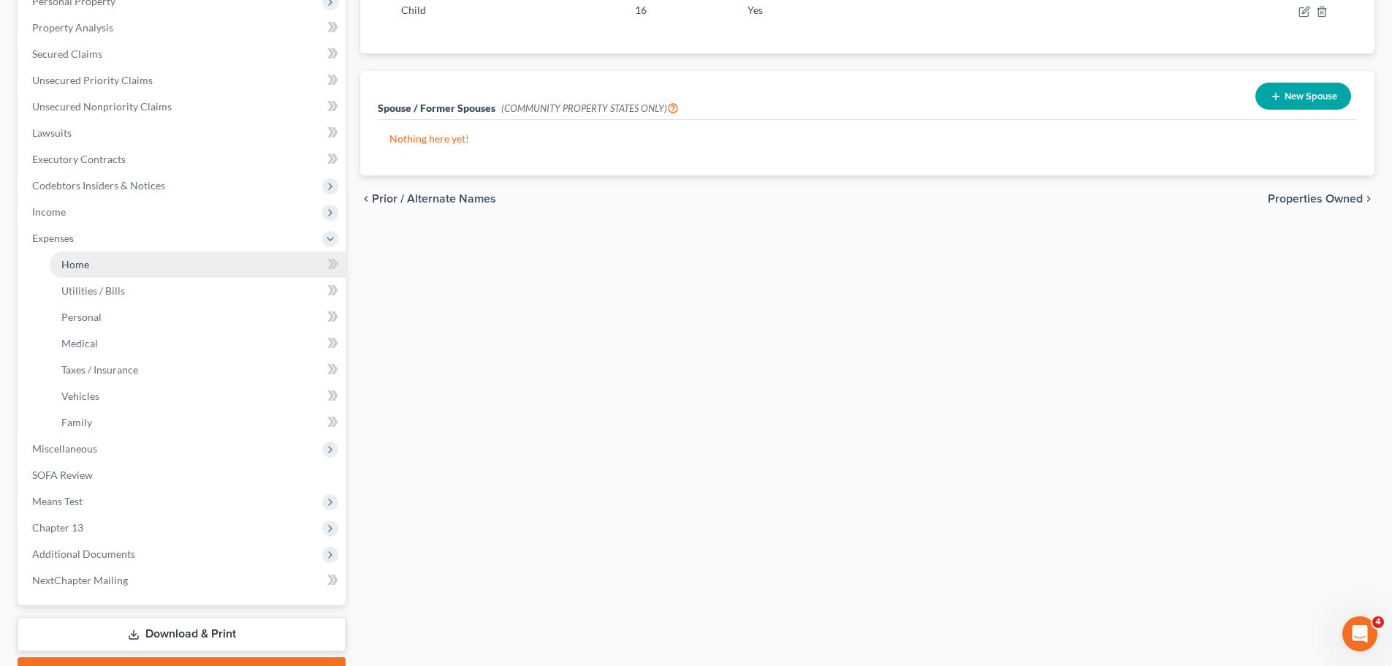
click at [161, 269] on link "Home" at bounding box center [198, 264] width 296 height 26
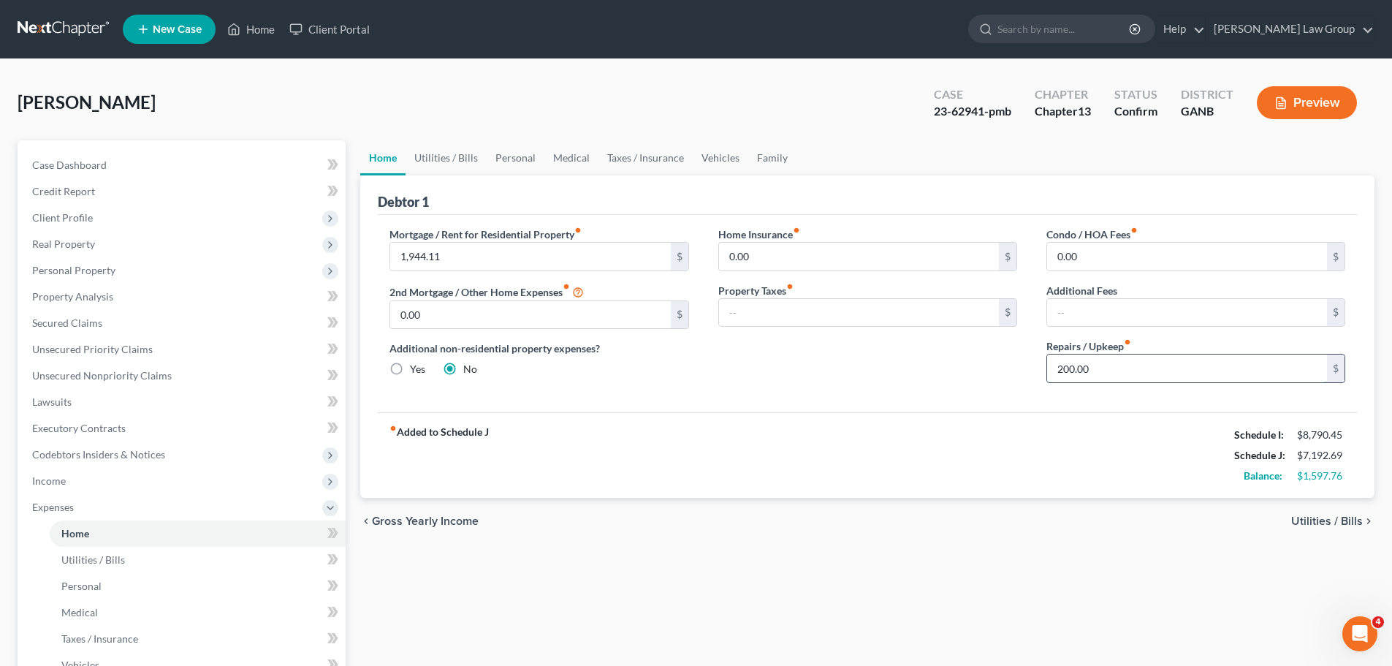
click at [1112, 373] on input "200.00" at bounding box center [1187, 368] width 280 height 28
type input "250"
click at [867, 394] on div "Home Insurance fiber_manual_record 0.00 $ Property Taxes fiber_manual_record $" at bounding box center [868, 311] width 328 height 168
click at [452, 153] on link "Utilities / Bills" at bounding box center [446, 157] width 81 height 35
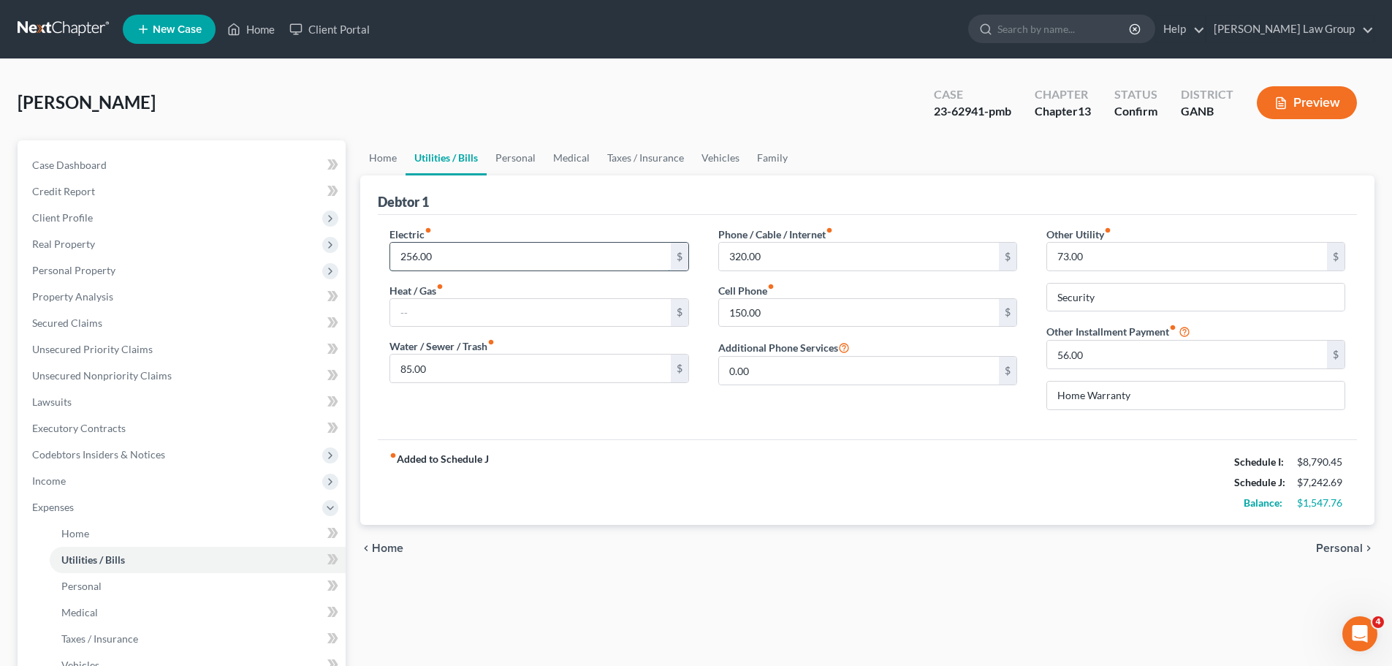
click at [460, 257] on input "256.00" at bounding box center [530, 257] width 280 height 28
type input "320"
click at [565, 390] on div "Electric fiber_manual_record 320 $ Heat / Gas fiber_manual_record $ Water / Sew…" at bounding box center [539, 324] width 328 height 195
click at [428, 365] on input "85.00" at bounding box center [530, 368] width 280 height 28
type input "85"
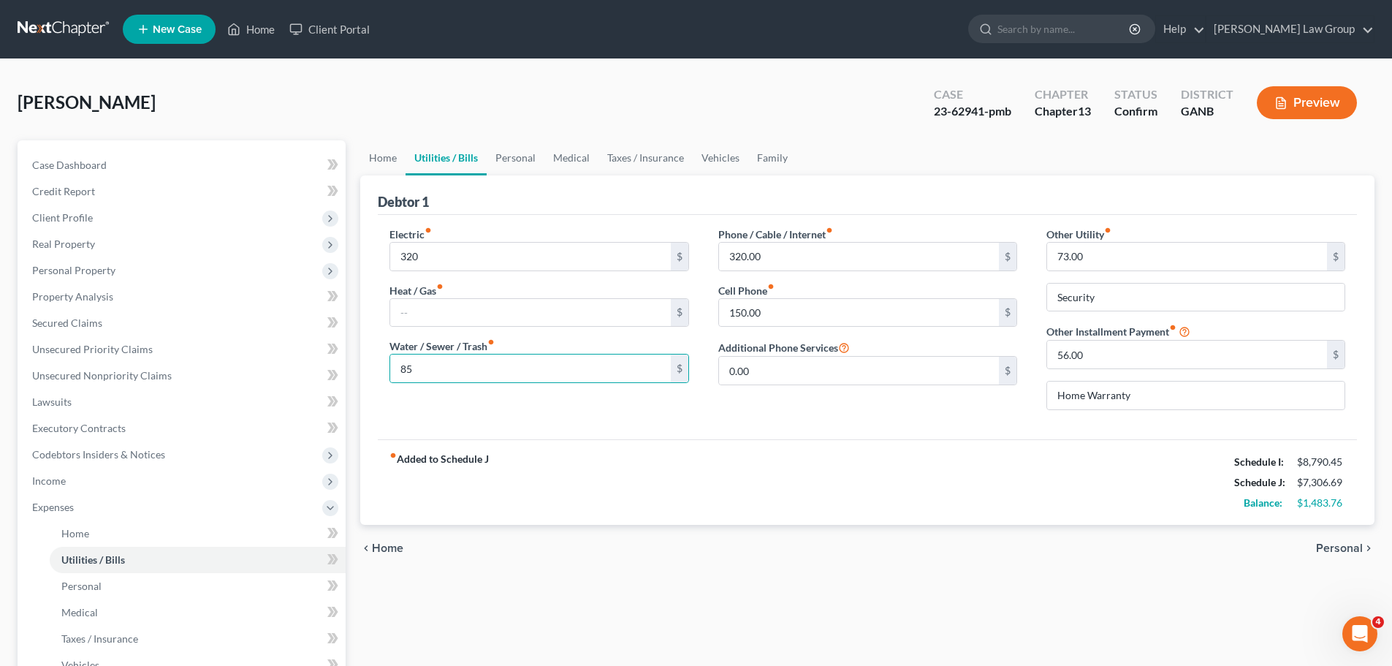
click at [767, 433] on div "Electric fiber_manual_record 320 $ Heat / Gas fiber_manual_record $ Water / Sew…" at bounding box center [867, 327] width 979 height 224
click at [800, 301] on input "150.00" at bounding box center [859, 313] width 280 height 28
click at [809, 414] on div "Phone / Cable / Internet fiber_manual_record 320.00 $ Cell Phone fiber_manual_r…" at bounding box center [868, 324] width 328 height 195
click at [793, 307] on input "220" at bounding box center [859, 313] width 280 height 28
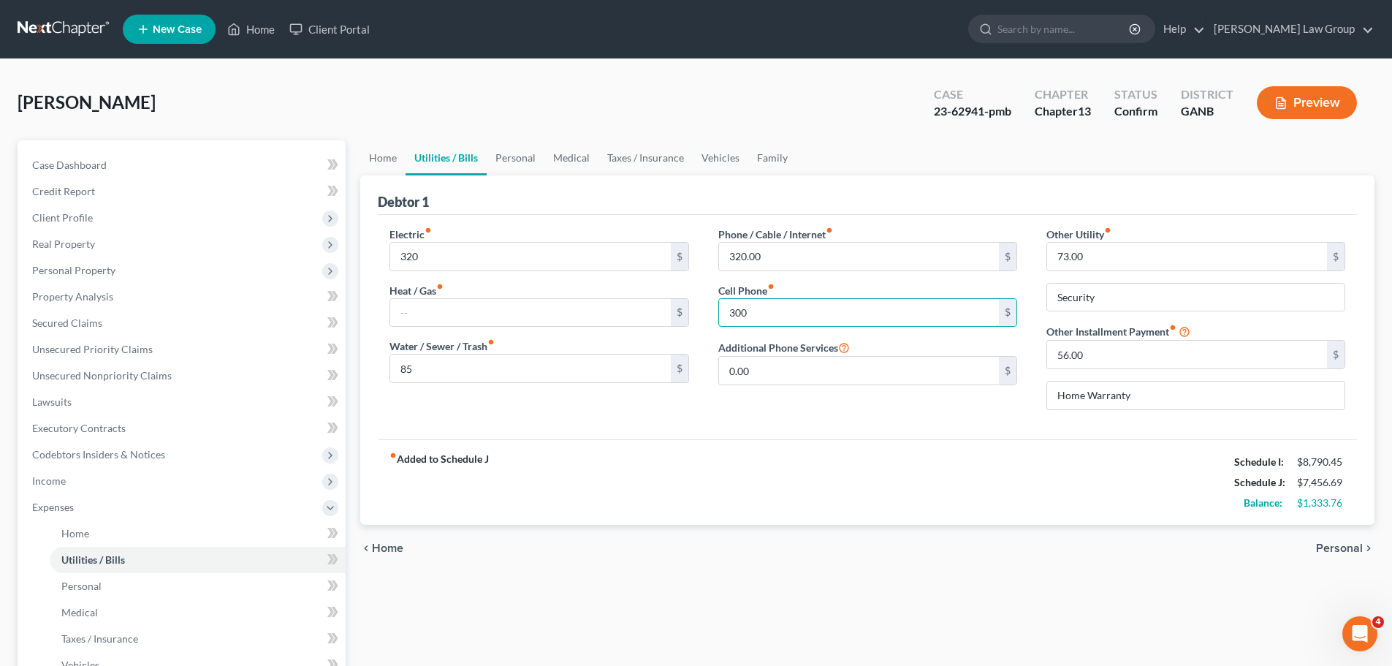
type input "300"
click at [757, 424] on div "Electric fiber_manual_record 320 $ Heat / Gas fiber_manual_record $ Water / Sew…" at bounding box center [867, 327] width 979 height 224
click at [832, 257] on input "320.00" at bounding box center [859, 257] width 280 height 28
type input "350.76"
click at [910, 460] on div "fiber_manual_record Added to Schedule J Schedule I: $8,790.45 Schedule J: $7,48…" at bounding box center [867, 482] width 979 height 86
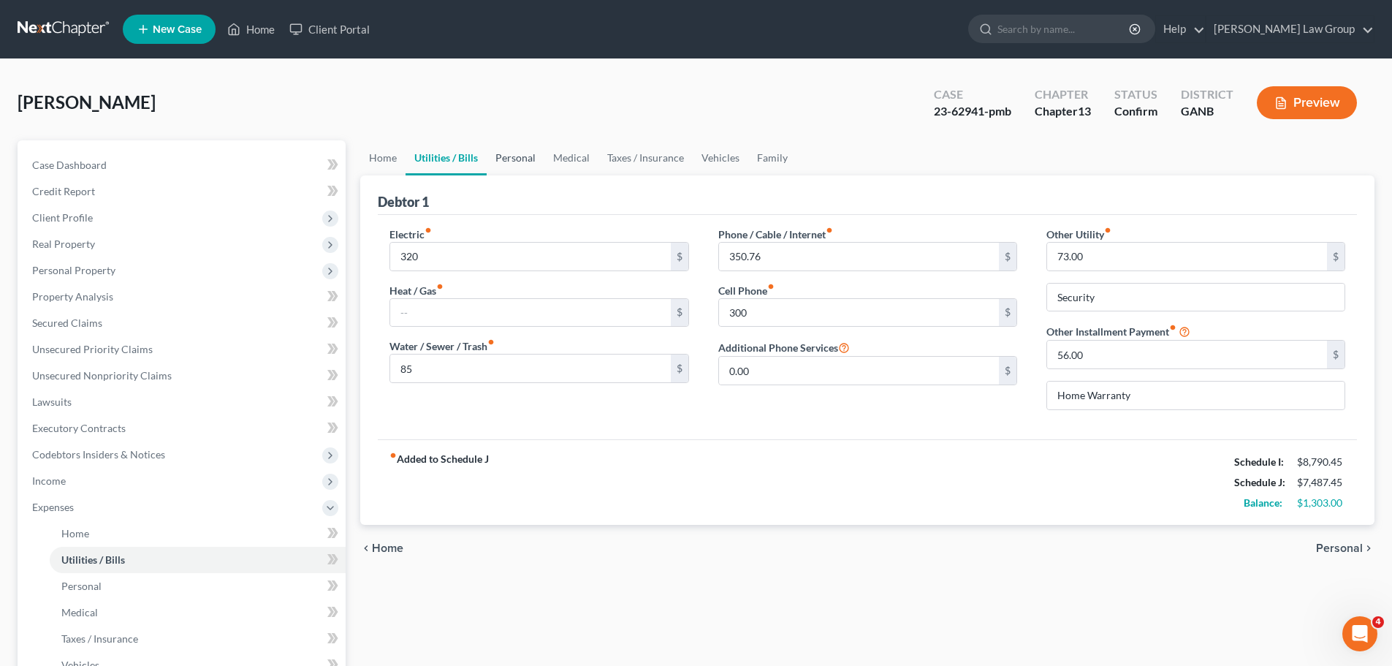
click at [502, 147] on link "Personal" at bounding box center [516, 157] width 58 height 35
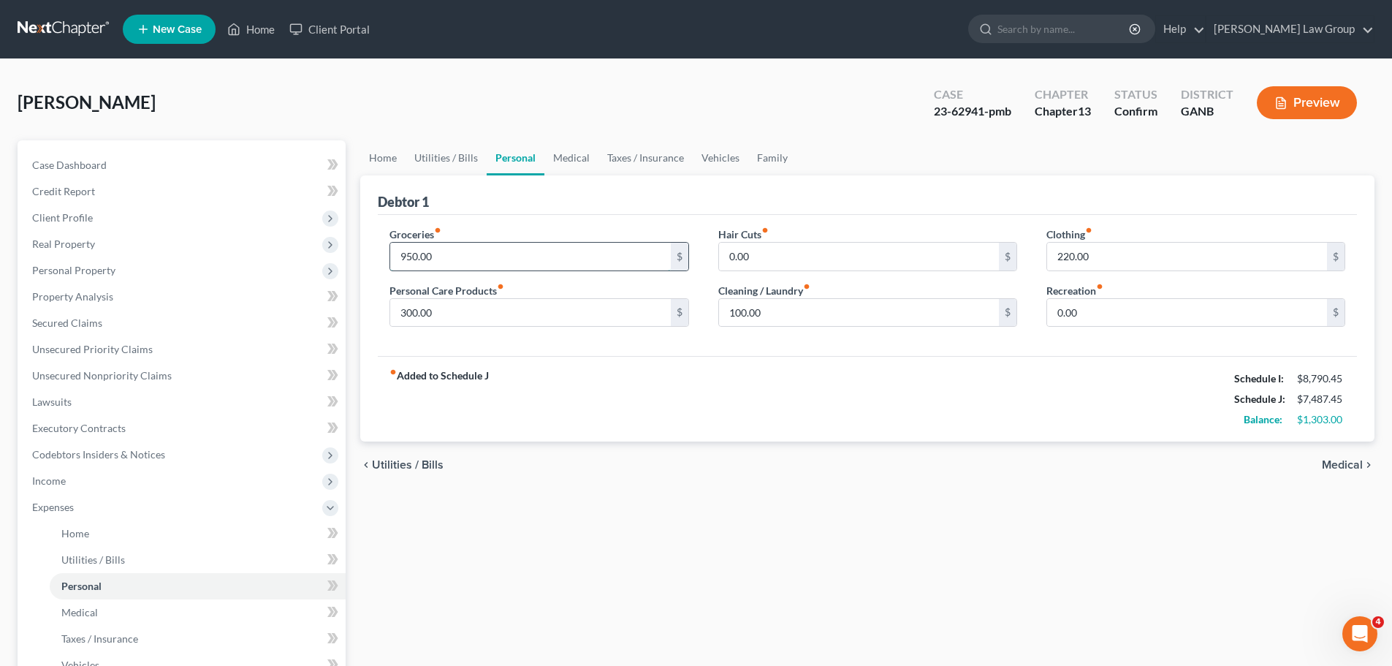
click at [447, 261] on input "950.00" at bounding box center [530, 257] width 280 height 28
type input "1,050"
click at [493, 317] on input "300.00" at bounding box center [530, 313] width 280 height 28
type input "350"
click at [801, 317] on input "100.00" at bounding box center [859, 313] width 280 height 28
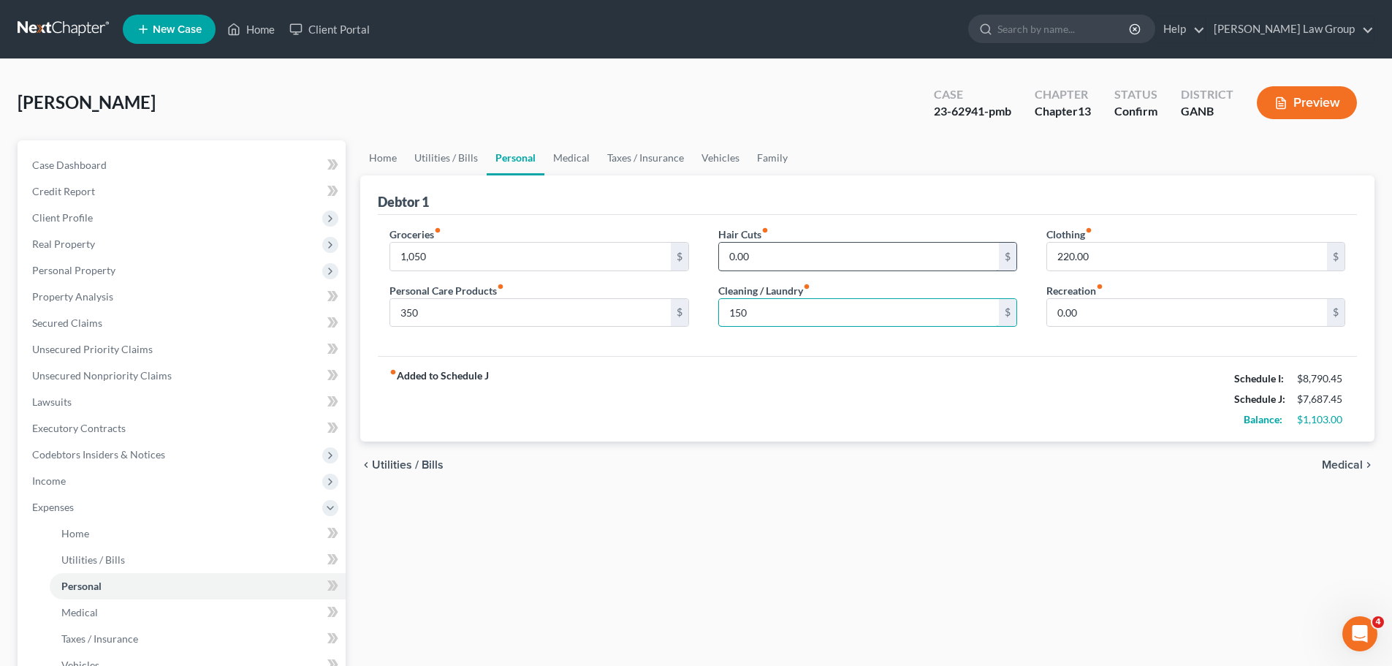
type input "150"
click at [829, 249] on input "0.00" at bounding box center [859, 257] width 280 height 28
type input "50"
click at [1069, 365] on div "fiber_manual_record Added to Schedule J Schedule I: $8,790.45 Schedule J: $7,73…" at bounding box center [867, 399] width 979 height 86
click at [1129, 268] on input "220.00" at bounding box center [1187, 257] width 280 height 28
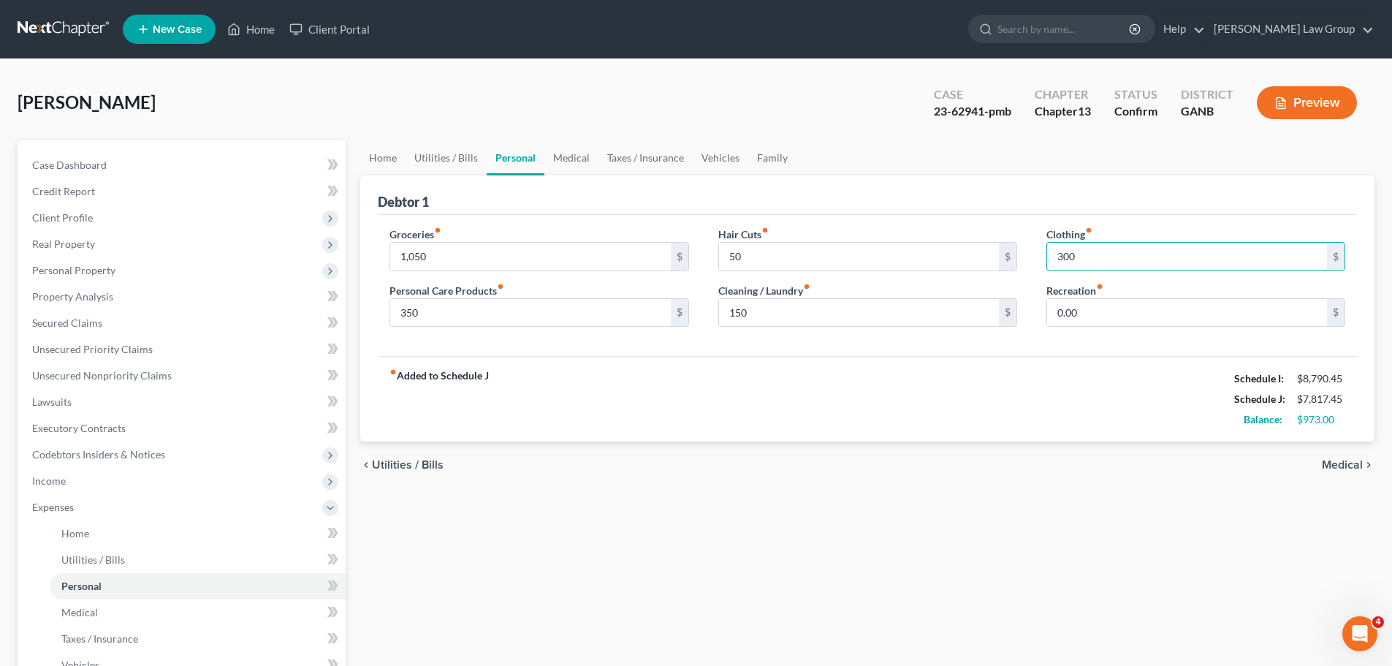
type input "300"
click at [1012, 375] on div "fiber_manual_record Added to Schedule J Schedule I: $8,790.45 Schedule J: $7,81…" at bounding box center [867, 399] width 979 height 86
click at [584, 160] on link "Medical" at bounding box center [572, 157] width 54 height 35
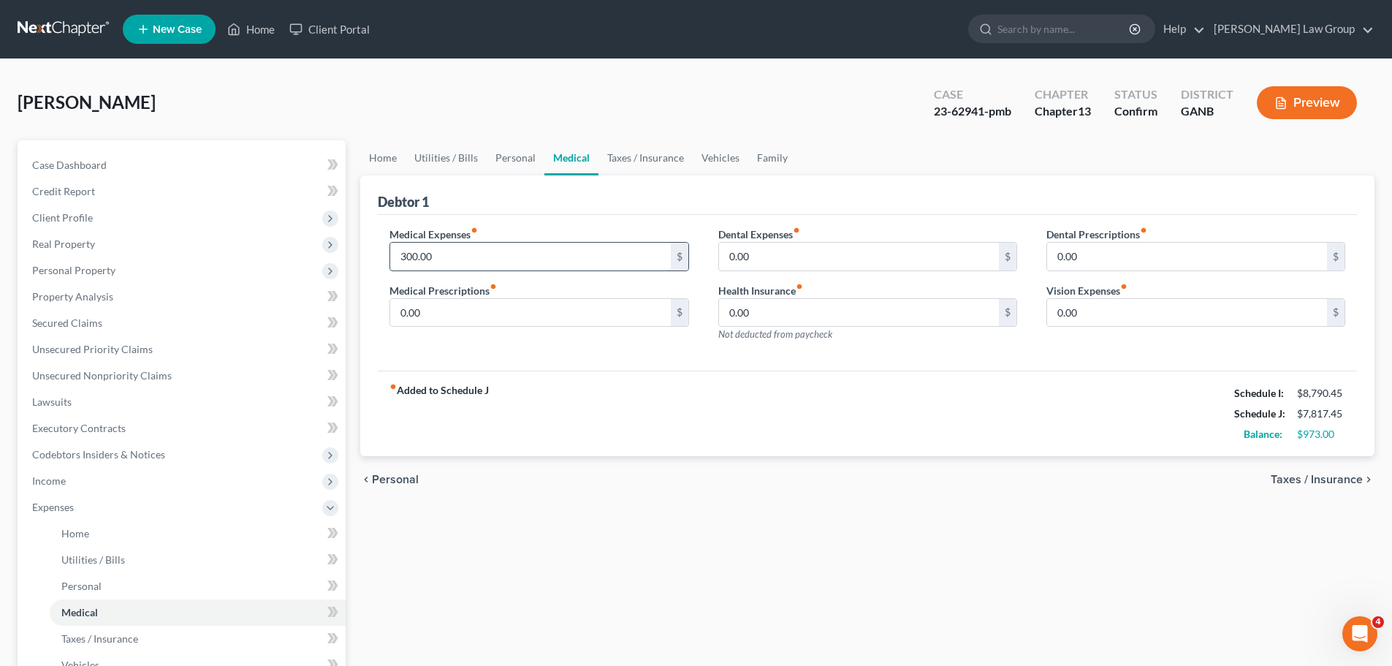
click at [415, 256] on input "300.00" at bounding box center [530, 257] width 280 height 28
click at [510, 156] on link "Personal" at bounding box center [516, 157] width 58 height 35
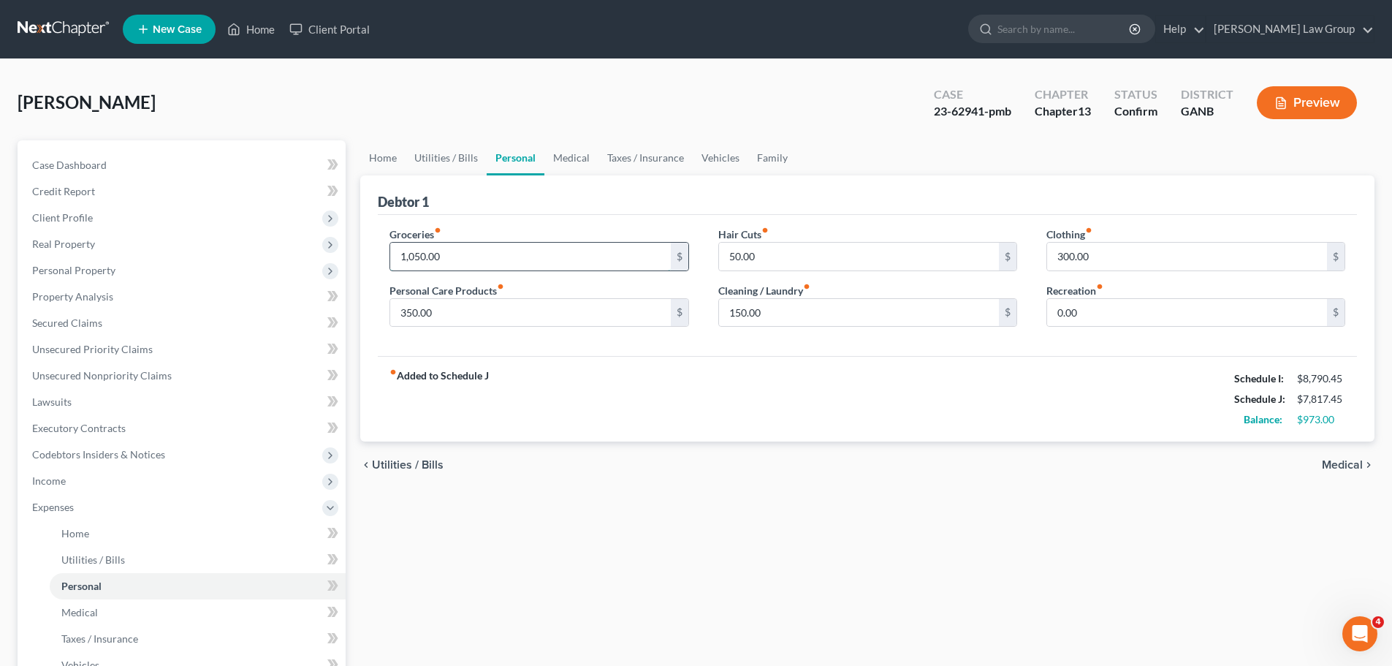
click at [423, 253] on input "1,050.00" at bounding box center [530, 257] width 280 height 28
click at [420, 256] on input "1,050.00" at bounding box center [530, 257] width 280 height 28
drag, startPoint x: 476, startPoint y: 250, endPoint x: 270, endPoint y: 251, distance: 206.1
click at [270, 251] on div "Petition Navigation Case Dashboard Payments Invoices Payments Payments Credit R…" at bounding box center [696, 549] width 1372 height 818
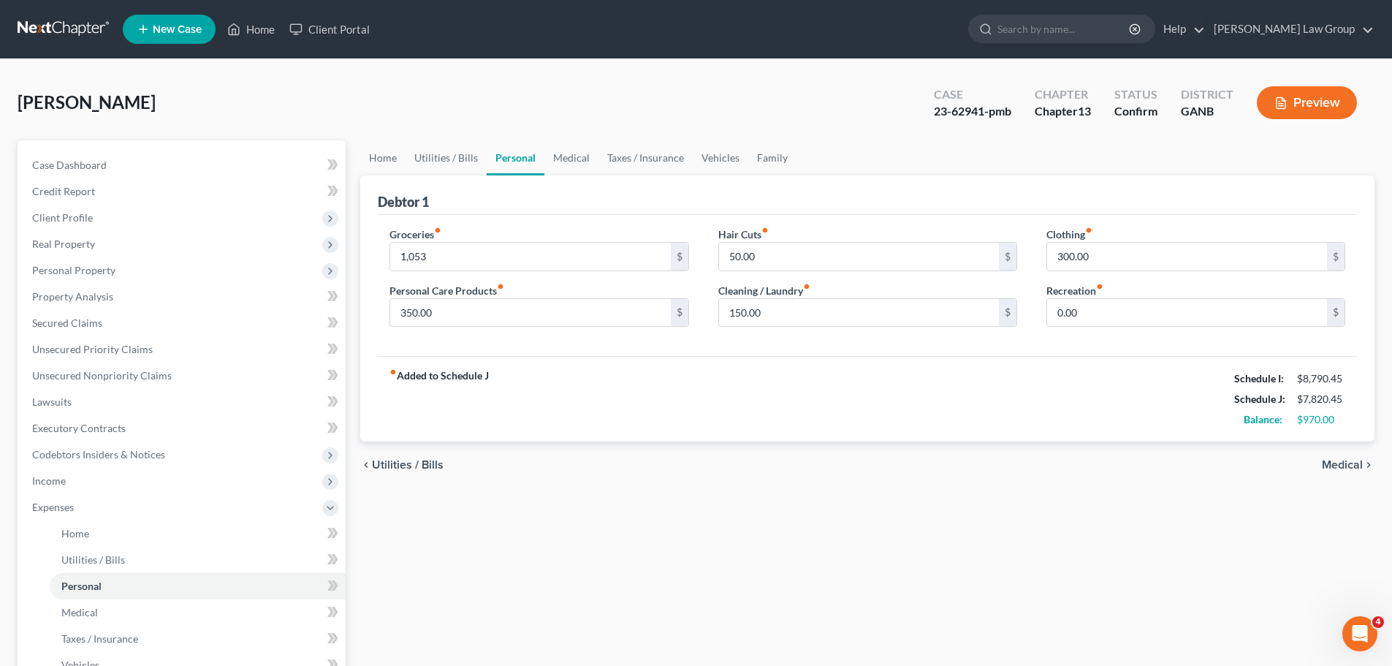
click at [595, 392] on div "fiber_manual_record Added to Schedule J Schedule I: $8,790.45 Schedule J: $7,82…" at bounding box center [867, 399] width 979 height 86
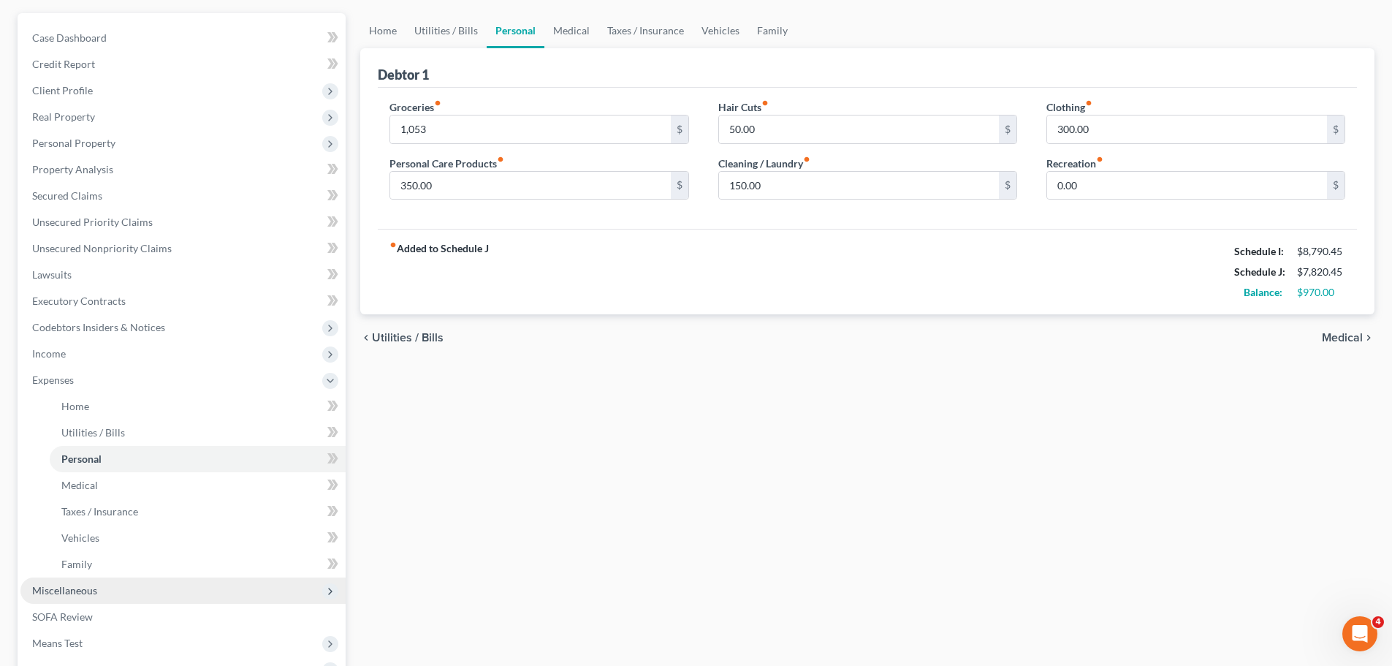
scroll to position [348, 0]
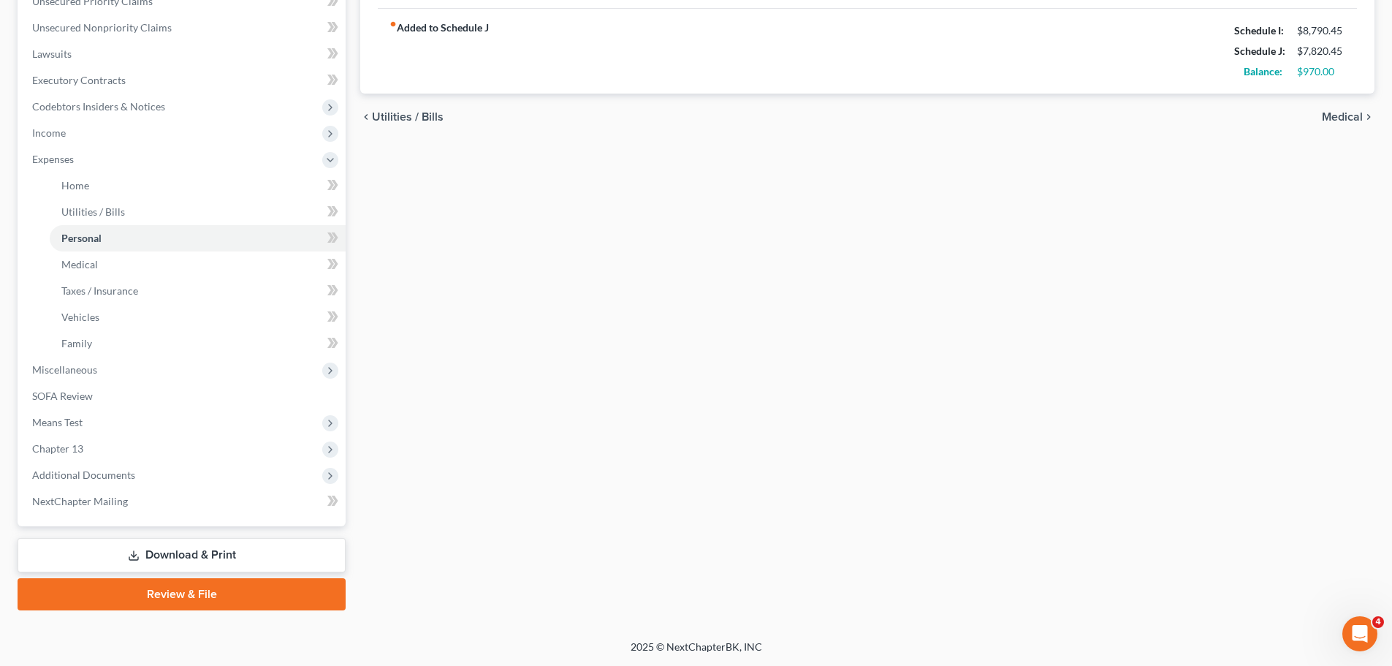
click at [213, 567] on link "Download & Print" at bounding box center [182, 555] width 328 height 34
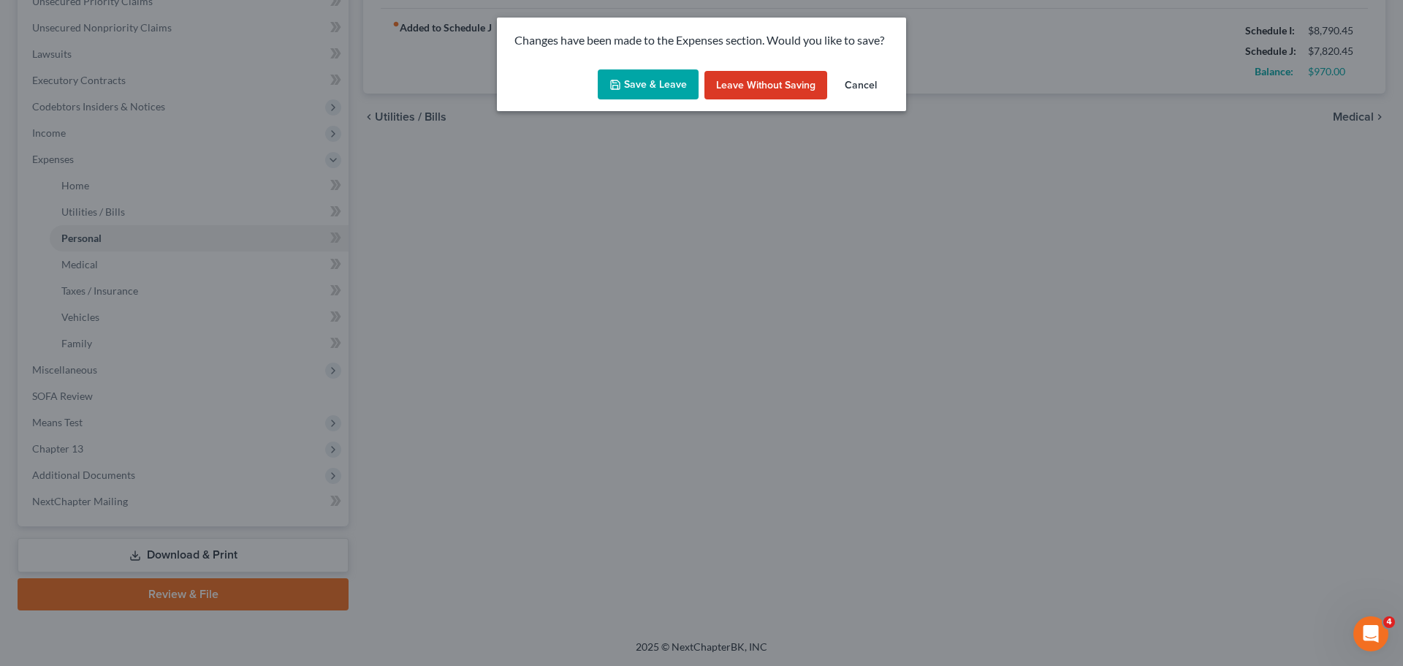
click at [673, 94] on button "Save & Leave" at bounding box center [648, 84] width 101 height 31
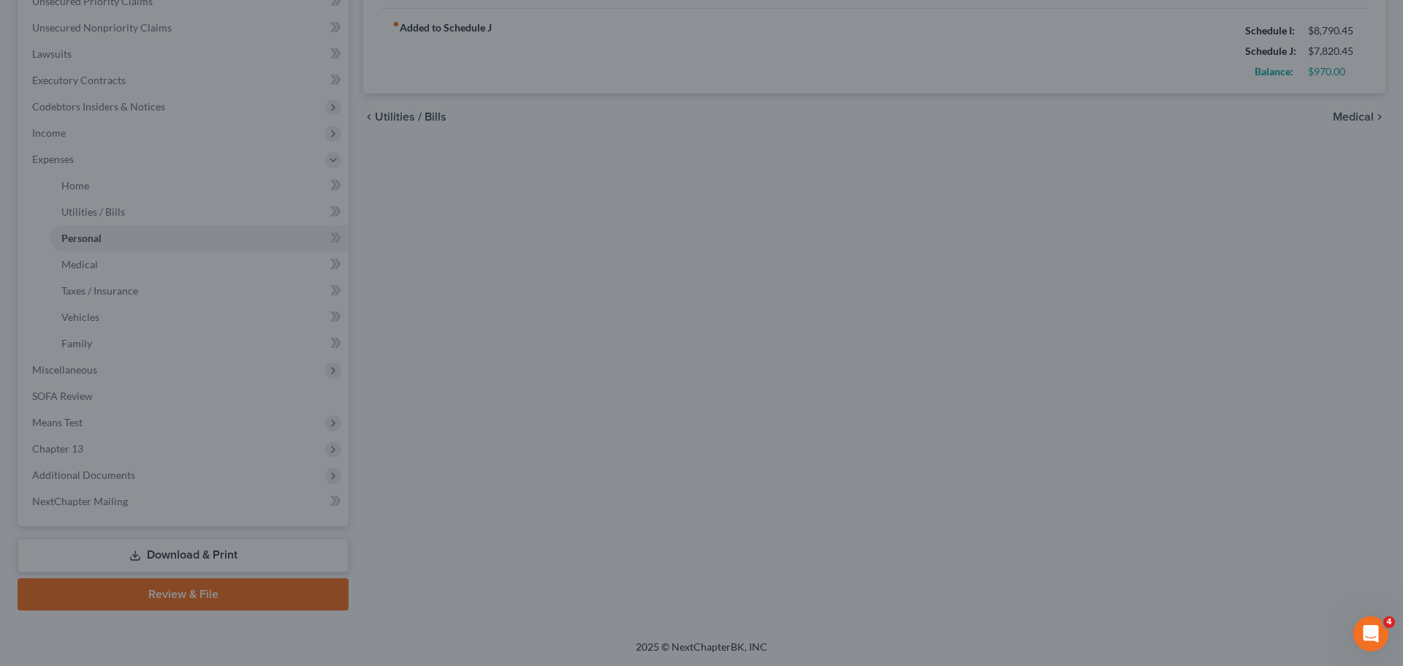
type input "1,053.00"
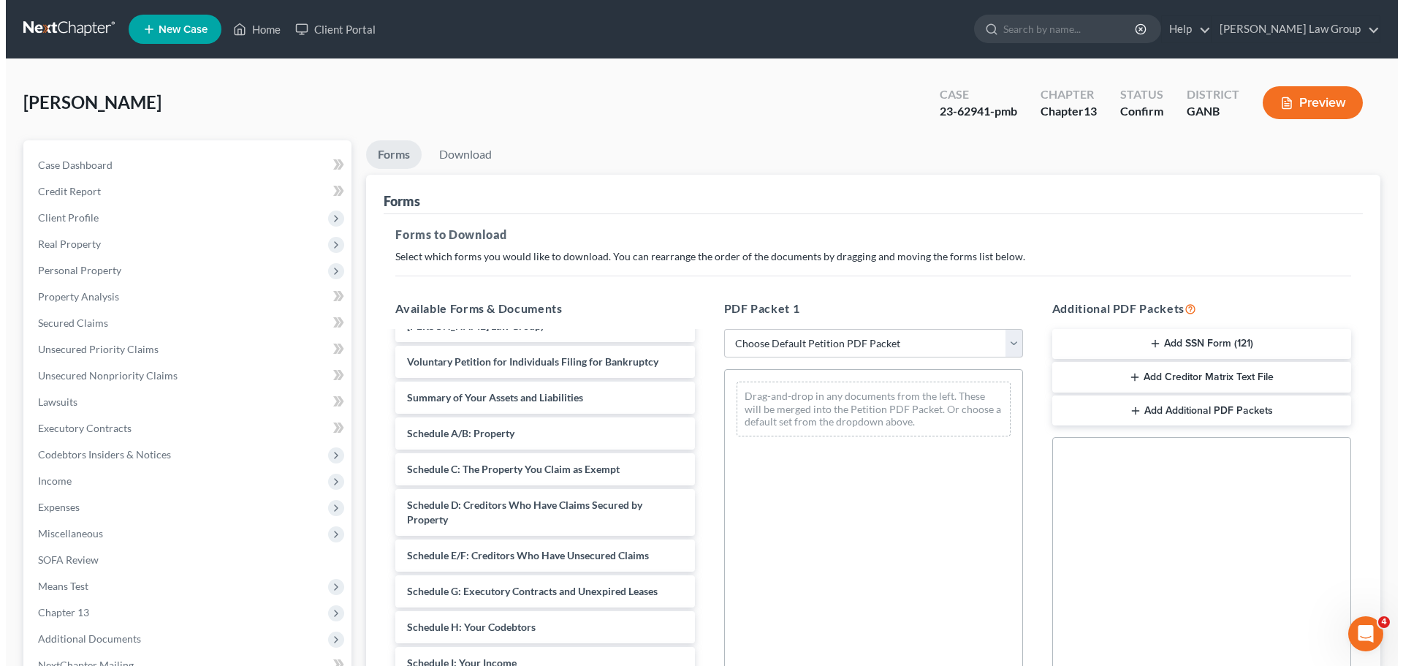
scroll to position [292, 0]
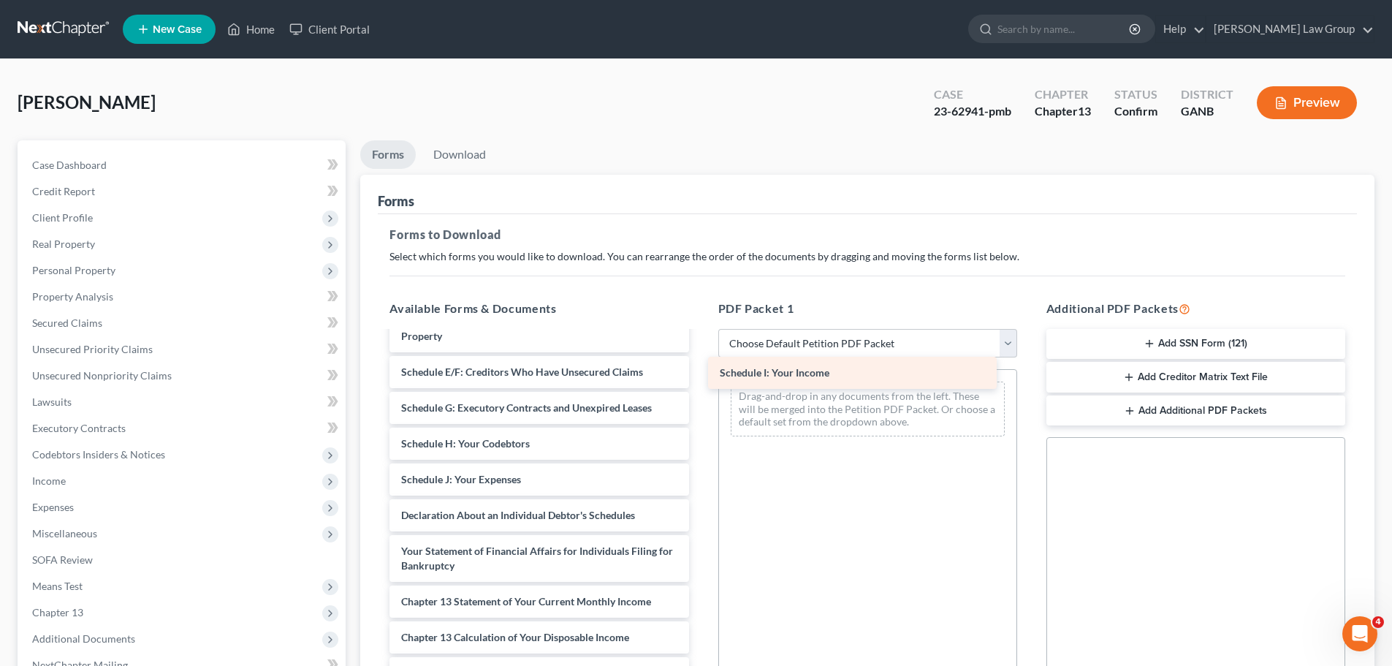
drag, startPoint x: 531, startPoint y: 474, endPoint x: 849, endPoint y: 382, distance: 331.7
click at [700, 382] on div "Schedule I: Your Income PayStubs1-pdf CCC1-pdf Chapter 13 Plan (Georgia Norther…" at bounding box center [539, 425] width 322 height 771
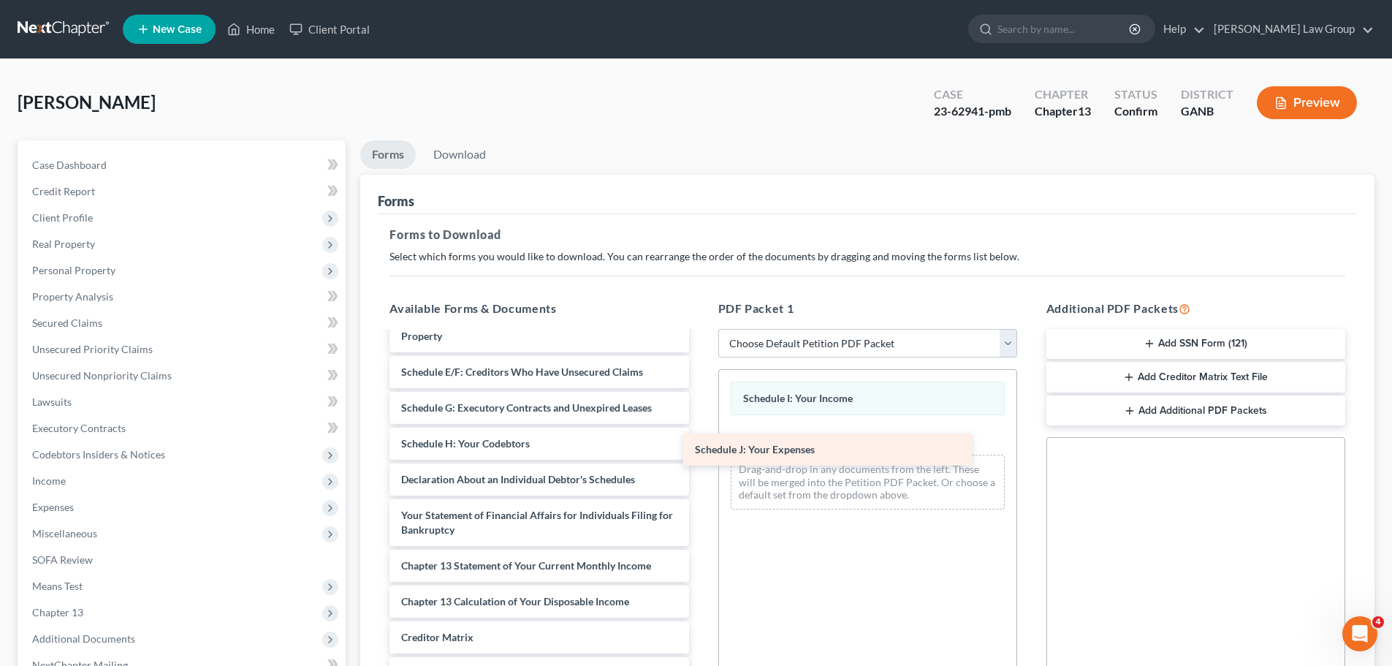
drag, startPoint x: 550, startPoint y: 459, endPoint x: 876, endPoint y: 437, distance: 326.7
click at [700, 437] on div "Schedule J: Your Expenses PayStubs1-pdf CCC1-pdf Chapter 13 Plan (Georgia North…" at bounding box center [539, 407] width 322 height 735
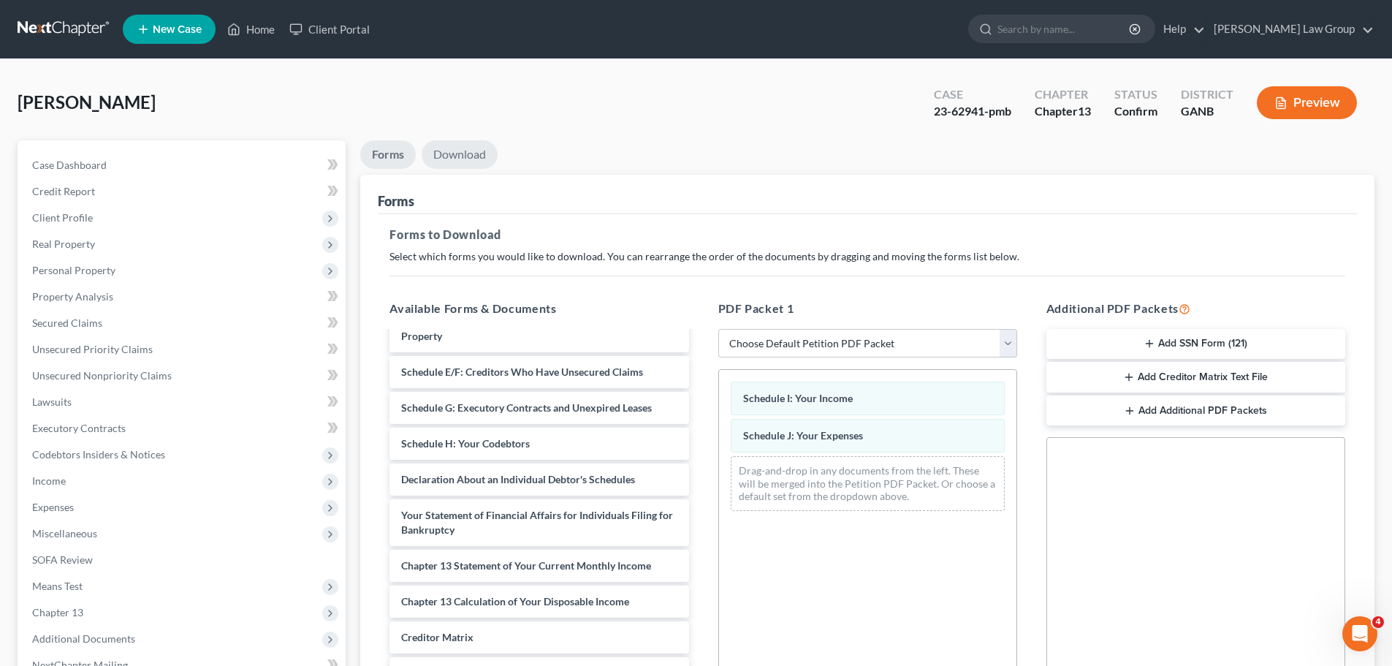
click at [465, 143] on link "Download" at bounding box center [460, 154] width 76 height 29
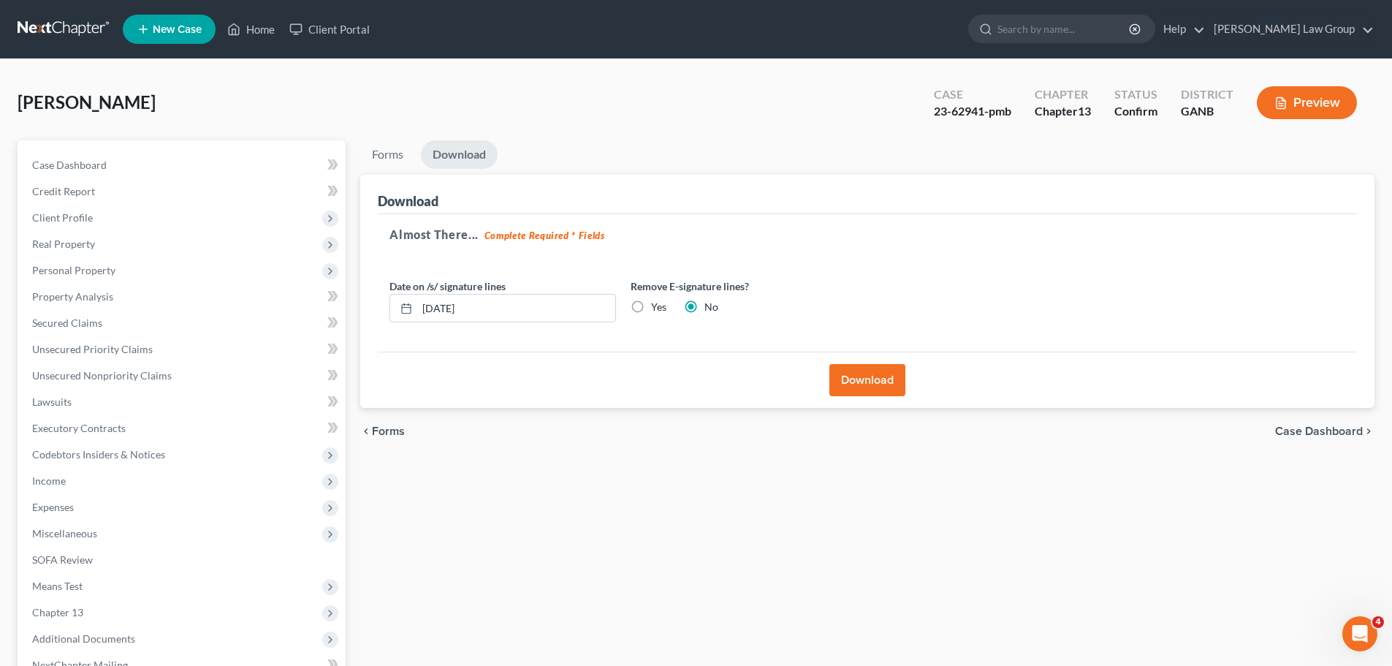
click at [844, 382] on button "Download" at bounding box center [868, 380] width 76 height 32
